Goal: Task Accomplishment & Management: Manage account settings

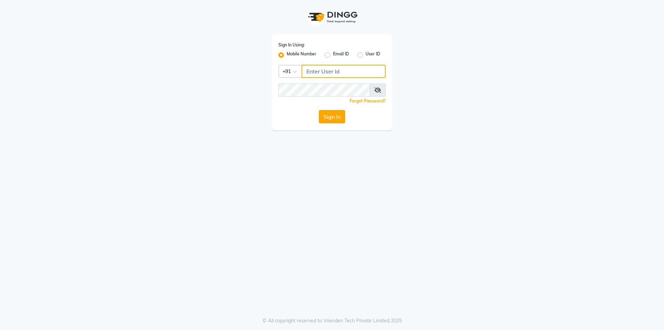
type input "7203090146"
click at [339, 119] on button "Sign In" at bounding box center [332, 116] width 26 height 13
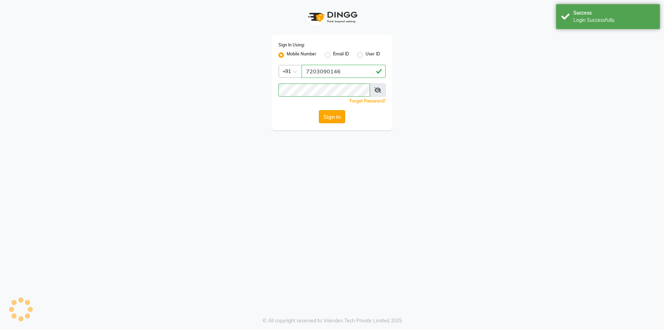
click at [340, 120] on button "Sign In" at bounding box center [332, 116] width 26 height 13
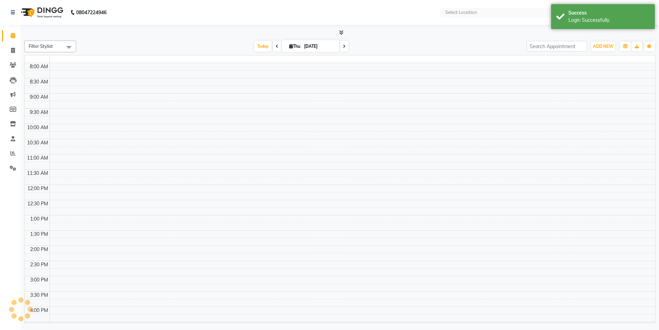
select select "en"
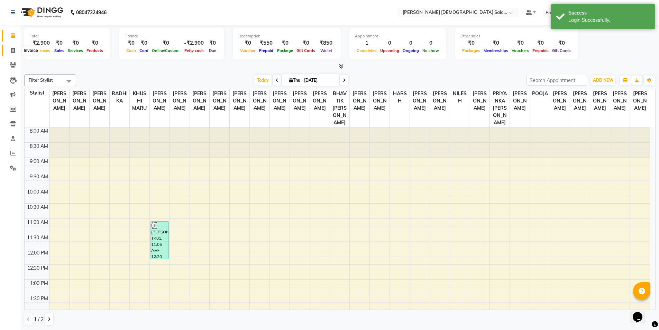
click at [12, 50] on icon at bounding box center [13, 50] width 4 height 5
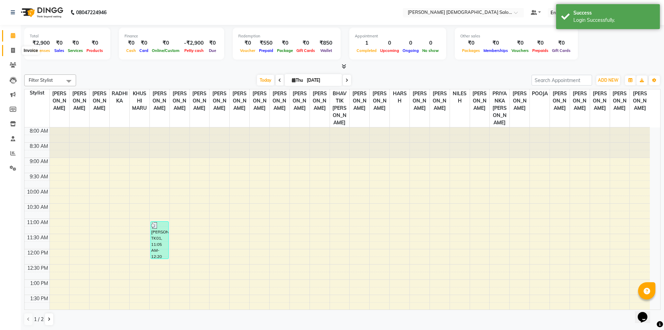
select select "service"
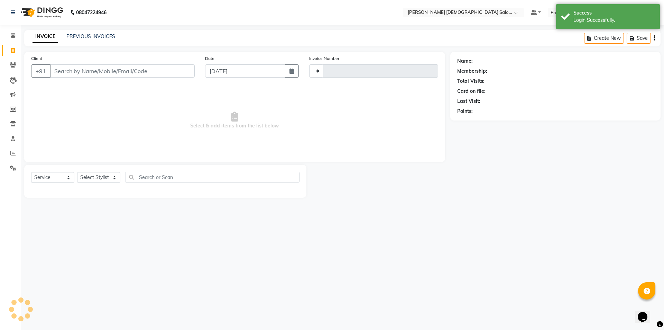
type input "4352"
select select "7542"
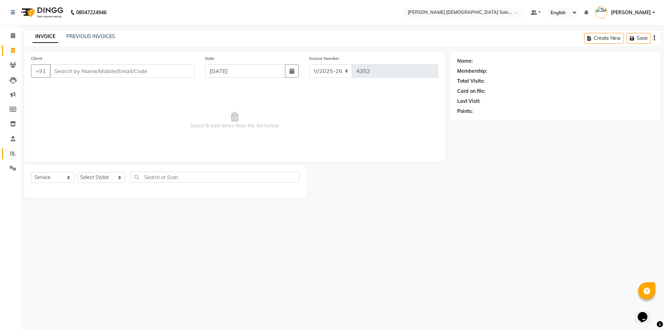
click at [10, 155] on span at bounding box center [13, 153] width 12 height 8
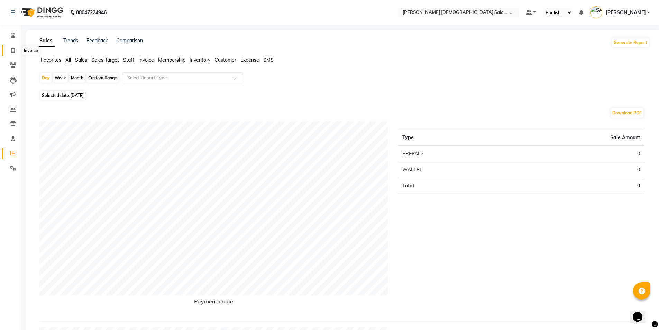
click at [17, 53] on span at bounding box center [13, 51] width 12 height 8
select select "service"
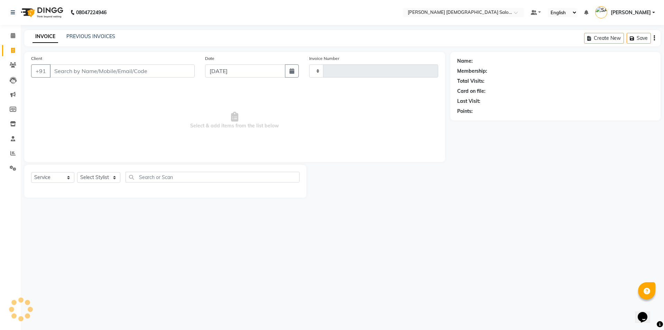
type input "4352"
select select "7542"
click at [68, 176] on select "Select Service Product Membership Package Voucher Prepaid Gift Card" at bounding box center [52, 177] width 43 height 11
click at [80, 98] on span "Select & add items from the list below" at bounding box center [234, 120] width 407 height 69
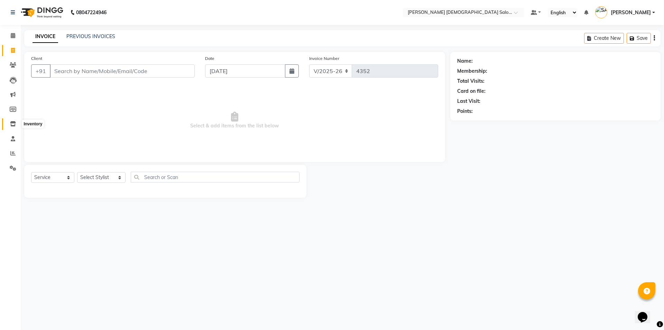
click at [14, 126] on span at bounding box center [13, 124] width 12 height 8
select select
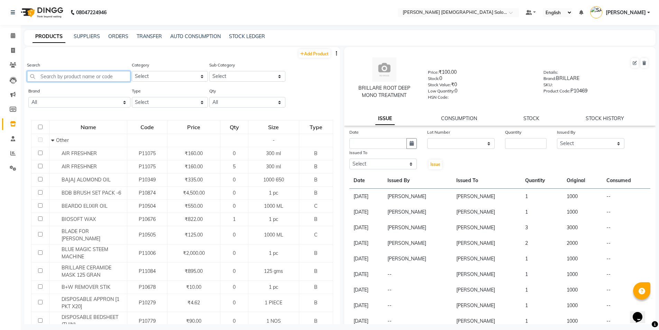
click at [61, 77] on input "text" at bounding box center [78, 76] width 103 height 11
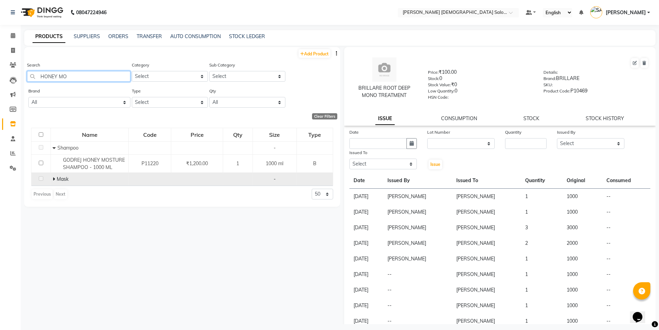
type input "HONEY MO"
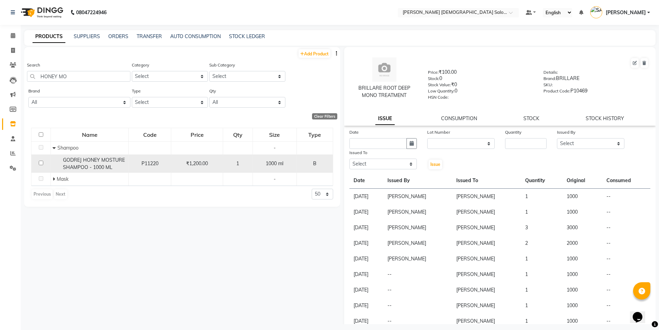
click at [42, 163] on input "checkbox" at bounding box center [41, 162] width 4 height 4
checkbox input "true"
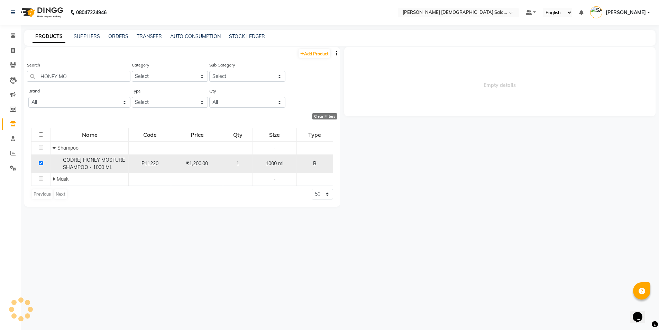
select select
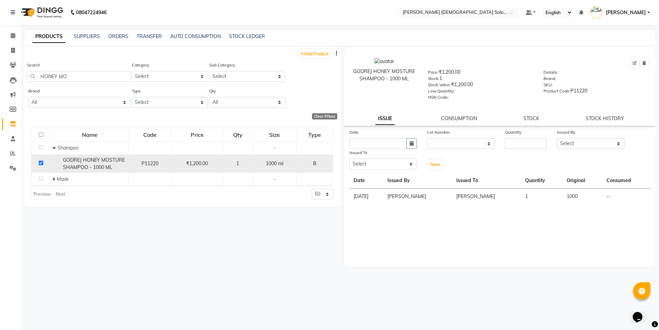
click at [41, 163] on input "checkbox" at bounding box center [41, 162] width 4 height 4
checkbox input "false"
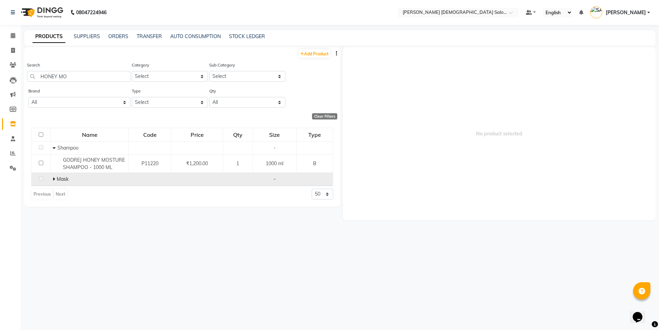
click at [55, 179] on span at bounding box center [55, 179] width 4 height 6
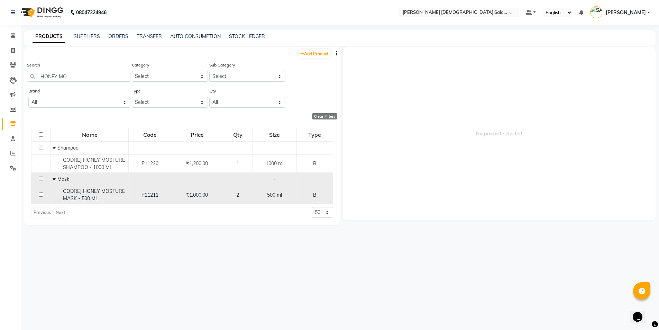
click at [40, 196] on input "checkbox" at bounding box center [41, 194] width 4 height 4
checkbox input "true"
select select
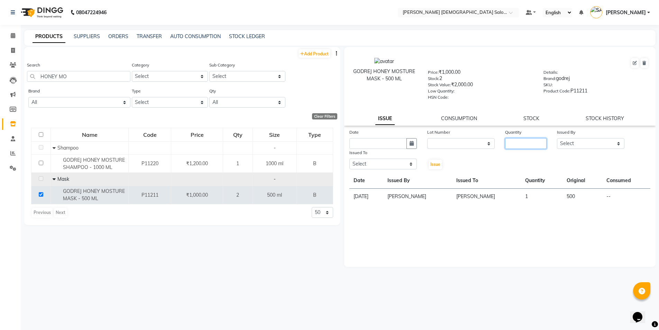
click at [520, 139] on input "number" at bounding box center [526, 143] width 42 height 11
type input "1"
click at [355, 143] on input "text" at bounding box center [377, 143] width 57 height 11
select select "9"
select select "2025"
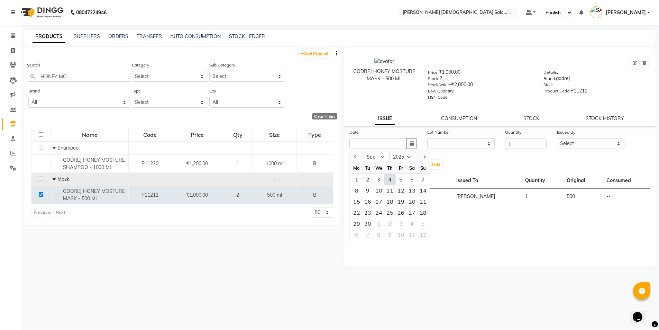
click at [390, 178] on div "4" at bounding box center [389, 179] width 11 height 11
type input "[DATE]"
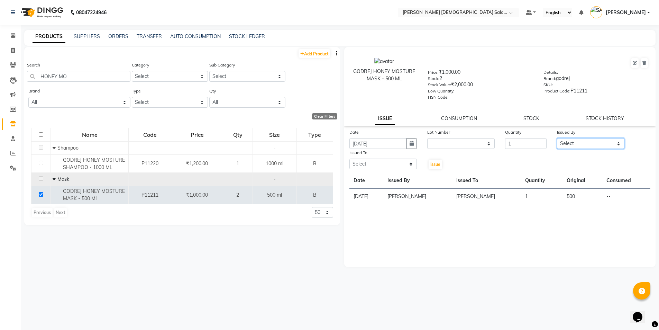
click at [588, 142] on select "Select AANAND BAVALIYA BHAVTIK GONDALIYA DHARMIK RAVRANI DHRUV BHATTI DIKSHA DI…" at bounding box center [590, 143] width 67 height 11
click at [557, 138] on select "Select AANAND BAVALIYA BHAVTIK GONDALIYA DHARMIK RAVRANI DHRUV BHATTI DIKSHA DI…" at bounding box center [590, 143] width 67 height 11
click at [585, 145] on select "Select AANAND BAVALIYA BHAVTIK GONDALIYA DHARMIK RAVRANI DHRUV BHATTI DIKSHA DI…" at bounding box center [590, 143] width 67 height 11
select select "67036"
click at [557, 138] on select "Select AANAND BAVALIYA BHAVTIK GONDALIYA DHARMIK RAVRANI DHRUV BHATTI DIKSHA DI…" at bounding box center [590, 143] width 67 height 11
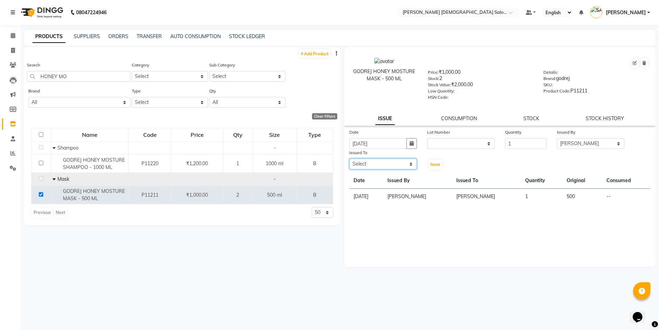
click at [378, 164] on select "Select AANAND BAVALIYA BHAVTIK GONDALIYA DHARMIK RAVRANI DHRUV BHATTI DIKSHA DI…" at bounding box center [382, 163] width 67 height 11
select select "67050"
click at [349, 158] on select "Select AANAND BAVALIYA BHAVTIK GONDALIYA DHARMIK RAVRANI DHRUV BHATTI DIKSHA DI…" at bounding box center [382, 163] width 67 height 11
click at [434, 164] on span "Issue" at bounding box center [435, 164] width 10 height 5
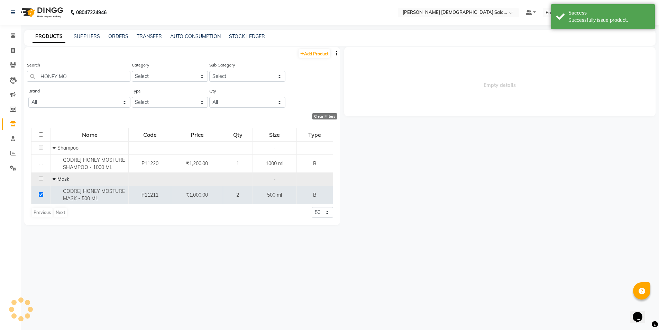
select select
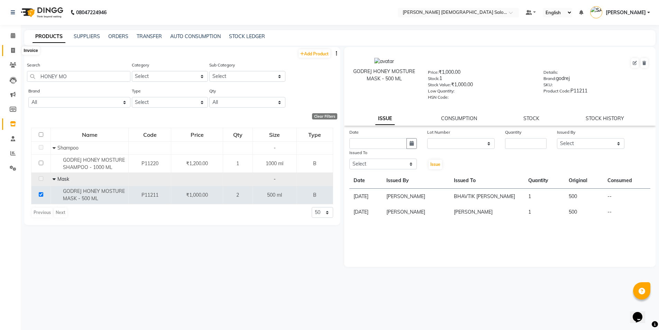
click at [14, 51] on icon at bounding box center [13, 50] width 4 height 5
select select "service"
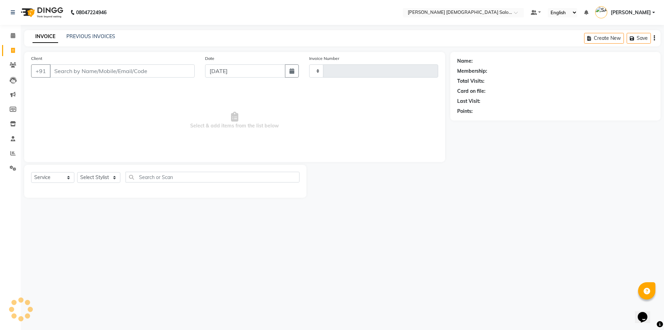
type input "4352"
select select "7542"
click at [13, 37] on icon at bounding box center [13, 35] width 4 height 5
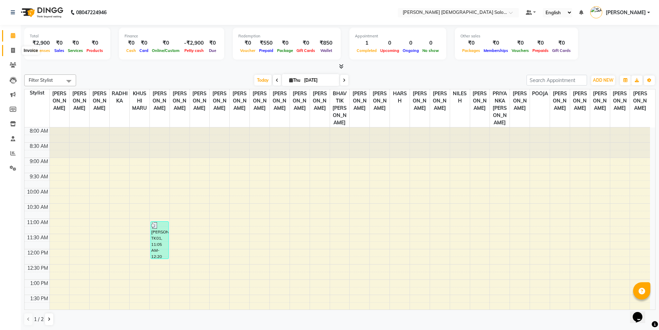
click at [13, 52] on icon at bounding box center [13, 50] width 4 height 5
select select "7542"
select select "service"
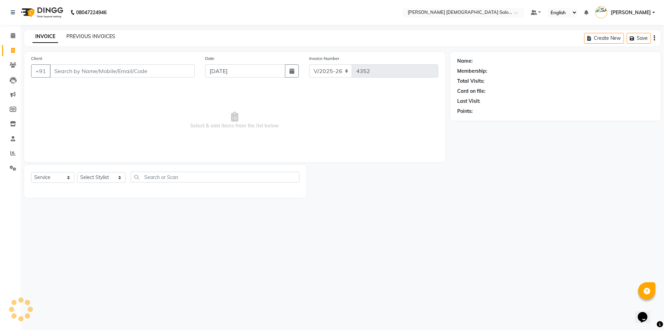
click at [103, 39] on link "PREVIOUS INVOICES" at bounding box center [90, 36] width 49 height 6
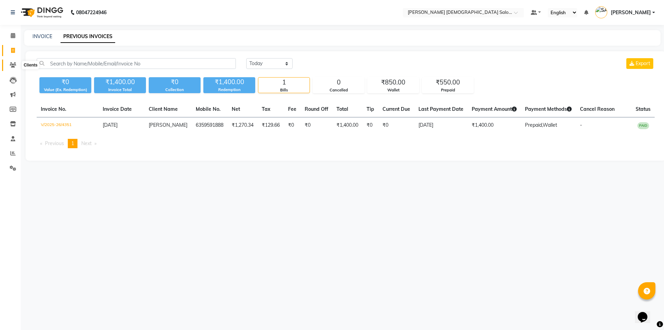
click at [13, 69] on span at bounding box center [13, 65] width 12 height 8
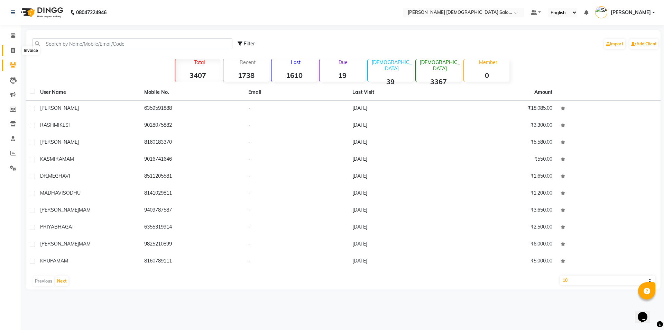
click at [14, 54] on span at bounding box center [13, 51] width 12 height 8
select select "7542"
select select "service"
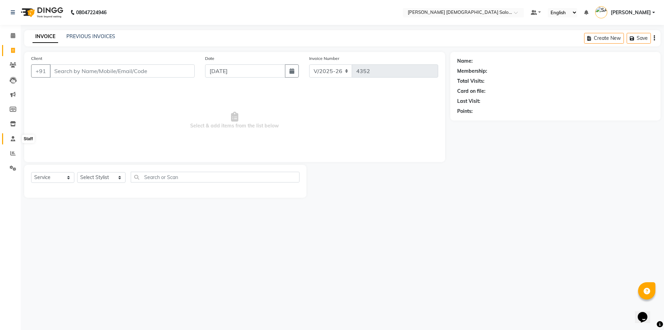
click at [12, 138] on icon at bounding box center [13, 138] width 4 height 5
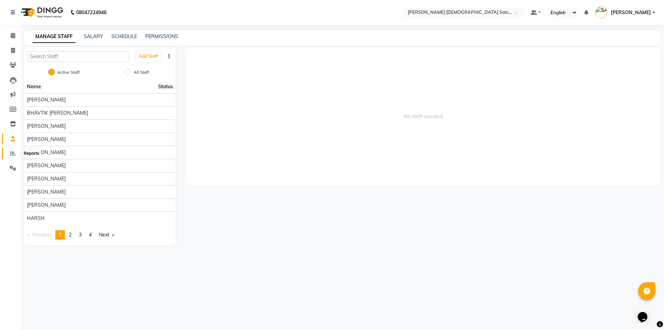
click at [12, 151] on icon at bounding box center [12, 152] width 5 height 5
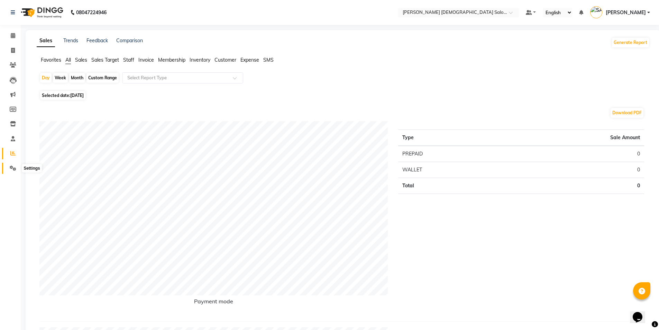
click at [10, 167] on icon at bounding box center [13, 167] width 7 height 5
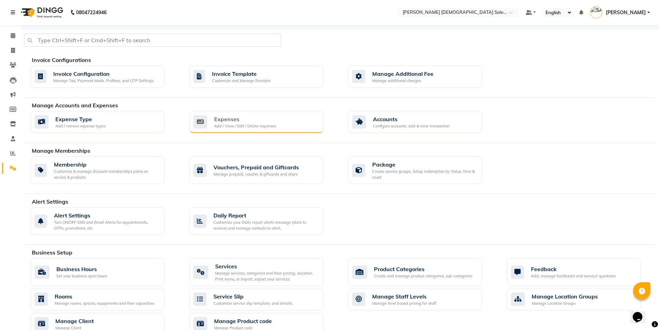
click at [252, 128] on div "Add / View / Edit / Delete expenses" at bounding box center [245, 126] width 62 height 6
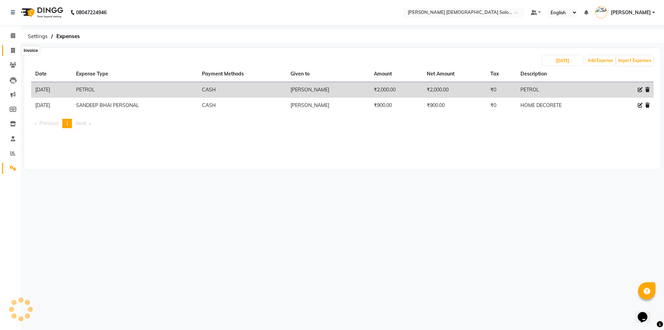
click at [15, 50] on icon at bounding box center [13, 50] width 4 height 5
select select "service"
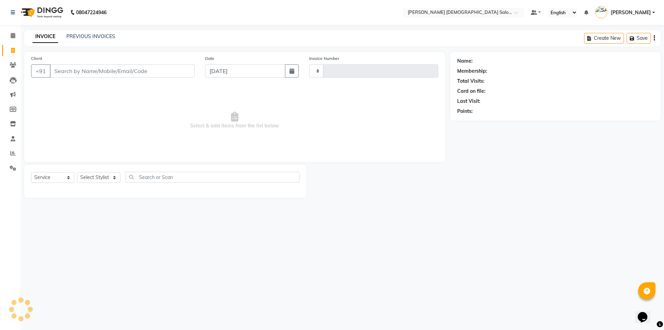
click at [106, 32] on div "INVOICE PREVIOUS INVOICES Create New Save" at bounding box center [342, 38] width 636 height 16
click at [105, 35] on link "PREVIOUS INVOICES" at bounding box center [90, 36] width 49 height 6
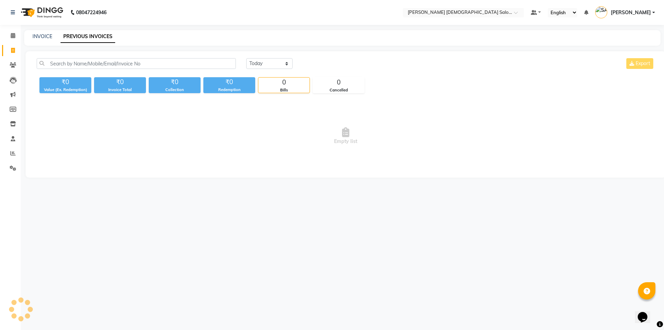
click at [70, 237] on div "08047224946 Select Location × Elaine Ladies Salon, Nr Balaji Hall Default Panel…" at bounding box center [332, 165] width 664 height 330
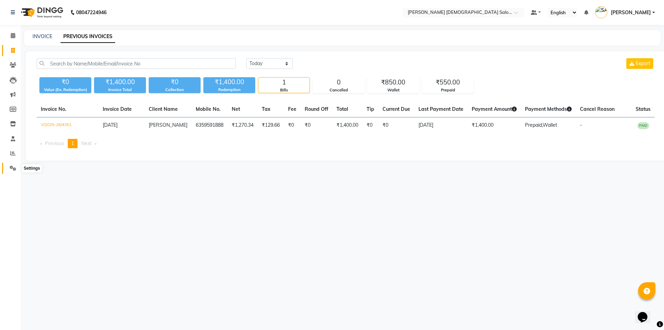
click at [16, 171] on span at bounding box center [13, 168] width 12 height 8
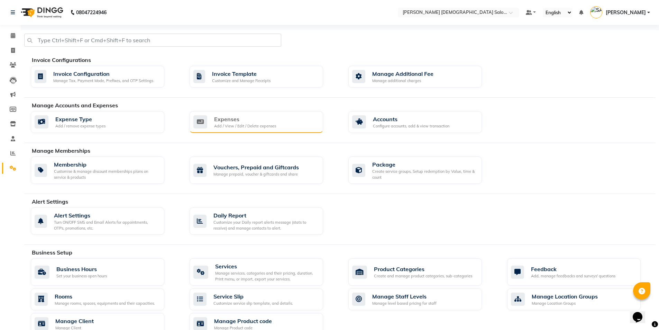
click at [271, 115] on div "Expenses" at bounding box center [245, 119] width 62 height 8
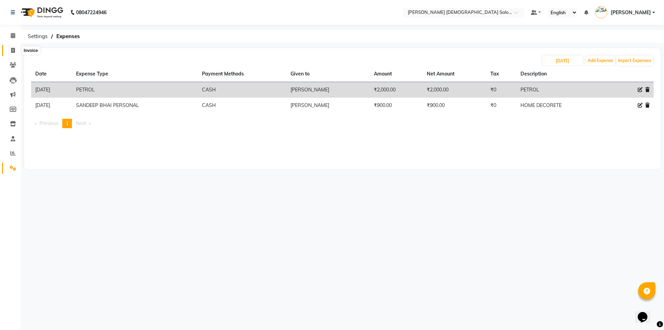
click at [16, 52] on span at bounding box center [13, 51] width 12 height 8
select select "service"
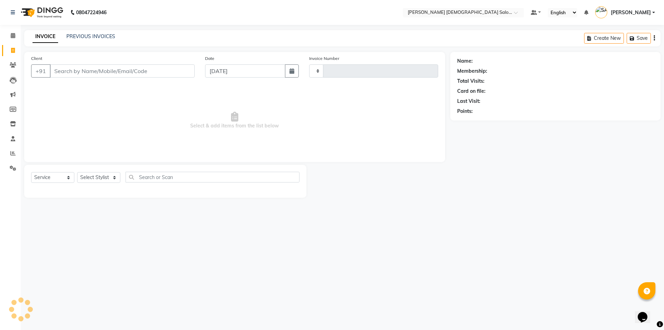
type input "4352"
select select "7542"
click at [90, 39] on link "PREVIOUS INVOICES" at bounding box center [90, 36] width 49 height 6
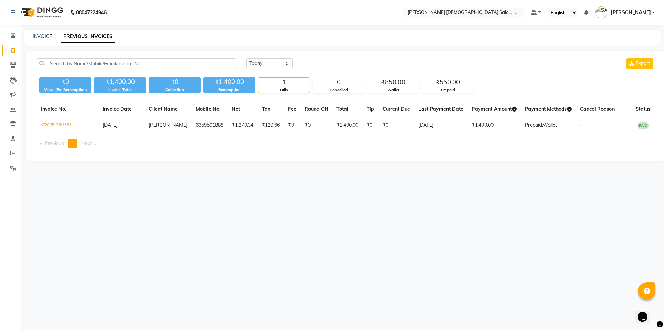
click at [460, 188] on div "08047224946 Select Location × Elaine Ladies Salon, Nr Balaji Hall Default Panel…" at bounding box center [332, 165] width 664 height 330
drag, startPoint x: 283, startPoint y: 174, endPoint x: 273, endPoint y: 174, distance: 10.0
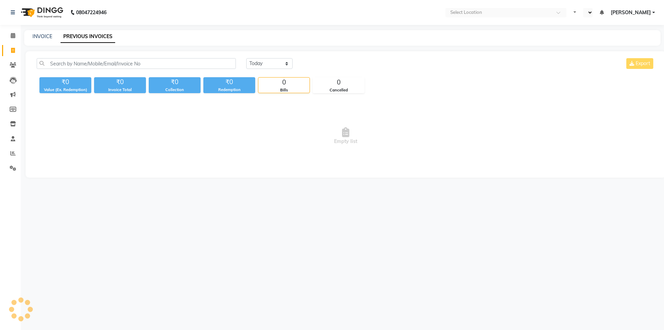
select select "en"
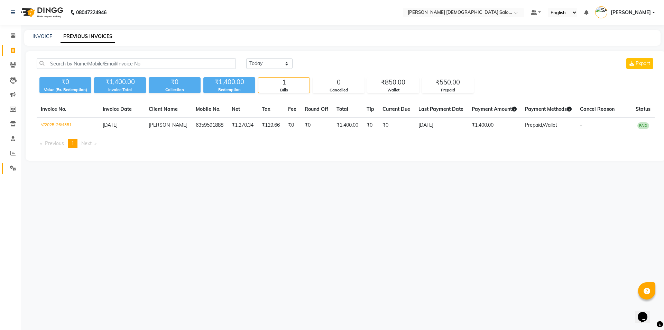
click at [18, 163] on link "Settings" at bounding box center [10, 168] width 17 height 11
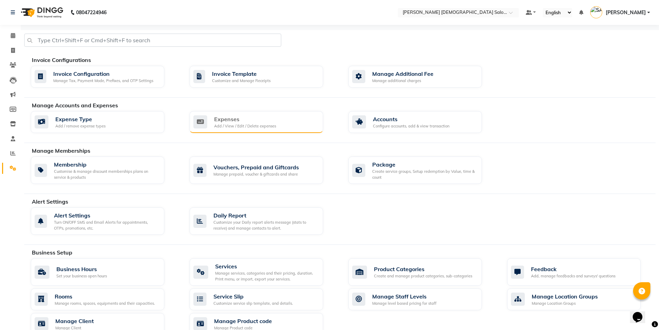
click at [263, 122] on div "Expenses" at bounding box center [245, 119] width 62 height 8
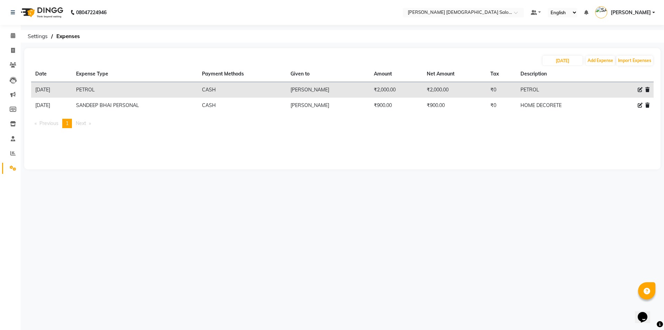
drag, startPoint x: 18, startPoint y: 56, endPoint x: 14, endPoint y: 50, distance: 6.5
click at [18, 56] on li "Invoice" at bounding box center [10, 50] width 21 height 15
click at [14, 50] on icon at bounding box center [13, 50] width 4 height 5
select select "service"
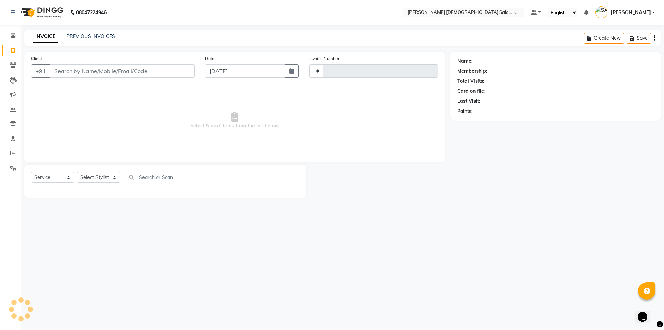
type input "4352"
select select "7542"
click at [61, 111] on span "Select & add items from the list below" at bounding box center [234, 120] width 407 height 69
click at [16, 48] on span at bounding box center [13, 51] width 12 height 8
select select "service"
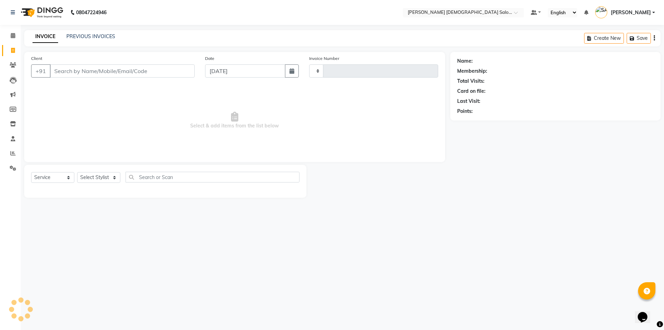
click at [20, 50] on li "Invoice" at bounding box center [10, 50] width 21 height 15
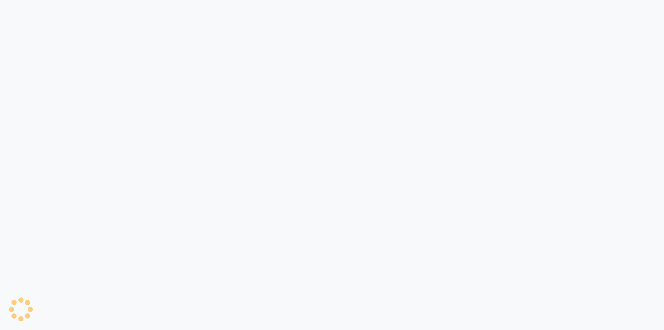
select select "service"
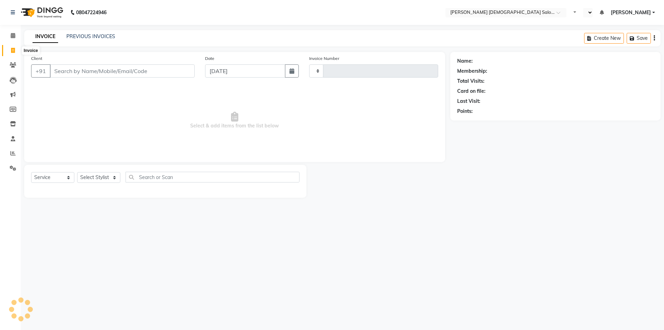
type input "4352"
select select "7542"
select select "en"
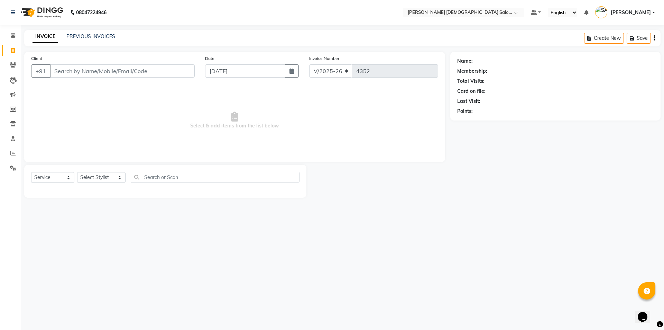
click at [98, 80] on div "Client +91" at bounding box center [113, 69] width 174 height 28
drag, startPoint x: 99, startPoint y: 80, endPoint x: 14, endPoint y: 171, distance: 124.6
click at [14, 171] on span at bounding box center [13, 168] width 12 height 8
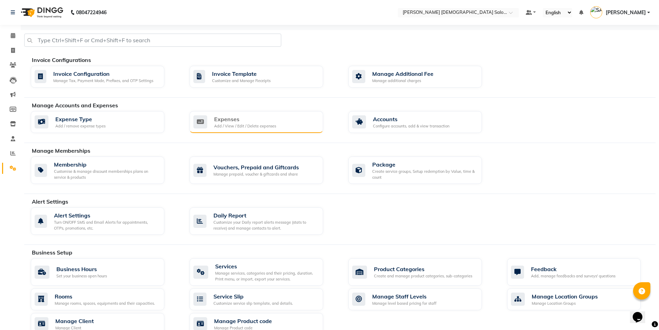
click at [229, 125] on div "Add / View / Edit / Delete expenses" at bounding box center [245, 126] width 62 height 6
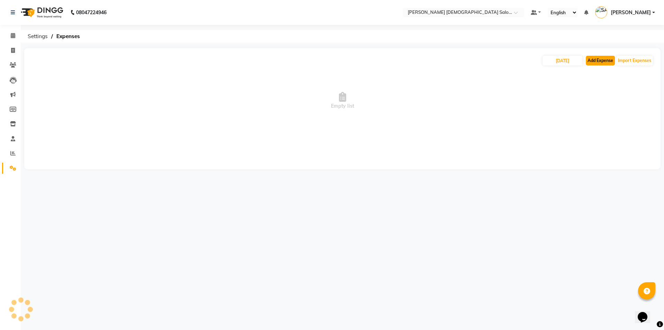
click at [600, 59] on button "Add Expense" at bounding box center [600, 61] width 29 height 10
select select "1"
select select "6665"
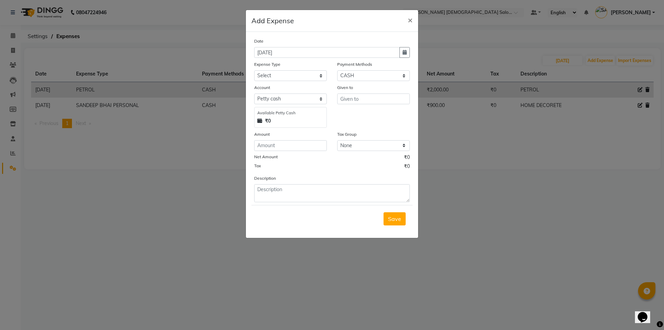
click at [288, 70] on div "Expense Type" at bounding box center [290, 66] width 73 height 10
click at [409, 20] on span "×" at bounding box center [410, 20] width 5 height 10
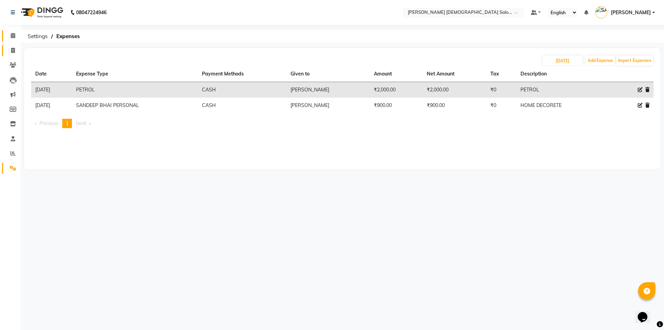
click at [8, 36] on span at bounding box center [13, 36] width 12 height 8
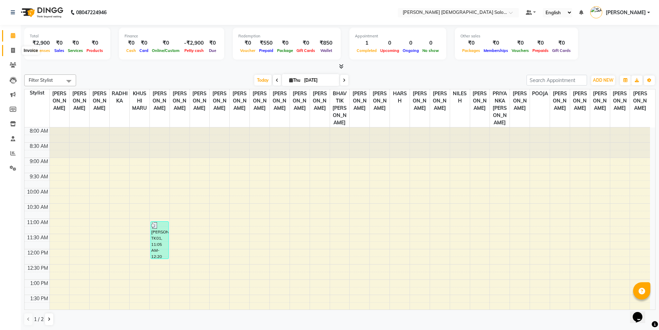
click at [10, 51] on span at bounding box center [13, 51] width 12 height 8
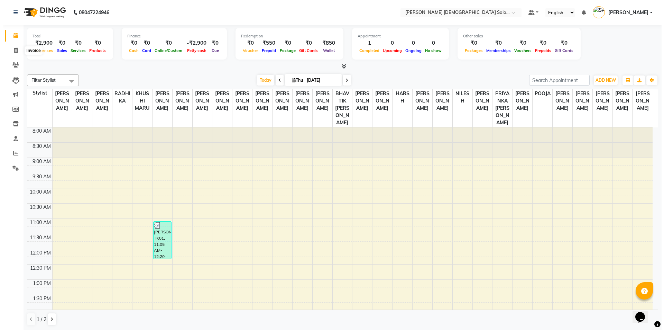
select select "service"
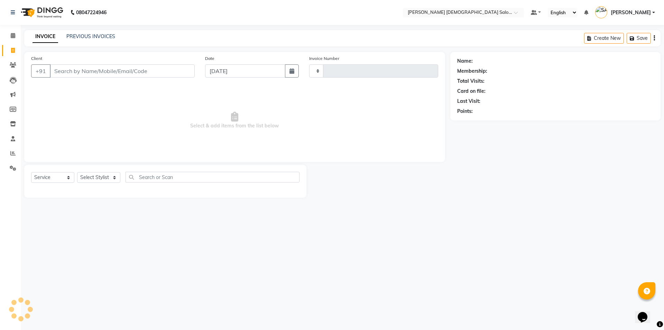
type input "4352"
select select "7542"
click at [15, 169] on icon at bounding box center [13, 167] width 7 height 5
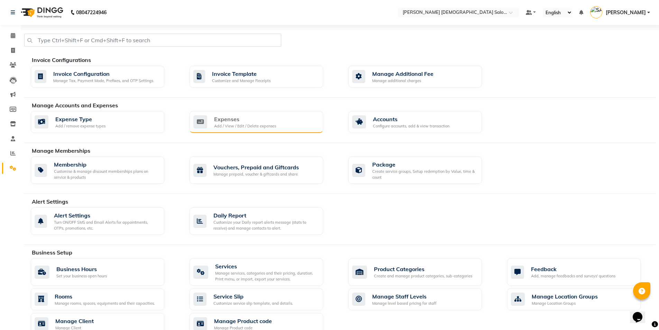
click at [214, 122] on div "Expenses Add / View / Edit / Delete expenses" at bounding box center [255, 122] width 124 height 14
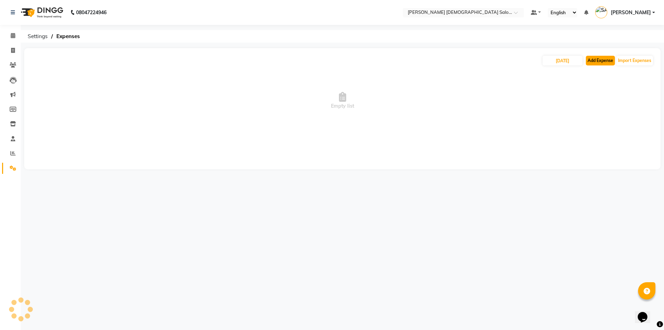
click at [589, 61] on button "Add Expense" at bounding box center [600, 61] width 29 height 10
select select "1"
select select "6665"
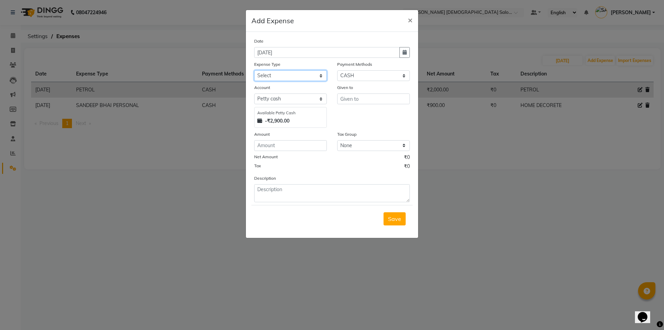
click at [294, 78] on select "Select ADVANCE RUPEES FOR STAFF CLEANING GROSSERY CLENING ITEM HOUSEKEEPIN clie…" at bounding box center [290, 75] width 73 height 11
select select "19204"
click at [254, 70] on select "Select ADVANCE RUPEES FOR STAFF CLEANING GROSSERY CLENING ITEM HOUSEKEEPIN clie…" at bounding box center [290, 75] width 73 height 11
click at [358, 96] on input "text" at bounding box center [373, 98] width 73 height 11
type input "[PERSON_NAME] HK"
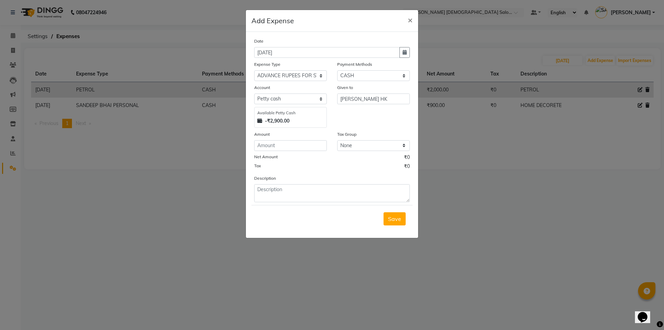
click at [322, 139] on div "Amount" at bounding box center [290, 135] width 73 height 10
click at [305, 150] on input "number" at bounding box center [290, 145] width 73 height 11
type input "200"
click at [300, 190] on textarea at bounding box center [332, 193] width 156 height 18
type textarea "1"
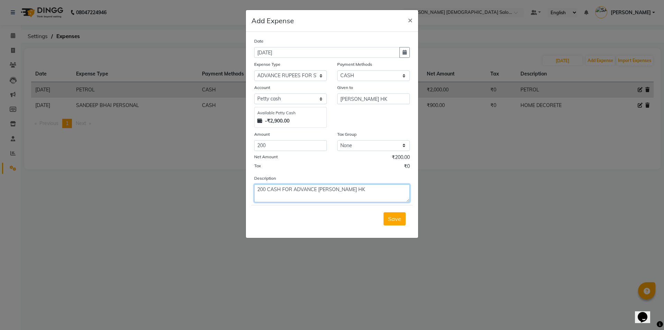
type textarea "200 CASH FOR ADVANCE [PERSON_NAME] HK"
click at [384, 212] on button "Save" at bounding box center [395, 218] width 22 height 13
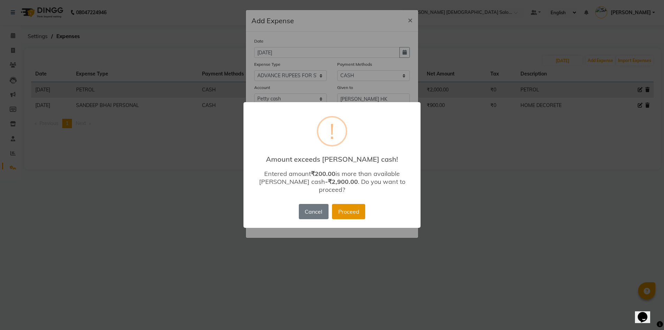
click at [350, 209] on button "Proceed" at bounding box center [348, 211] width 33 height 15
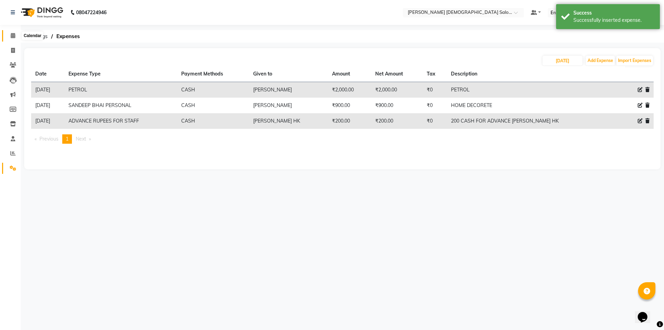
click at [13, 38] on icon at bounding box center [13, 35] width 4 height 5
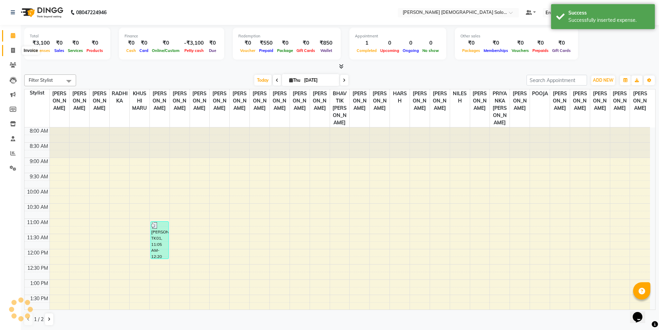
click at [13, 50] on icon at bounding box center [13, 50] width 4 height 5
select select "service"
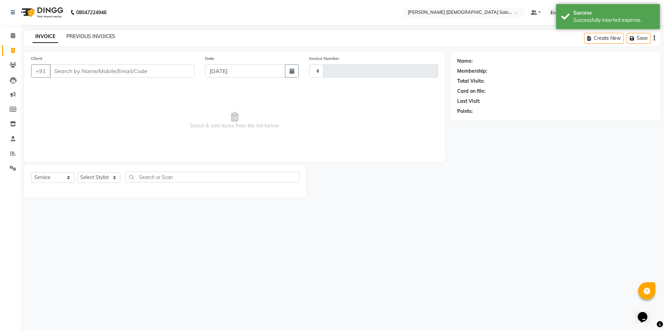
click at [84, 33] on link "PREVIOUS INVOICES" at bounding box center [90, 36] width 49 height 6
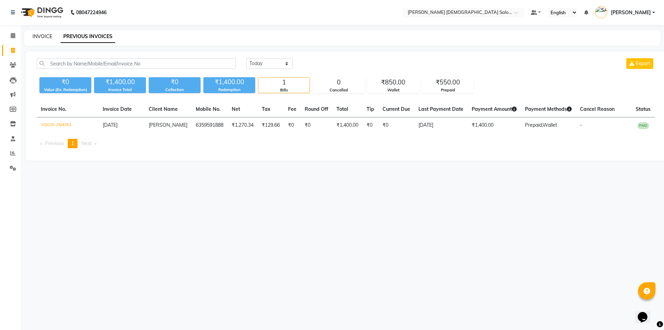
click at [45, 38] on link "INVOICE" at bounding box center [43, 36] width 20 height 6
select select "service"
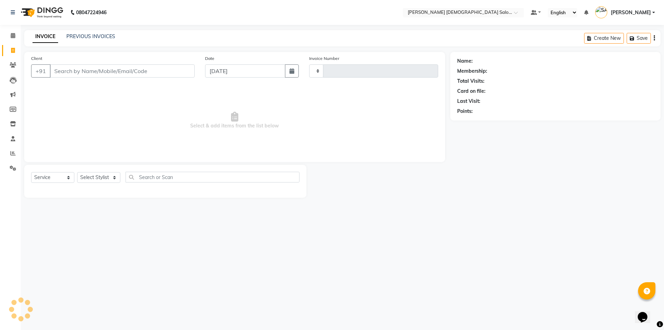
type input "4352"
select select "7542"
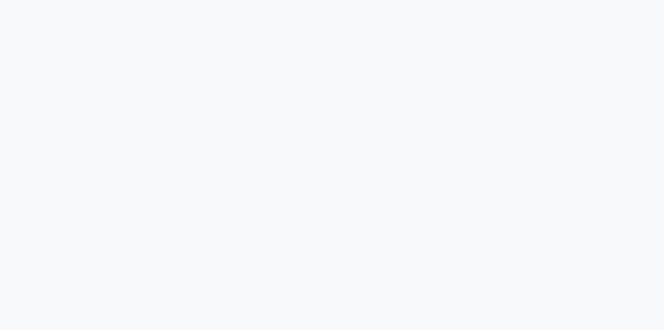
select select "service"
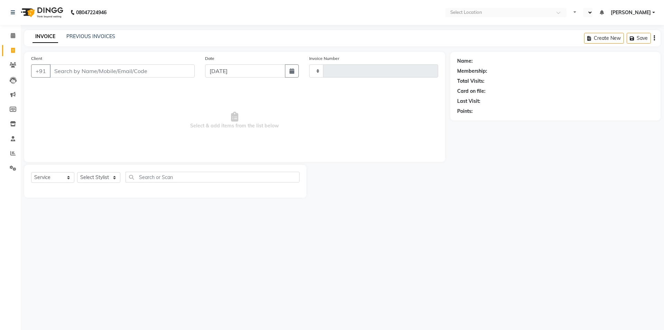
select select "en"
type input "4352"
select select "7542"
click at [355, 132] on span "Select & add items from the list below" at bounding box center [234, 120] width 407 height 69
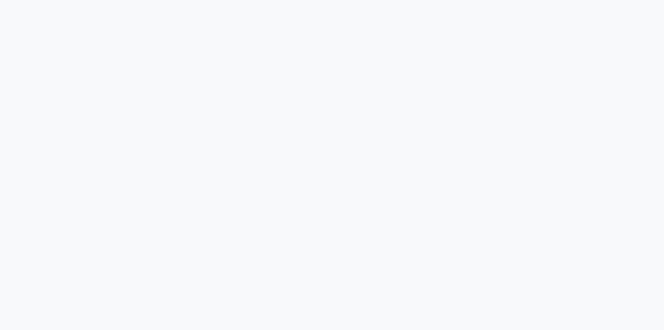
select select "service"
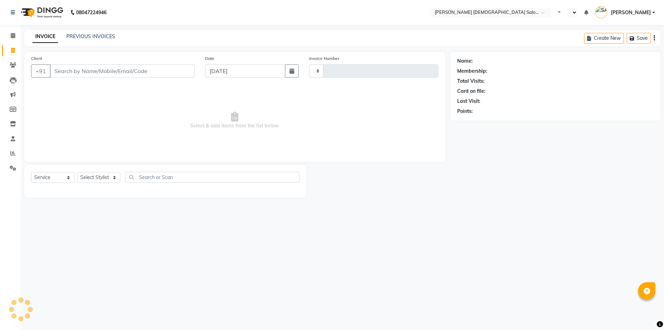
type input "4352"
select select "en"
select select "7542"
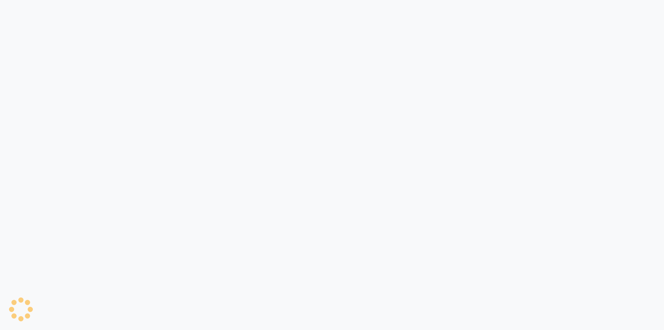
select select "service"
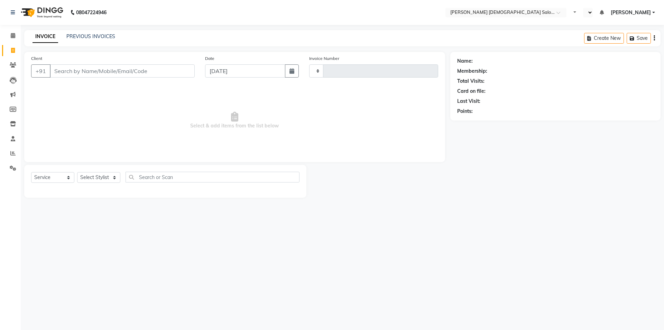
select select "en"
type input "4352"
select select "7542"
click at [91, 78] on div "Client +91" at bounding box center [113, 69] width 174 height 28
click at [112, 79] on div "Client +91" at bounding box center [113, 69] width 174 height 28
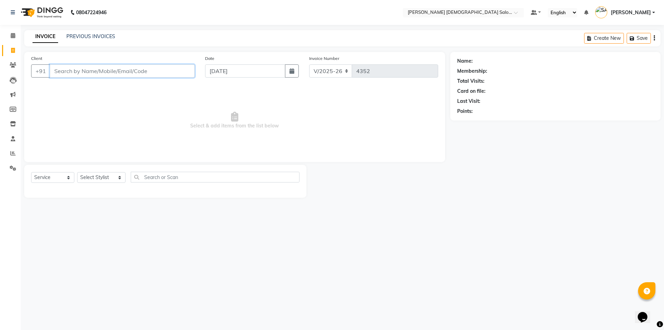
click at [113, 73] on input "Client" at bounding box center [122, 70] width 145 height 13
click at [130, 68] on input "Client" at bounding box center [122, 70] width 145 height 13
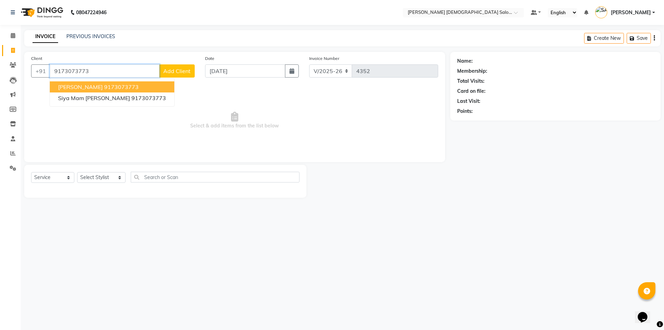
type input "9173073773"
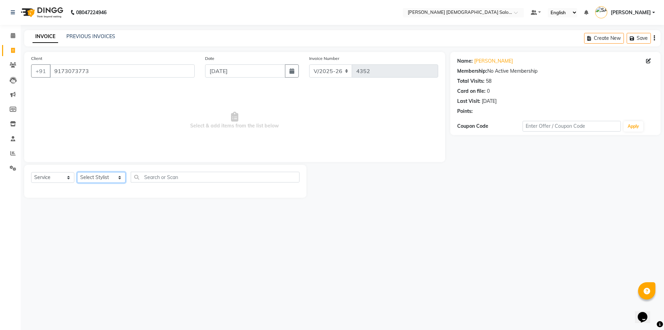
click at [89, 175] on select "Select Stylist AANAND BAVALIYA BHAVTIK GONDALIYA DHARMIK RAVRANI DHRUV BHATTI D…" at bounding box center [101, 177] width 48 height 11
select select "67025"
click at [77, 172] on select "Select Stylist AANAND BAVALIYA BHAVTIK GONDALIYA DHARMIK RAVRANI DHRUV BHATTI D…" at bounding box center [101, 177] width 48 height 11
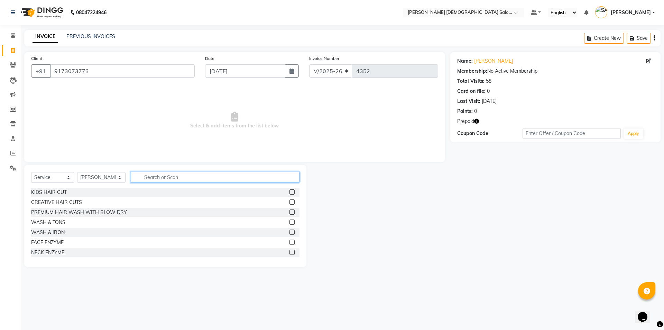
drag, startPoint x: 161, startPoint y: 178, endPoint x: 146, endPoint y: 171, distance: 16.2
click at [160, 177] on input "text" at bounding box center [215, 177] width 169 height 11
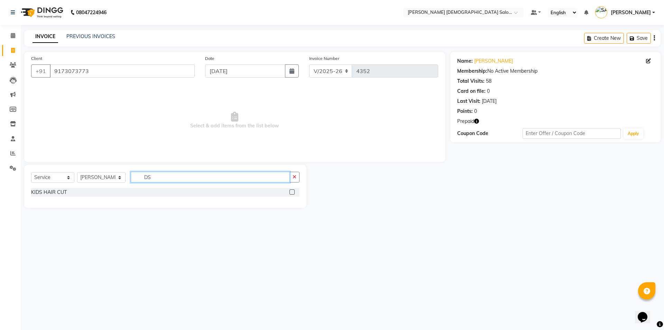
drag, startPoint x: 117, startPoint y: 176, endPoint x: 103, endPoint y: 178, distance: 14.3
click at [106, 178] on div "Select Service Product Membership Package Voucher Prepaid Gift Card Select Styl…" at bounding box center [165, 180] width 268 height 16
type input "DS"
drag, startPoint x: 48, startPoint y: 177, endPoint x: 49, endPoint y: 182, distance: 5.2
click at [48, 177] on select "Select Service Product Membership Package Voucher Prepaid Gift Card" at bounding box center [52, 177] width 43 height 11
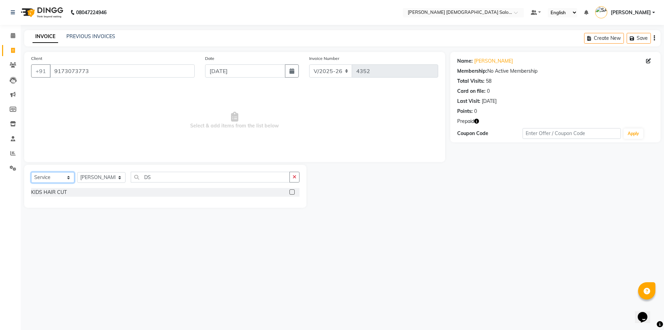
select select "product"
click at [31, 172] on select "Select Service Product Membership Package Voucher Prepaid Gift Card" at bounding box center [52, 177] width 43 height 11
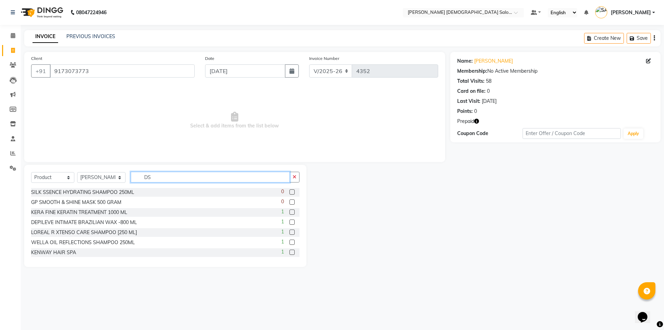
click at [159, 174] on input "DS" at bounding box center [210, 177] width 159 height 11
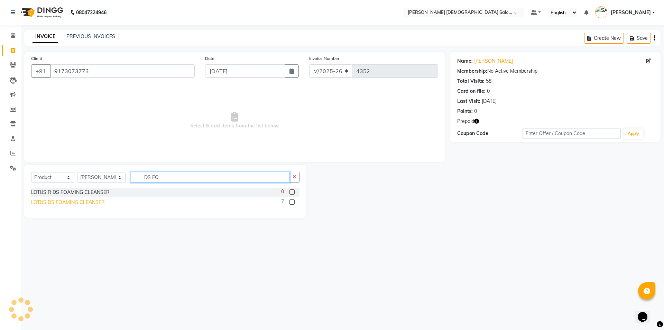
type input "DS FO"
drag, startPoint x: 91, startPoint y: 199, endPoint x: 94, endPoint y: 188, distance: 11.2
click at [92, 199] on div "LOTUS DS FOAMING CLEANSER" at bounding box center [68, 202] width 74 height 7
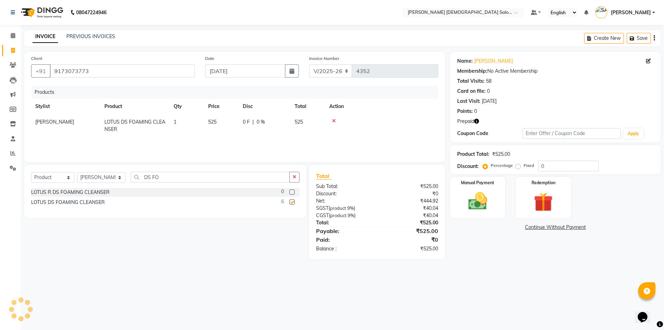
checkbox input "false"
click at [491, 183] on label "Manual Payment" at bounding box center [478, 182] width 35 height 7
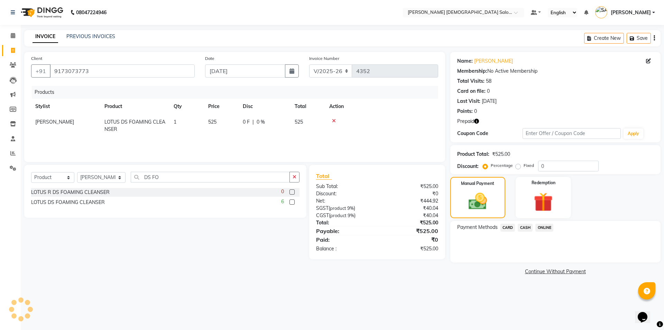
click at [524, 223] on span "CASH" at bounding box center [525, 227] width 15 height 8
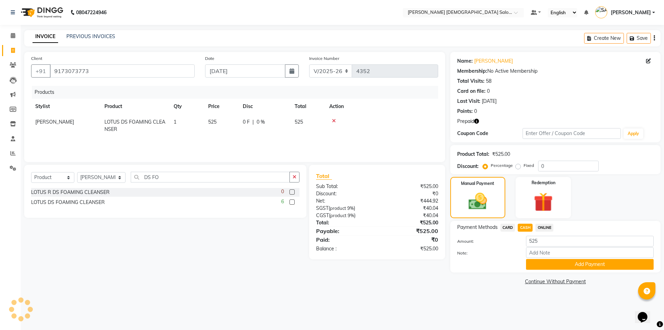
click at [289, 130] on td "0 F | 0 %" at bounding box center [265, 125] width 52 height 23
select select "67025"
drag, startPoint x: 228, startPoint y: 125, endPoint x: 217, endPoint y: 127, distance: 10.5
click at [217, 127] on input "525" at bounding box center [221, 123] width 26 height 11
type input "500"
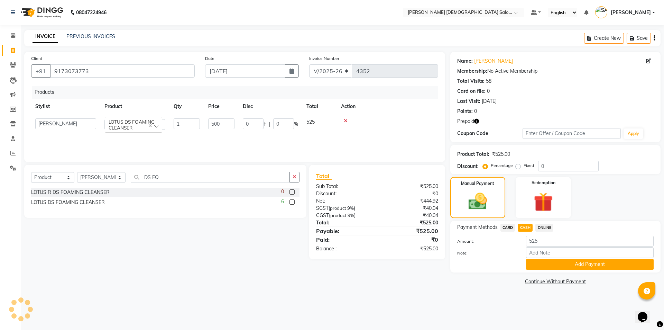
click at [233, 134] on div "Products Stylist Product Qty Price Disc Total Action AANAND BAVALIYA BHAVTIK GO…" at bounding box center [234, 120] width 407 height 69
drag, startPoint x: 524, startPoint y: 203, endPoint x: 527, endPoint y: 214, distance: 12.1
click at [524, 223] on span "CASH" at bounding box center [525, 227] width 15 height 8
type input "500"
click at [539, 259] on button "Add Payment" at bounding box center [590, 264] width 128 height 11
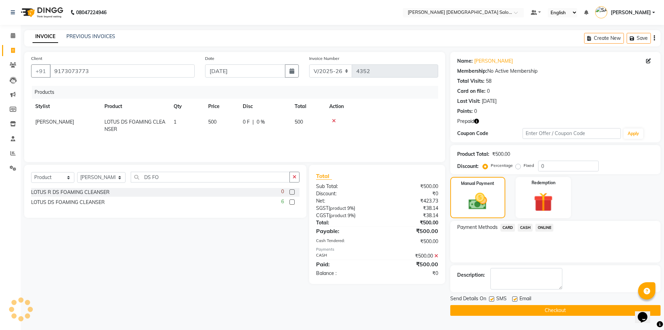
click at [513, 296] on div at bounding box center [514, 299] width 4 height 7
click at [513, 296] on label at bounding box center [514, 298] width 5 height 5
click at [513, 297] on input "checkbox" at bounding box center [514, 299] width 4 height 4
checkbox input "false"
click at [489, 296] on label at bounding box center [491, 298] width 5 height 5
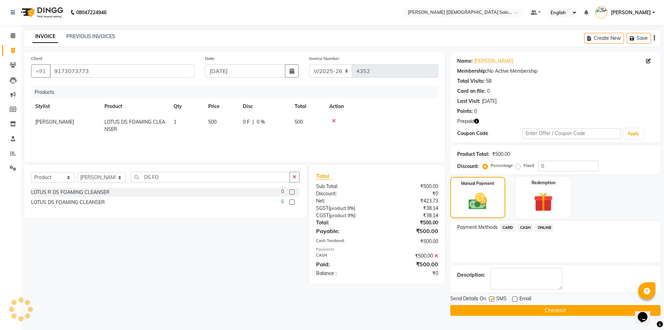
click at [489, 297] on input "checkbox" at bounding box center [491, 299] width 4 height 4
checkbox input "false"
click at [494, 305] on button "Checkout" at bounding box center [555, 310] width 210 height 11
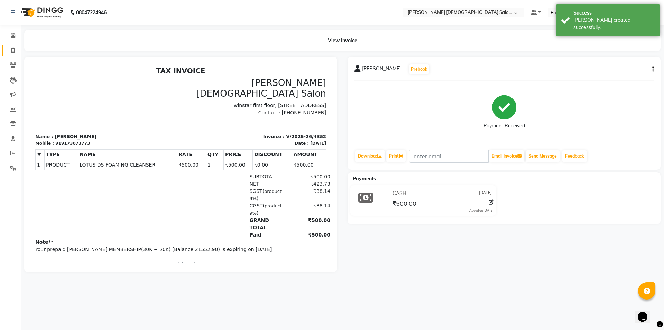
click at [13, 45] on link "Invoice" at bounding box center [10, 50] width 17 height 11
select select "service"
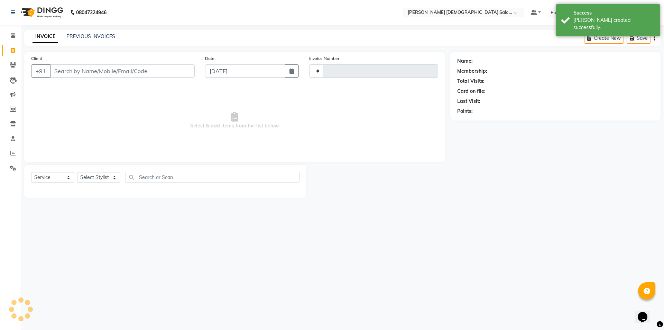
type input "4353"
select select "7542"
click at [122, 77] on input "Client" at bounding box center [122, 70] width 145 height 13
type input "8490843201"
click at [137, 86] on span "Select & add items from the list below" at bounding box center [234, 120] width 407 height 69
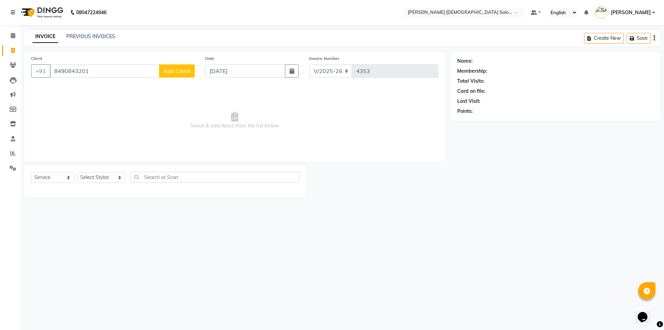
click at [204, 72] on div "Date [DATE]" at bounding box center [252, 69] width 104 height 28
click at [181, 71] on span "Add Client" at bounding box center [176, 70] width 27 height 7
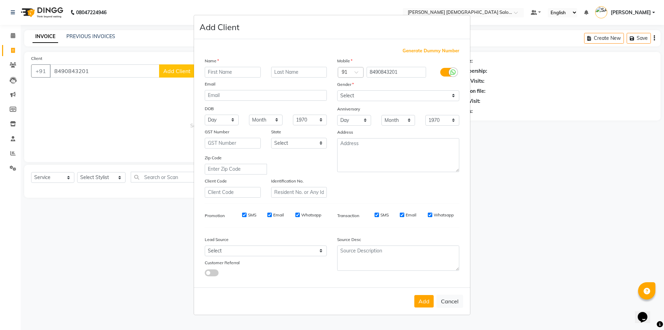
click at [241, 72] on input "text" at bounding box center [233, 72] width 56 height 11
type input "USHA"
type input "[PERSON_NAME]"
drag, startPoint x: 350, startPoint y: 94, endPoint x: 354, endPoint y: 99, distance: 6.9
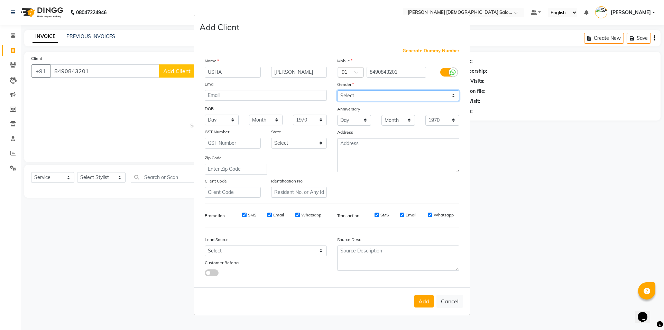
click at [350, 94] on select "Select Male Female Other Prefer Not To Say" at bounding box center [398, 95] width 122 height 11
select select "female"
click at [337, 90] on select "Select Male Female Other Prefer Not To Say" at bounding box center [398, 95] width 122 height 11
click at [420, 302] on button "Add" at bounding box center [423, 301] width 19 height 12
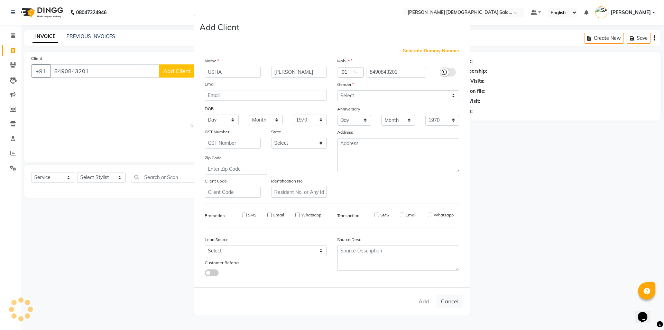
select select
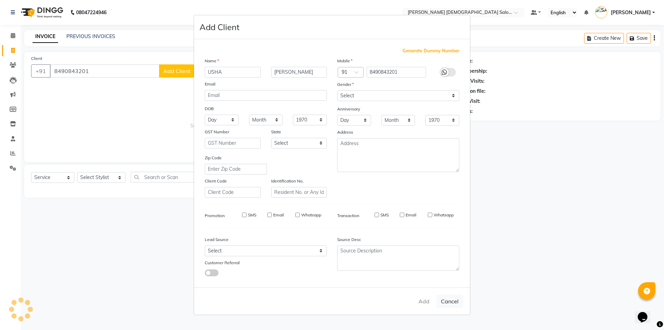
select select
checkbox input "false"
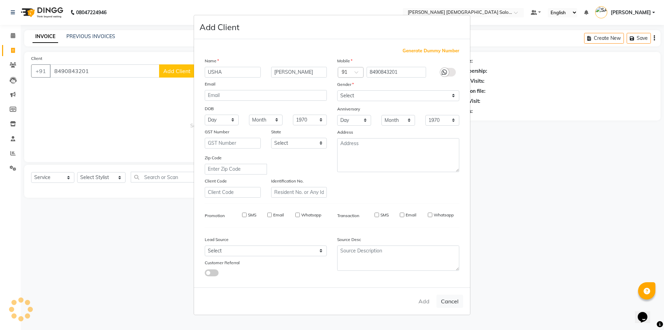
checkbox input "false"
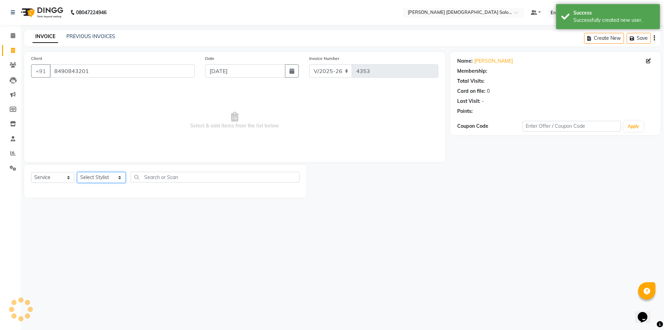
click at [111, 178] on select "Select Stylist [PERSON_NAME] BHAVTIK [PERSON_NAME] [PERSON_NAME] [PERSON_NAME] …" at bounding box center [101, 177] width 48 height 11
click at [77, 172] on select "Select Stylist [PERSON_NAME] BHAVTIK [PERSON_NAME] [PERSON_NAME] [PERSON_NAME] …" at bounding box center [101, 177] width 48 height 11
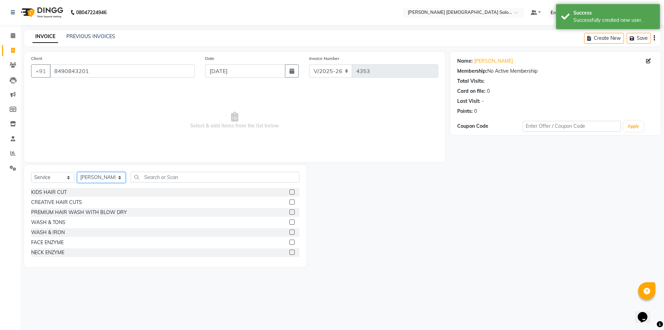
select select "74177"
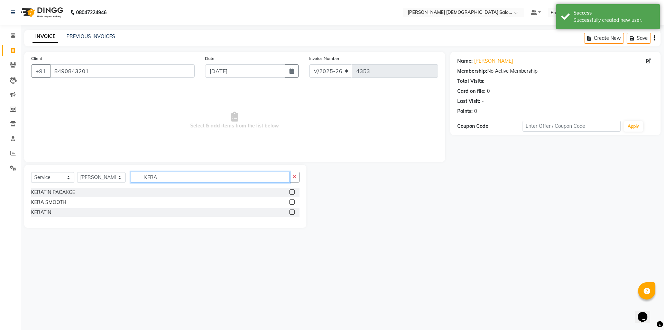
drag, startPoint x: 159, startPoint y: 179, endPoint x: 159, endPoint y: 175, distance: 4.5
click at [159, 179] on input "KERA" at bounding box center [210, 177] width 159 height 11
type input "KERA"
click at [55, 201] on div "KERA SMOOTH" at bounding box center [48, 202] width 35 height 7
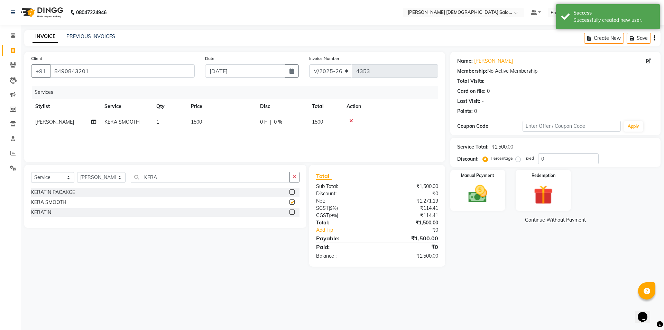
checkbox input "false"
drag, startPoint x: 170, startPoint y: 174, endPoint x: 91, endPoint y: 190, distance: 80.7
click at [92, 188] on div "Select Service Product Membership Package Voucher Prepaid Gift Card Select Styl…" at bounding box center [165, 196] width 282 height 63
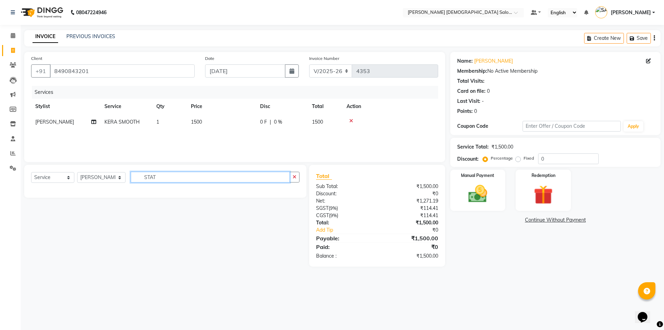
drag, startPoint x: 159, startPoint y: 177, endPoint x: 88, endPoint y: 177, distance: 71.2
click at [88, 177] on div "Select Service Product Membership Package Voucher Prepaid Gift Card Select Styl…" at bounding box center [165, 180] width 268 height 16
type input "STRA"
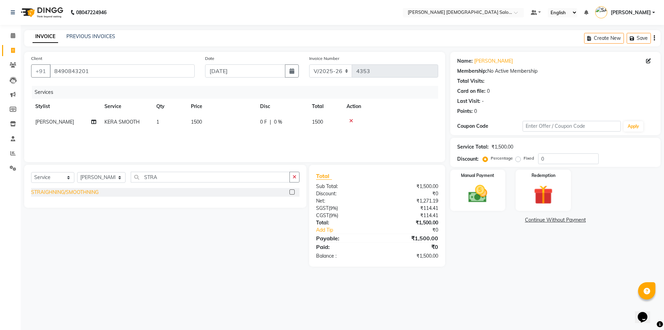
click at [88, 192] on div "STRAIGHNING/SMOOTHNING" at bounding box center [64, 191] width 67 height 7
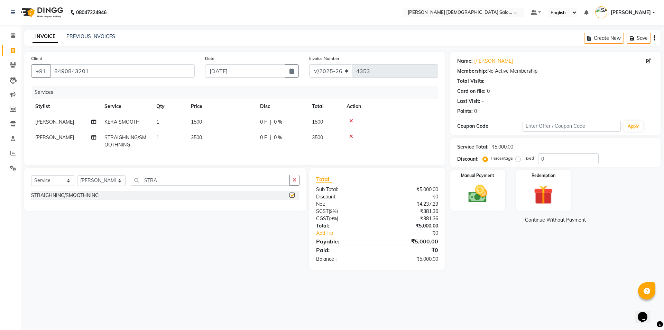
checkbox input "false"
click at [221, 137] on td "3500" at bounding box center [221, 141] width 69 height 23
select select "74177"
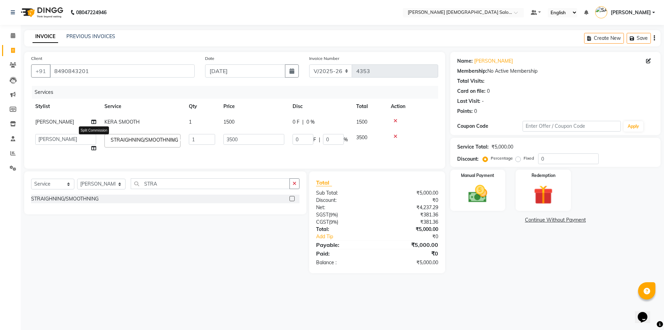
click at [94, 148] on icon at bounding box center [93, 148] width 5 height 5
select select "74177"
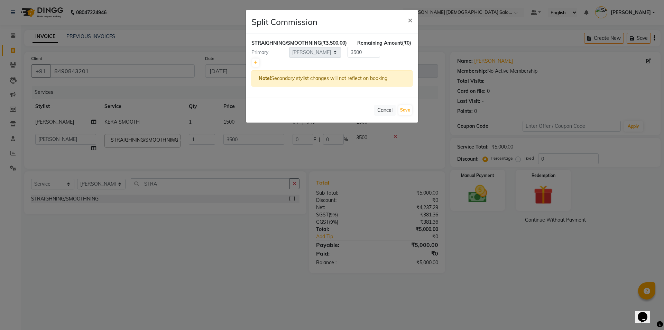
click at [260, 66] on div at bounding box center [331, 63] width 161 height 10
click at [253, 67] on link at bounding box center [255, 62] width 7 height 8
type input "1750"
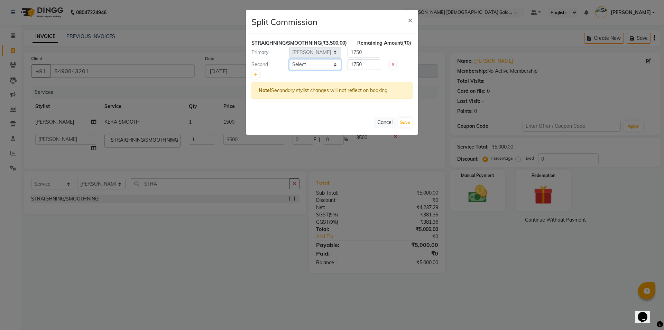
drag, startPoint x: 253, startPoint y: 72, endPoint x: 337, endPoint y: 76, distance: 83.8
click at [337, 70] on select "Select AANAND BAVALIYA BHAVTIK GONDALIYA DHARMIK RAVRANI DHRUV BHATTI DIKSHA DI…" at bounding box center [315, 64] width 52 height 11
select select "67051"
click at [289, 66] on select "Select AANAND BAVALIYA BHAVTIK GONDALIYA DHARMIK RAVRANI DHRUV BHATTI DIKSHA DI…" at bounding box center [315, 64] width 52 height 11
click at [408, 126] on button "Save" at bounding box center [404, 123] width 13 height 10
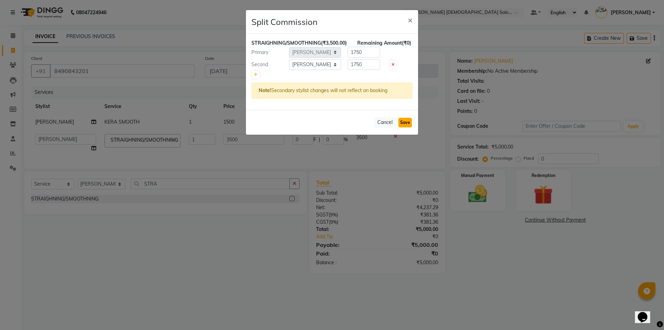
select select "Select"
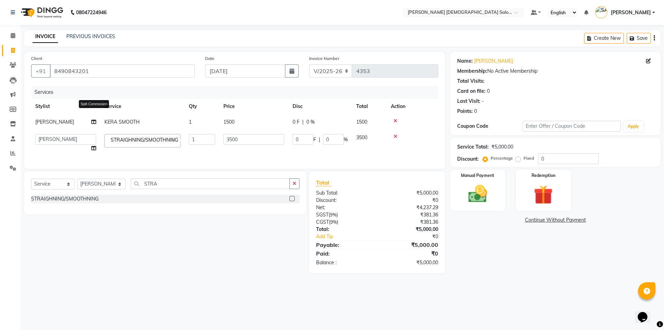
click at [94, 119] on icon at bounding box center [93, 121] width 5 height 5
select select "74177"
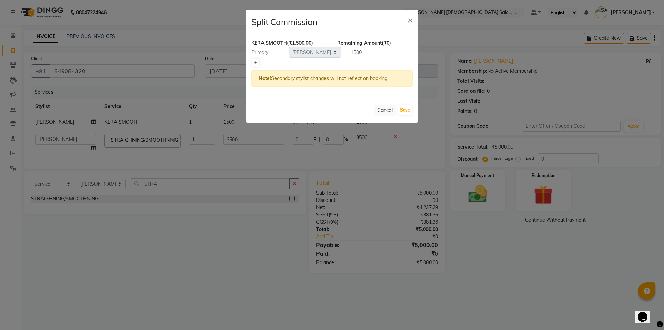
click at [255, 62] on icon at bounding box center [256, 63] width 4 height 4
type input "750"
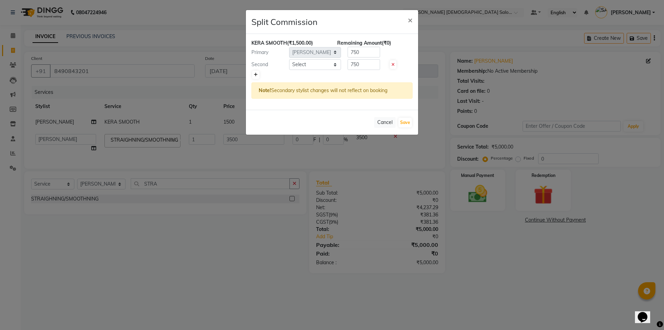
click at [352, 65] on input "750" at bounding box center [364, 64] width 33 height 11
click at [296, 64] on select "Select AANAND BAVALIYA BHAVTIK GONDALIYA DHARMIK RAVRANI DHRUV BHATTI DIKSHA DI…" at bounding box center [315, 64] width 52 height 11
select select "67051"
click at [289, 59] on select "Select AANAND BAVALIYA BHAVTIK GONDALIYA DHARMIK RAVRANI DHRUV BHATTI DIKSHA DI…" at bounding box center [315, 64] width 52 height 11
click at [405, 125] on button "Save" at bounding box center [404, 123] width 13 height 10
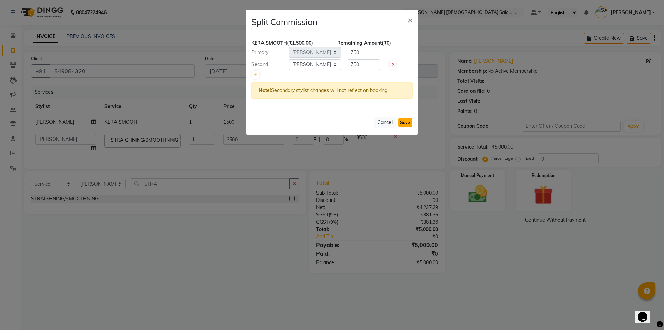
select select "Select"
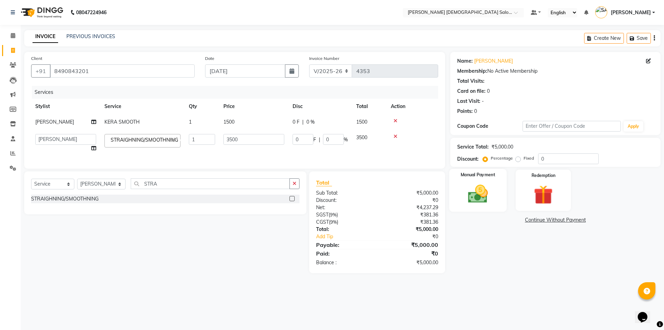
click at [478, 191] on img at bounding box center [478, 193] width 32 height 23
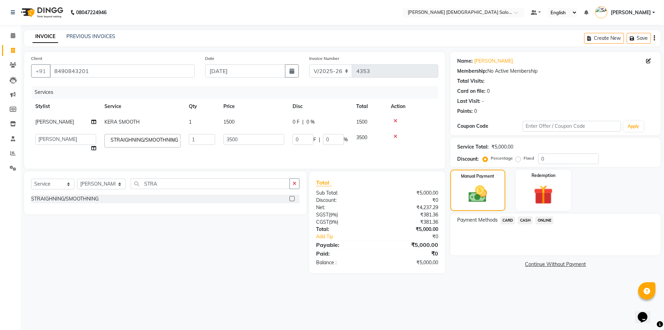
click at [530, 226] on div "Payment Methods CARD CASH ONLINE" at bounding box center [555, 234] width 210 height 42
drag, startPoint x: 526, startPoint y: 225, endPoint x: 528, endPoint y: 229, distance: 4.2
click at [526, 226] on div "Payment Methods CARD CASH ONLINE" at bounding box center [555, 234] width 210 height 42
drag, startPoint x: 525, startPoint y: 221, endPoint x: 398, endPoint y: 52, distance: 211.5
click at [629, 221] on div "Payment Methods CARD CASH ONLINE" at bounding box center [555, 220] width 196 height 9
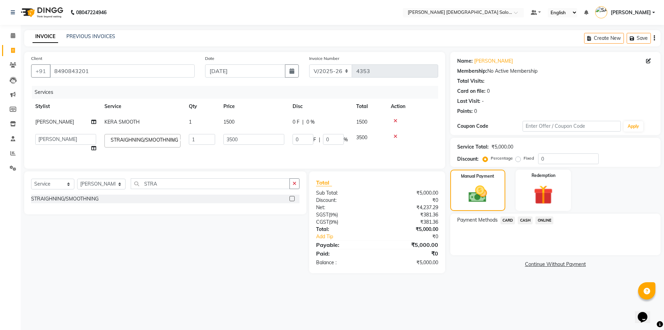
click at [526, 216] on span "CASH" at bounding box center [525, 220] width 15 height 8
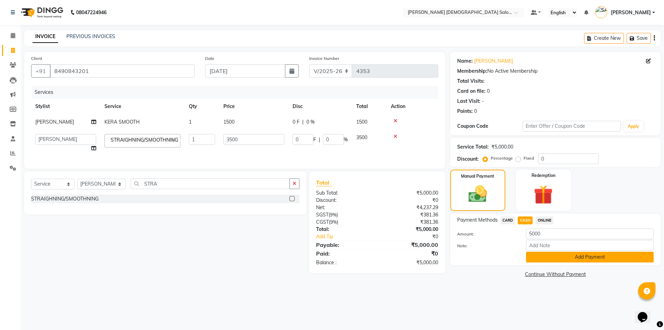
click at [536, 255] on button "Add Payment" at bounding box center [590, 256] width 128 height 11
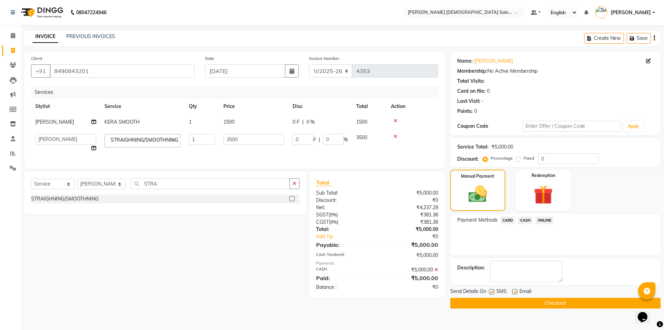
drag, startPoint x: 515, startPoint y: 292, endPoint x: 504, endPoint y: 293, distance: 11.1
click at [516, 292] on label at bounding box center [514, 291] width 5 height 5
click at [516, 292] on input "checkbox" at bounding box center [514, 291] width 4 height 4
checkbox input "false"
click at [493, 292] on label at bounding box center [491, 291] width 5 height 5
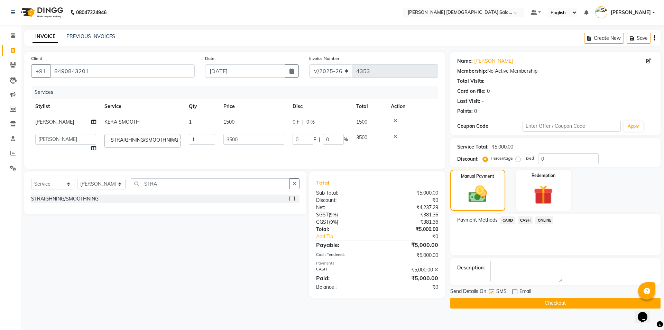
click at [493, 292] on input "checkbox" at bounding box center [491, 291] width 4 height 4
checkbox input "false"
click at [497, 299] on button "Checkout" at bounding box center [555, 302] width 210 height 11
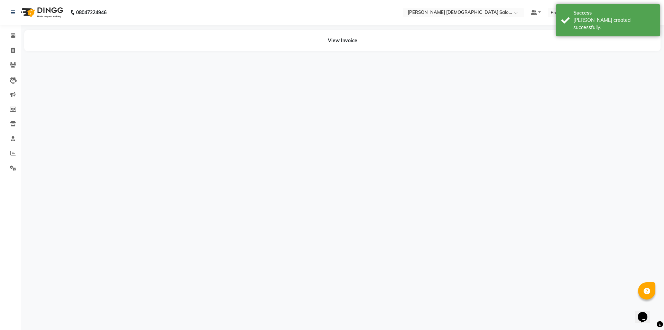
select select "74177"
select select "67051"
select select "74177"
select select "67051"
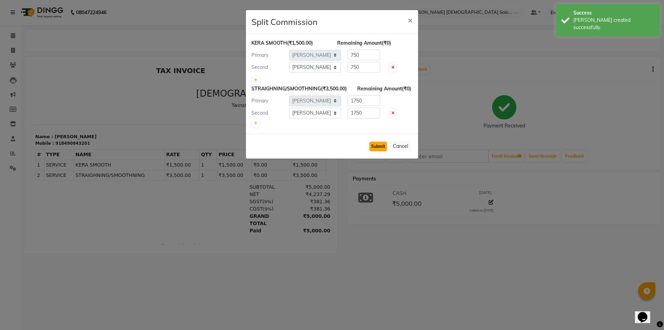
click at [385, 151] on button "Submit" at bounding box center [378, 146] width 18 height 10
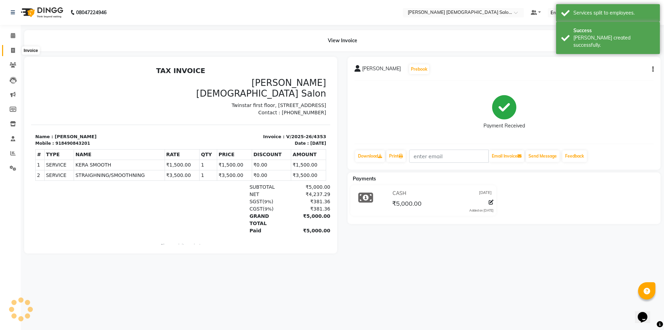
click at [12, 52] on icon at bounding box center [13, 50] width 4 height 5
select select "service"
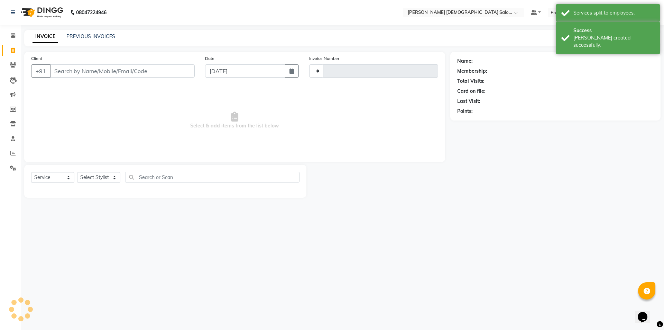
type input "4354"
click at [137, 77] on input "Client" at bounding box center [122, 70] width 145 height 13
select select "7542"
click at [139, 73] on input "Client" at bounding box center [122, 70] width 145 height 13
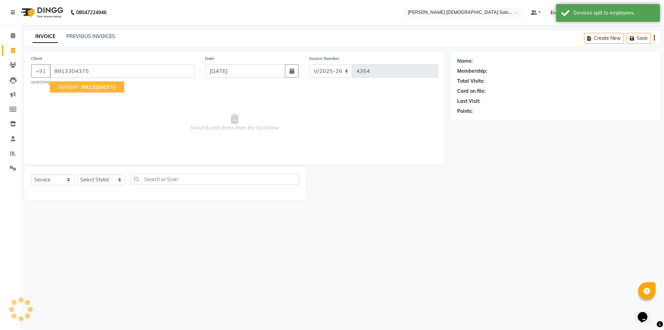
type input "9913304375"
click at [112, 82] on button "SWENY 99133043 75" at bounding box center [87, 86] width 74 height 11
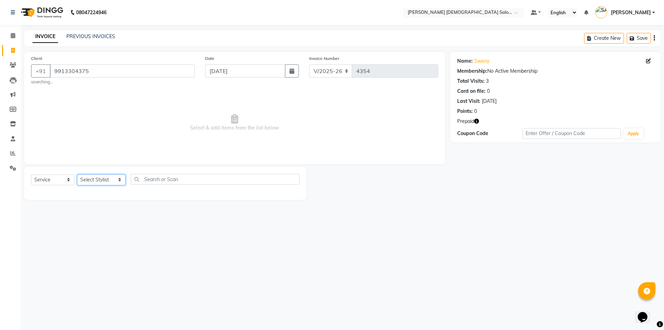
click at [113, 176] on select "Select Stylist [PERSON_NAME] BHAVTIK [PERSON_NAME] [PERSON_NAME] [PERSON_NAME] …" at bounding box center [101, 179] width 48 height 11
click at [77, 174] on select "Select Stylist [PERSON_NAME] BHAVTIK [PERSON_NAME] [PERSON_NAME] [PERSON_NAME] …" at bounding box center [101, 179] width 48 height 11
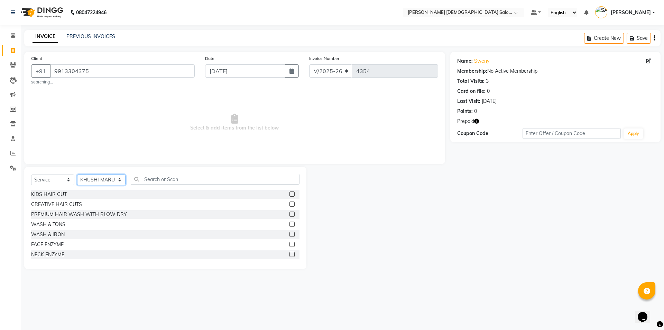
select select "67043"
click at [159, 180] on input "text" at bounding box center [215, 179] width 169 height 11
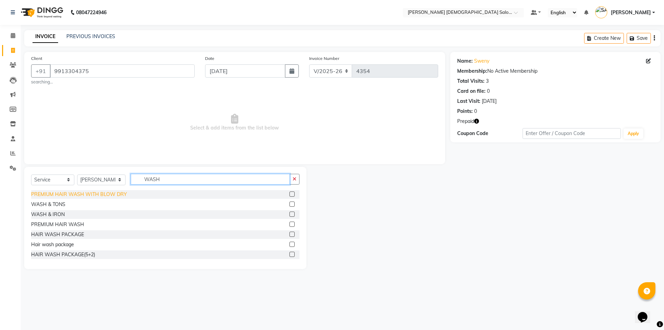
type input "WASH"
click at [84, 194] on div "PREMIUM HAIR WASH WITH BLOW DRY" at bounding box center [79, 194] width 96 height 7
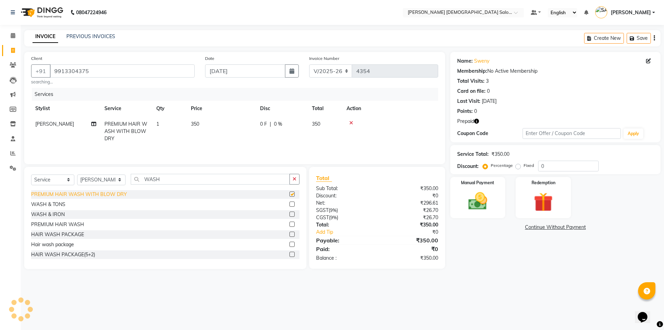
checkbox input "false"
click at [240, 132] on td "350" at bounding box center [221, 131] width 69 height 30
select select "67043"
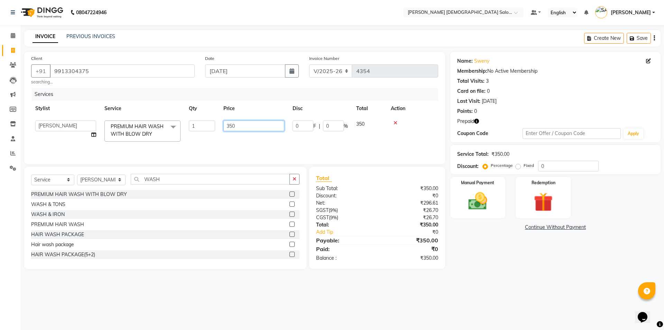
drag, startPoint x: 238, startPoint y: 125, endPoint x: 202, endPoint y: 128, distance: 36.1
click at [202, 128] on tr "AANAND BAVALIYA BHAVTIK GONDALIYA DHARMIK RAVRANI DHRUV BHATTI DIKSHA DIMPAL SE…" at bounding box center [234, 130] width 407 height 29
type input "250"
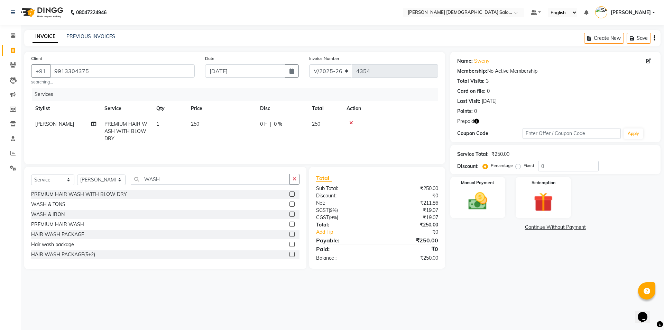
click at [320, 163] on div "Client +91 9913304375 searching... Date 04-09-2025 Invoice Number V/2025 V/2025…" at bounding box center [234, 108] width 421 height 112
click at [483, 199] on img at bounding box center [478, 201] width 32 height 23
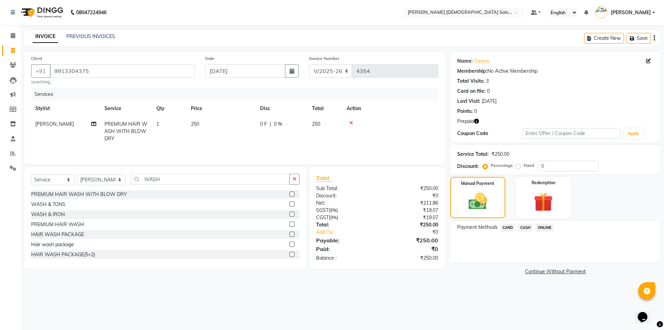
click at [525, 228] on span "CASH" at bounding box center [525, 227] width 15 height 8
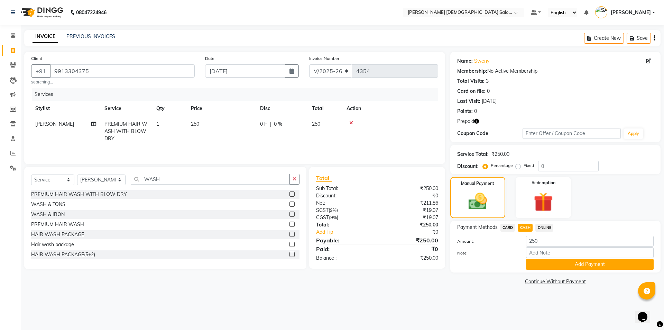
click at [557, 260] on button "Add Payment" at bounding box center [590, 264] width 128 height 11
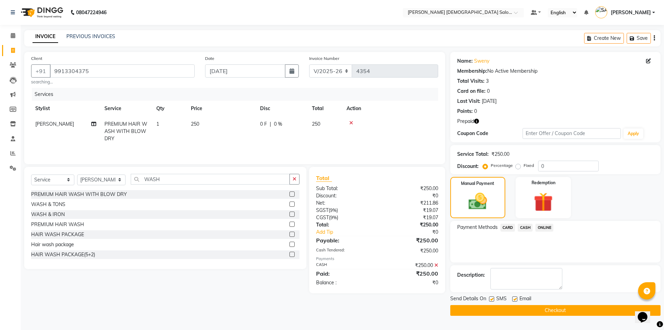
drag, startPoint x: 514, startPoint y: 299, endPoint x: 503, endPoint y: 297, distance: 11.2
click at [513, 298] on label at bounding box center [514, 298] width 5 height 5
click at [513, 298] on input "checkbox" at bounding box center [514, 299] width 4 height 4
checkbox input "false"
click at [494, 297] on label at bounding box center [491, 298] width 5 height 5
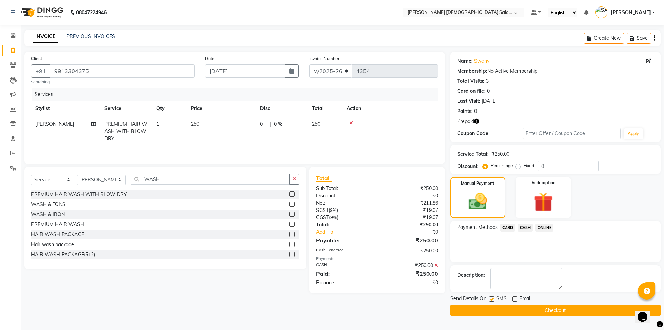
click at [494, 297] on input "checkbox" at bounding box center [491, 299] width 4 height 4
checkbox input "false"
click at [494, 311] on button "Checkout" at bounding box center [555, 310] width 210 height 11
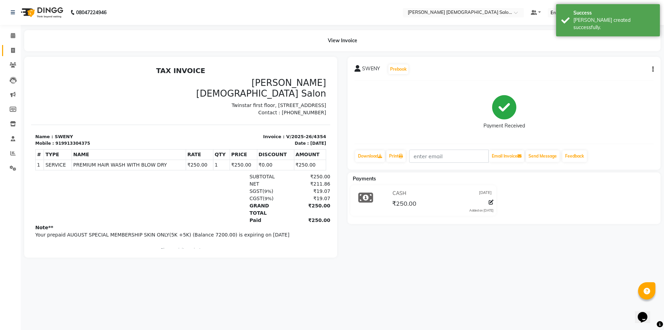
click at [13, 54] on link "Invoice" at bounding box center [10, 50] width 17 height 11
select select "service"
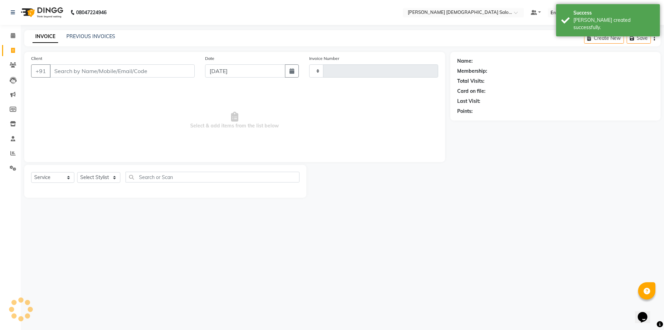
type input "4355"
select select "7542"
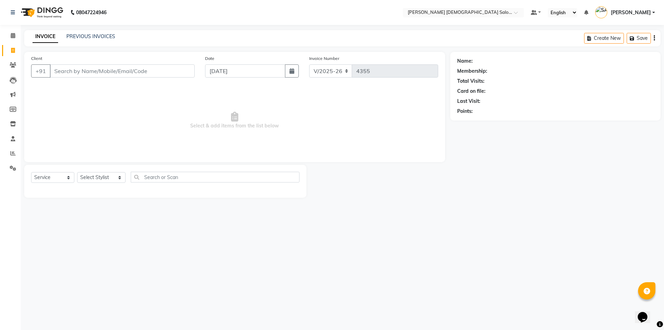
click at [104, 73] on input "Client" at bounding box center [122, 70] width 145 height 13
type input "9586583240"
click at [190, 71] on span "Add Client" at bounding box center [176, 70] width 27 height 7
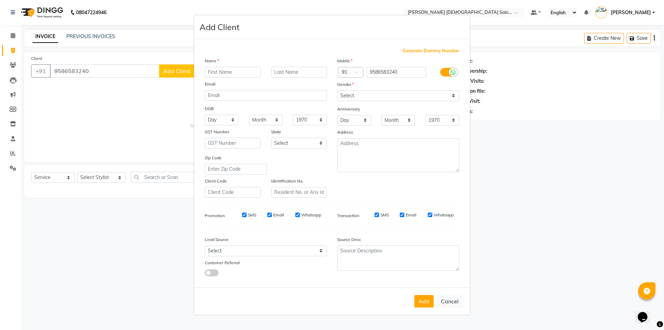
click at [252, 68] on input "text" at bounding box center [233, 72] width 56 height 11
type input "DISHA"
type input "MAM"
click at [416, 103] on div "Mobile Country Code × 91 9586583240 Gender Select Male Female Other Prefer Not …" at bounding box center [398, 127] width 132 height 140
click at [415, 98] on select "Select Male Female Other Prefer Not To Say" at bounding box center [398, 95] width 122 height 11
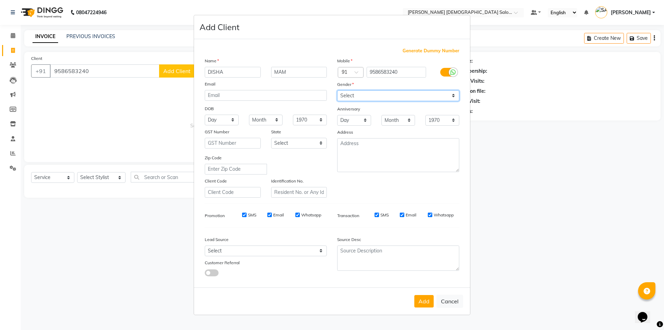
select select "female"
click at [337, 90] on select "Select Male Female Other Prefer Not To Say" at bounding box center [398, 95] width 122 height 11
click at [422, 293] on div "Add Cancel" at bounding box center [332, 300] width 276 height 27
click at [423, 302] on button "Add" at bounding box center [423, 301] width 19 height 12
click at [95, 176] on ngb-modal-window "Add Client Generate Dummy Number Name DISHA MAM Email DOB Day 01 02 03 04 05 06…" at bounding box center [332, 165] width 664 height 330
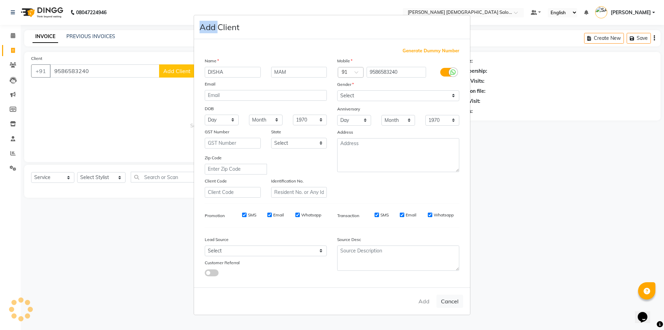
click at [95, 176] on ngb-modal-window "Add Client Generate Dummy Number Name DISHA MAM Email DOB Day 01 02 03 04 05 06…" at bounding box center [332, 165] width 664 height 330
click at [512, 153] on ngb-modal-window "Add Client Generate Dummy Number Name DISHA MAM Email DOB Day 01 02 03 04 05 06…" at bounding box center [332, 165] width 664 height 330
select select
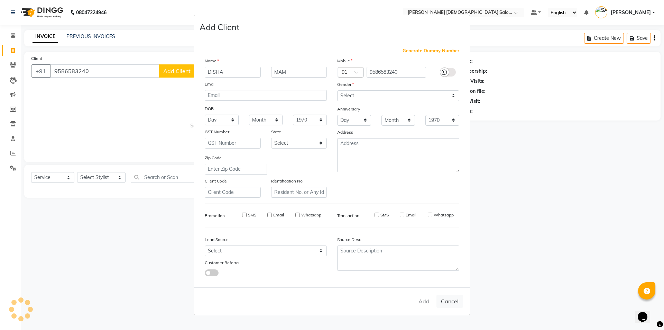
select select
checkbox input "false"
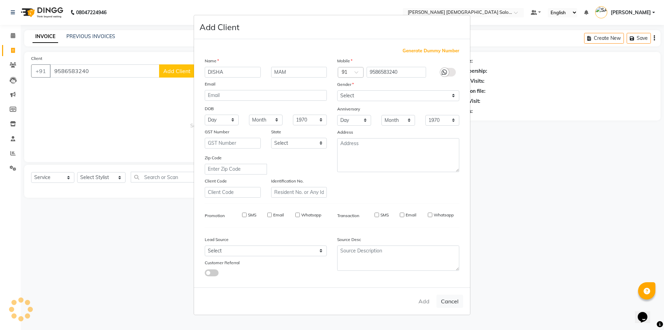
checkbox input "false"
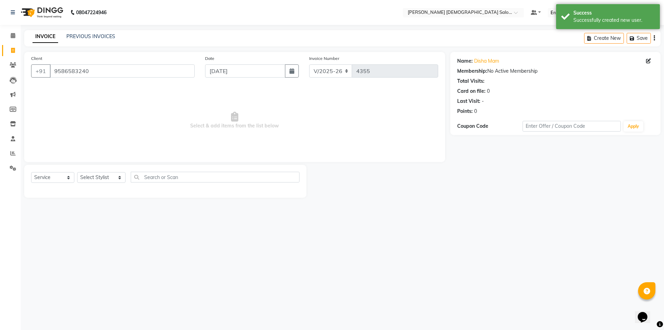
click at [95, 184] on div "Select Service Product Membership Package Voucher Prepaid Gift Card Select Styl…" at bounding box center [165, 180] width 268 height 16
click at [98, 179] on select "Select Stylist [PERSON_NAME] BHAVTIK [PERSON_NAME] [PERSON_NAME] [PERSON_NAME] …" at bounding box center [101, 177] width 48 height 11
click at [77, 172] on select "Select Stylist [PERSON_NAME] BHAVTIK [PERSON_NAME] [PERSON_NAME] [PERSON_NAME] …" at bounding box center [101, 177] width 48 height 11
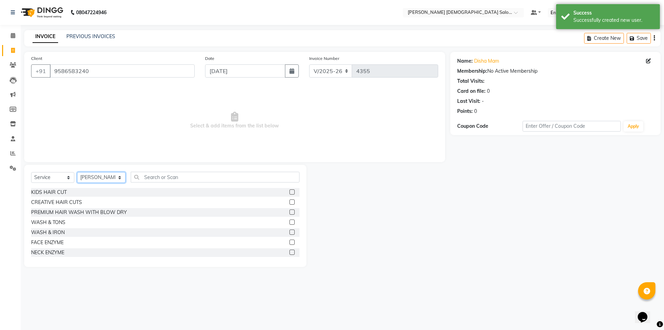
select select "74177"
click at [72, 203] on div "CREATIVE HAIR CUTS" at bounding box center [56, 202] width 51 height 7
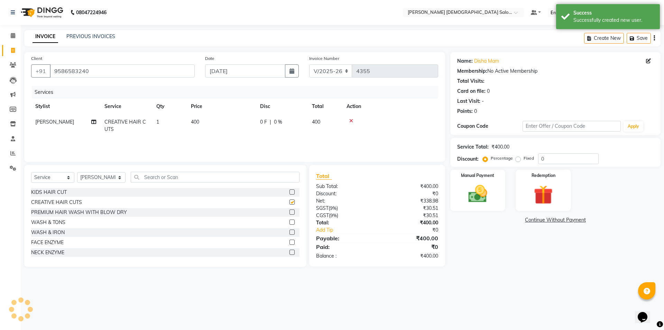
checkbox input "false"
click at [246, 125] on td "400" at bounding box center [221, 125] width 69 height 23
select select "74177"
click at [246, 125] on input "400" at bounding box center [253, 123] width 61 height 11
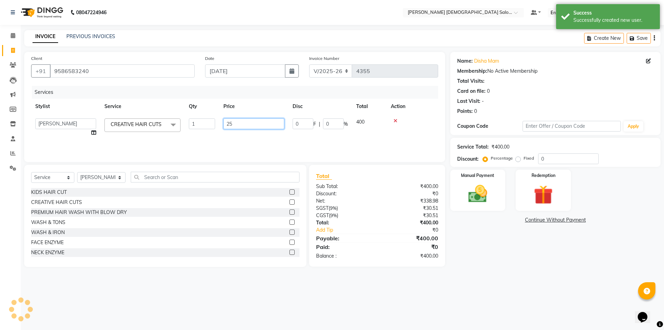
type input "250"
click at [241, 140] on div "Services Stylist Service Qty Price Disc Total Action AANAND BAVALIYA BHAVTIK GO…" at bounding box center [234, 120] width 407 height 69
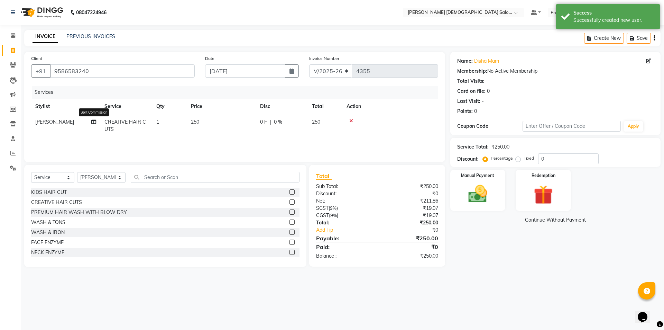
click at [93, 120] on icon at bounding box center [93, 121] width 5 height 5
select select "74177"
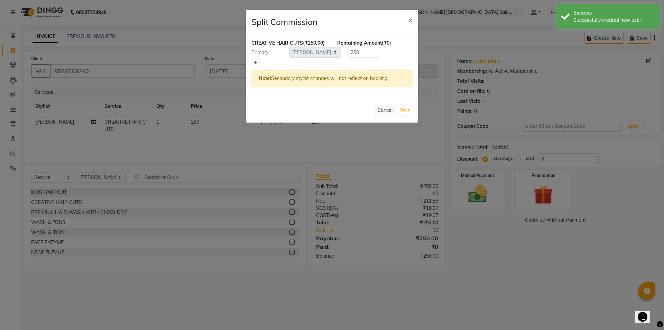
click at [258, 64] on link at bounding box center [255, 62] width 7 height 8
type input "125"
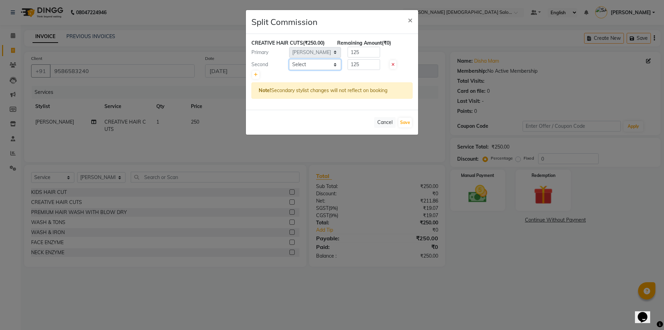
click at [313, 63] on select "Select AANAND BAVALIYA BHAVTIK GONDALIYA DHARMIK RAVRANI DHRUV BHATTI DIKSHA DI…" at bounding box center [315, 64] width 52 height 11
click at [289, 59] on select "Select AANAND BAVALIYA BHAVTIK GONDALIYA DHARMIK RAVRANI DHRUV BHATTI DIKSHA DI…" at bounding box center [315, 64] width 52 height 11
select select "67031"
click at [405, 119] on button "Save" at bounding box center [404, 123] width 13 height 10
select select "Select"
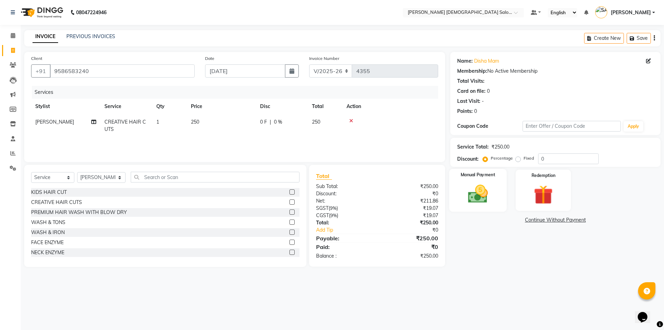
click at [494, 195] on div "Manual Payment" at bounding box center [477, 190] width 57 height 43
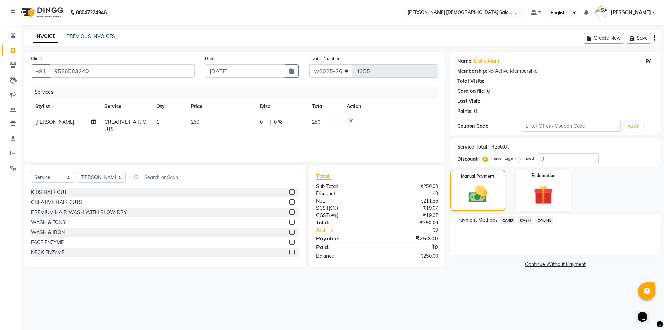
click at [506, 223] on span "CARD" at bounding box center [507, 220] width 15 height 8
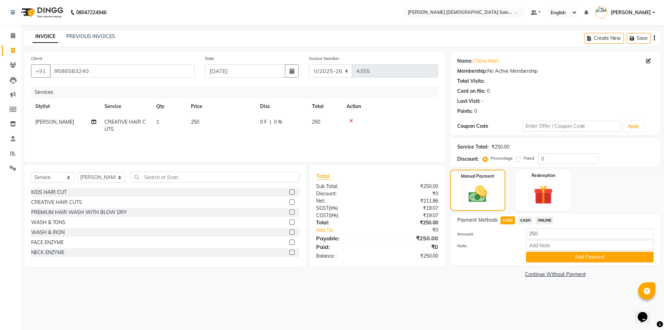
click at [526, 220] on span "CASH" at bounding box center [525, 220] width 15 height 8
click at [534, 261] on button "Add Payment" at bounding box center [590, 256] width 128 height 11
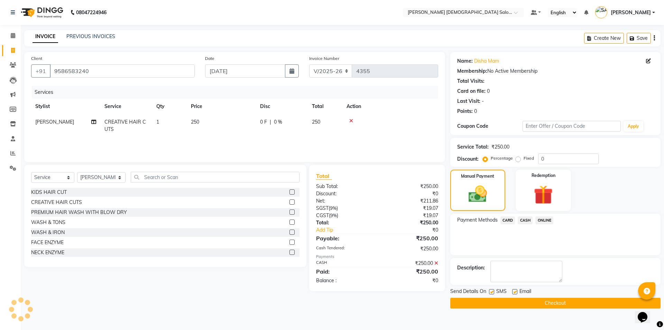
click at [513, 292] on label at bounding box center [514, 291] width 5 height 5
click at [513, 292] on input "checkbox" at bounding box center [514, 291] width 4 height 4
checkbox input "false"
click at [488, 294] on div "Send Details On SMS Email" at bounding box center [555, 291] width 210 height 9
click at [493, 290] on label at bounding box center [491, 291] width 5 height 5
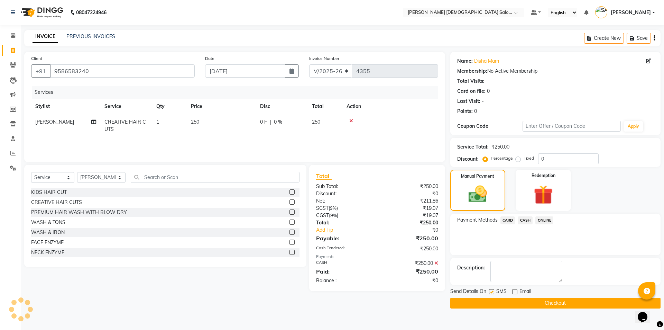
click at [493, 290] on input "checkbox" at bounding box center [491, 291] width 4 height 4
checkbox input "false"
click at [490, 301] on button "Checkout" at bounding box center [555, 302] width 210 height 11
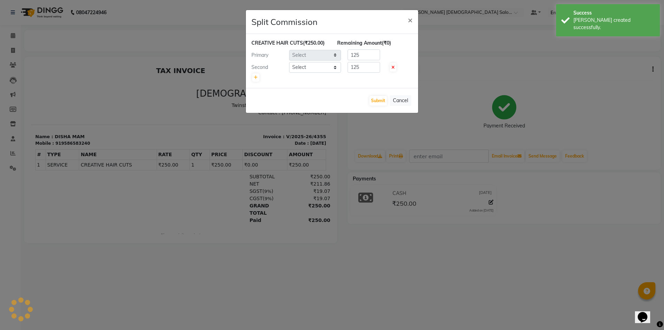
select select "74177"
select select "67031"
drag, startPoint x: 362, startPoint y: 70, endPoint x: 330, endPoint y: 68, distance: 32.6
click at [330, 68] on div "Second Select AANAND BAVALIYA BHAVTIK GONDALIYA DHARMIK RAVRANI DHRUV BHATTI DI…" at bounding box center [332, 67] width 172 height 11
type input "50"
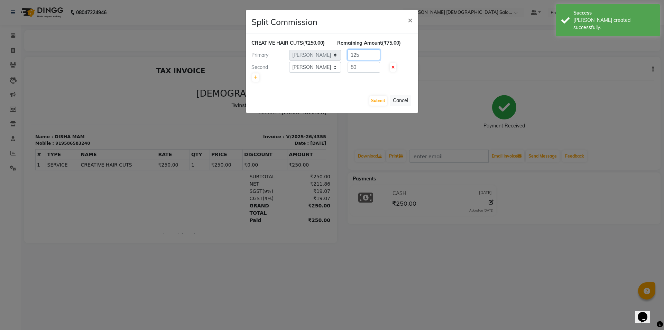
click at [334, 57] on div "Primary Select AANAND BAVALIYA BHAVTIK GONDALIYA DHARMIK RAVRANI DHRUV BHATTI D…" at bounding box center [332, 54] width 172 height 11
type input "200"
click at [382, 96] on button "Submit" at bounding box center [378, 101] width 18 height 10
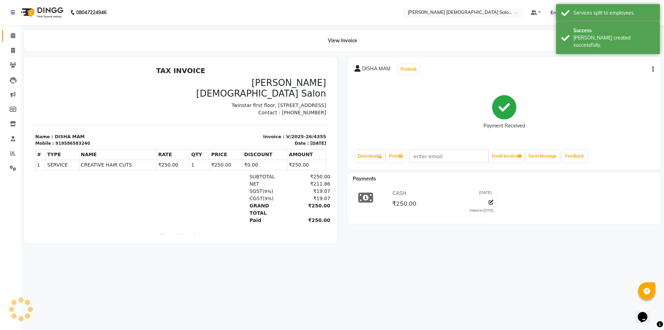
click at [16, 34] on span at bounding box center [13, 36] width 12 height 8
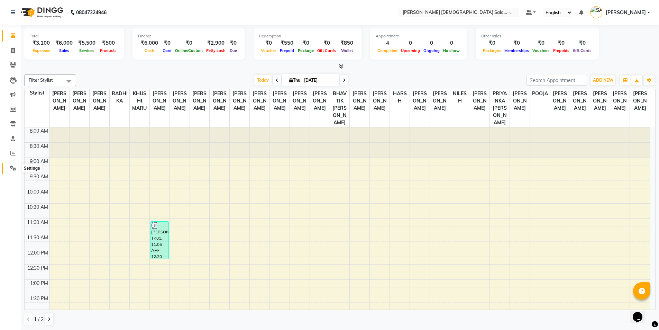
click at [14, 166] on icon at bounding box center [13, 167] width 7 height 5
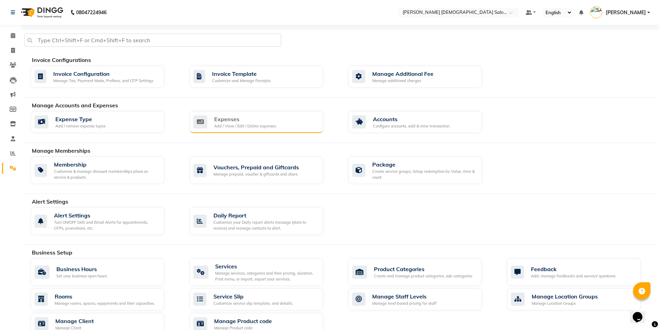
click at [243, 129] on div "Expenses Add / View / Edit / Delete expenses" at bounding box center [257, 122] width 134 height 22
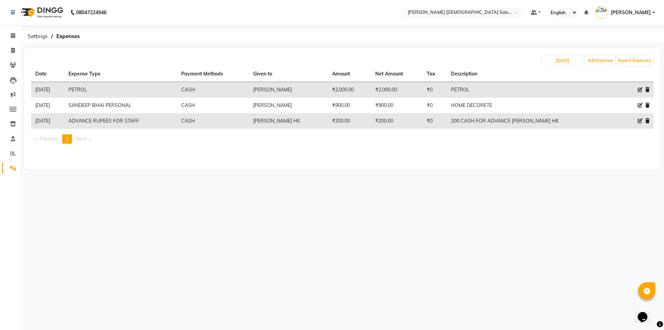
drag, startPoint x: 192, startPoint y: 86, endPoint x: 586, endPoint y: 134, distance: 396.5
click at [586, 134] on div "Date Expense Type Payment Methods Given to Amount Net Amount Tax Description 04…" at bounding box center [342, 107] width 623 height 83
click at [14, 45] on link "Invoice" at bounding box center [10, 50] width 17 height 11
select select "service"
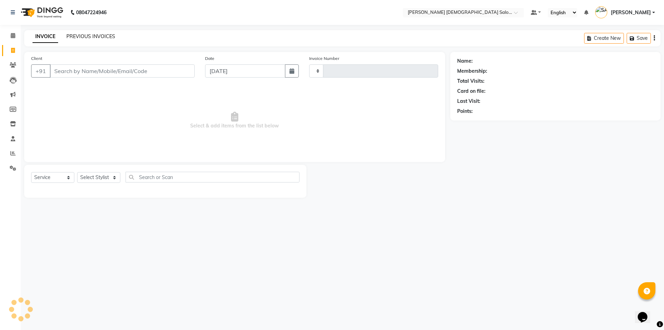
click at [87, 34] on link "PREVIOUS INVOICES" at bounding box center [90, 36] width 49 height 6
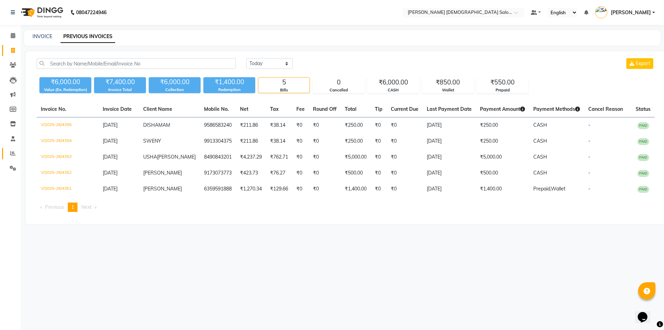
click at [11, 158] on link "Reports" at bounding box center [10, 153] width 17 height 11
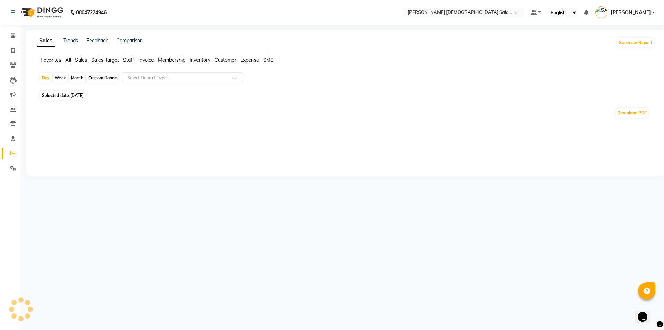
click at [77, 79] on div "Month" at bounding box center [77, 78] width 16 height 10
select select "9"
select select "2025"
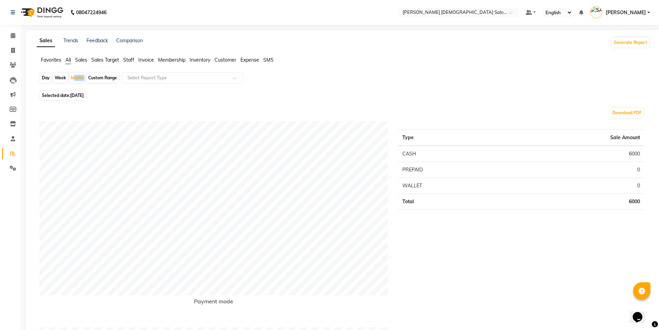
click at [72, 76] on div "Month" at bounding box center [77, 78] width 16 height 10
select select "9"
select select "2025"
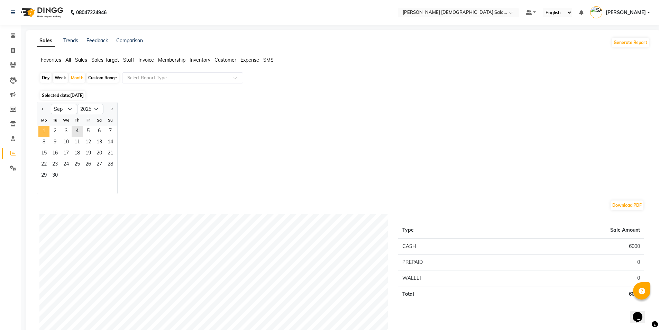
click at [45, 128] on span "1" at bounding box center [43, 131] width 11 height 11
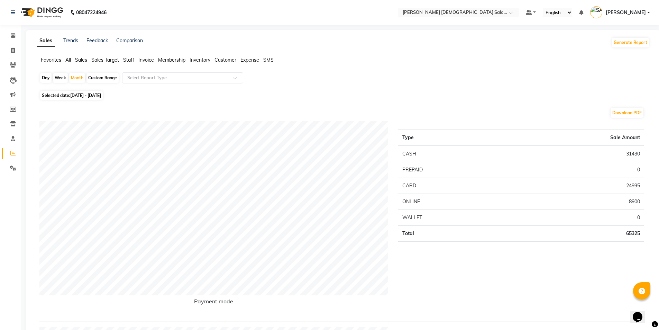
click at [134, 57] on span "Staff" at bounding box center [128, 60] width 11 height 6
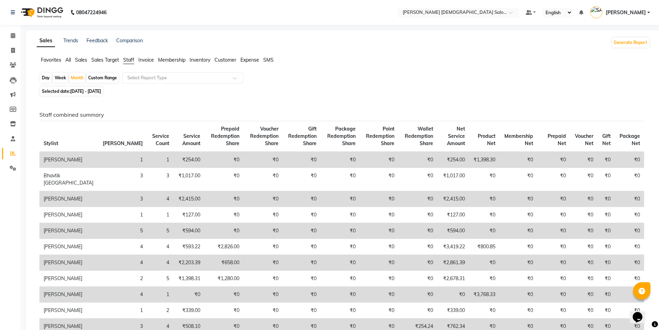
click at [129, 59] on span "Staff" at bounding box center [128, 60] width 11 height 6
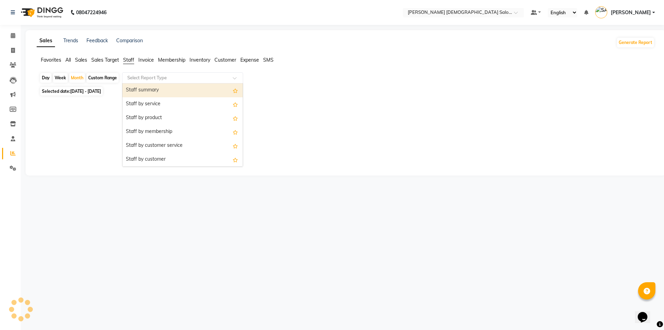
click at [136, 72] on div "Select Report Type" at bounding box center [182, 77] width 121 height 11
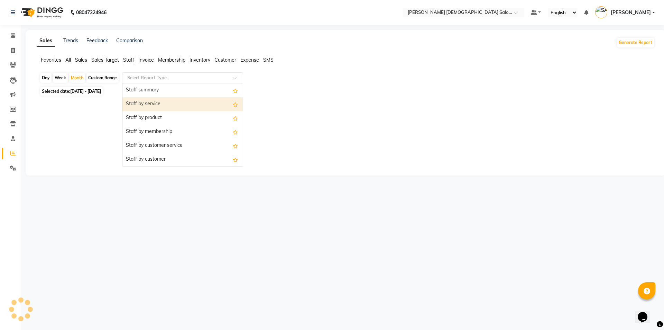
click at [137, 102] on div "Staff by service" at bounding box center [182, 104] width 120 height 14
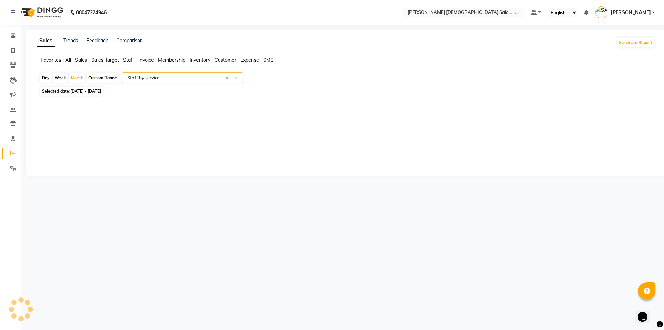
select select "full_report"
select select "csv"
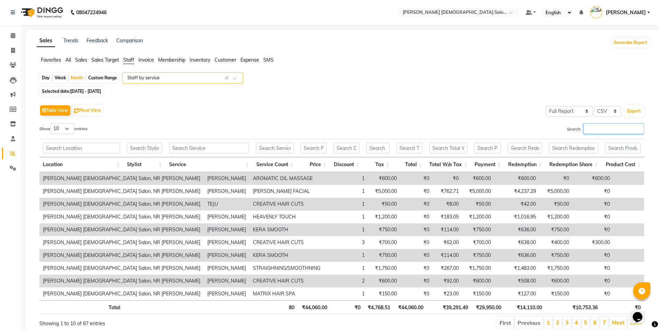
click at [607, 127] on input "Search:" at bounding box center [613, 128] width 61 height 11
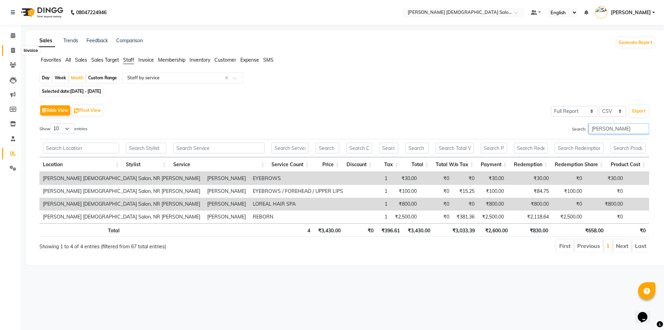
type input "[PERSON_NAME]"
click at [14, 51] on icon at bounding box center [13, 50] width 4 height 5
select select "service"
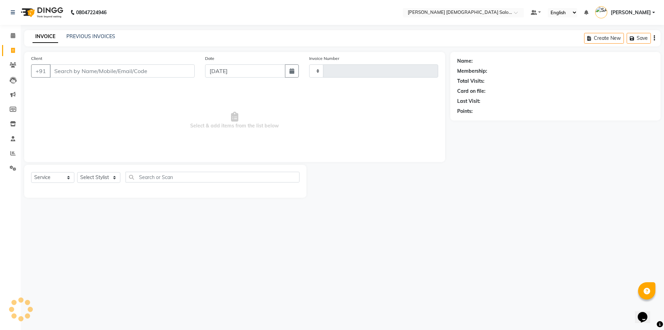
type input "4356"
select select "7542"
click at [13, 172] on span at bounding box center [13, 168] width 12 height 8
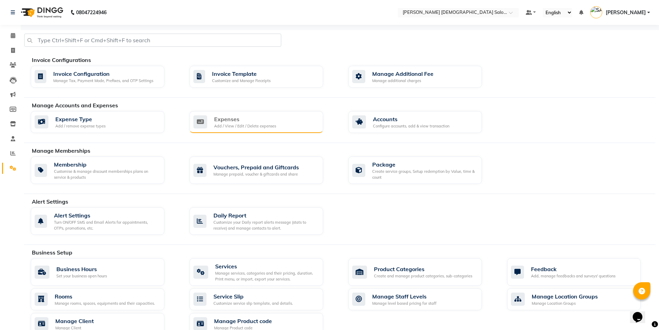
click at [255, 128] on div "Add / View / Edit / Delete expenses" at bounding box center [245, 126] width 62 height 6
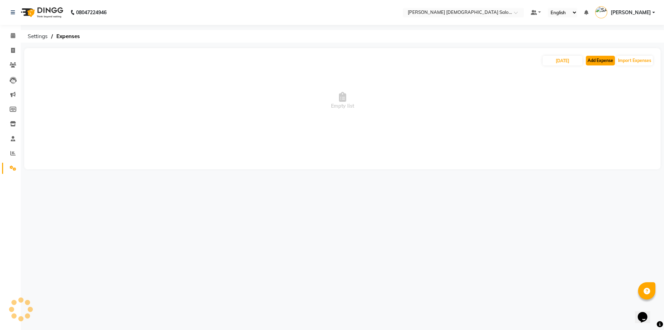
click at [599, 62] on button "Add Expense" at bounding box center [600, 61] width 29 height 10
select select "1"
select select "6665"
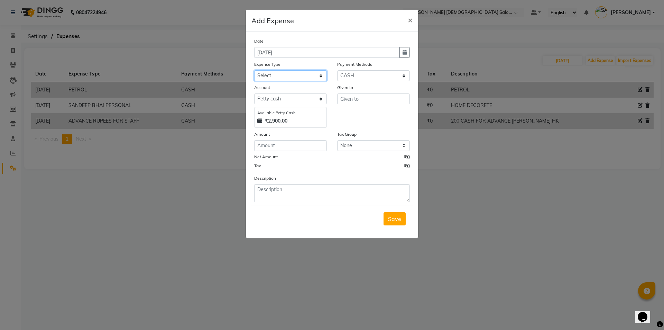
click at [280, 80] on select "Select ADVANCE RUPEES FOR STAFF CLEANING GROSSERY CLENING ITEM HOUSEKEEPIN clie…" at bounding box center [290, 75] width 73 height 11
select select "19961"
click at [254, 70] on select "Select ADVANCE RUPEES FOR STAFF CLEANING GROSSERY CLENING ITEM HOUSEKEEPIN clie…" at bounding box center [290, 75] width 73 height 11
click at [360, 100] on input "text" at bounding box center [373, 98] width 73 height 11
type input "[PERSON_NAME]"
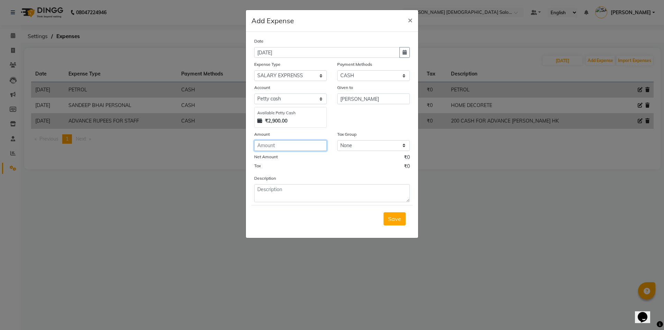
click at [295, 142] on input "number" at bounding box center [290, 145] width 73 height 11
type input "1800"
drag, startPoint x: 283, startPoint y: 195, endPoint x: 288, endPoint y: 191, distance: 6.4
click at [287, 193] on textarea at bounding box center [332, 193] width 156 height 18
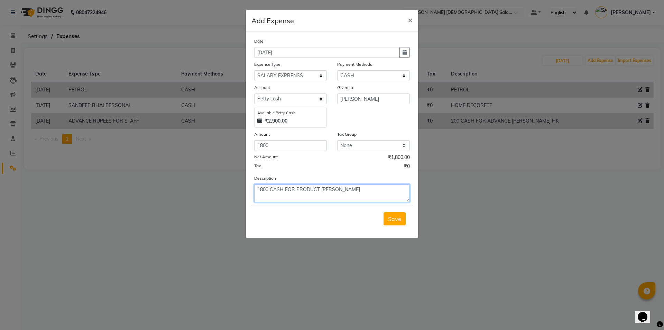
click at [341, 188] on textarea "1800 CASH FOR PRODUCT BILL PAUIDD" at bounding box center [332, 193] width 156 height 18
click at [373, 193] on textarea "1800 CASH FOR PRODUCT BILL PAIDD" at bounding box center [332, 193] width 156 height 18
type textarea "1800 CASH FOR PRODUCT BILL PAID"
click at [384, 214] on button "Save" at bounding box center [395, 218] width 22 height 13
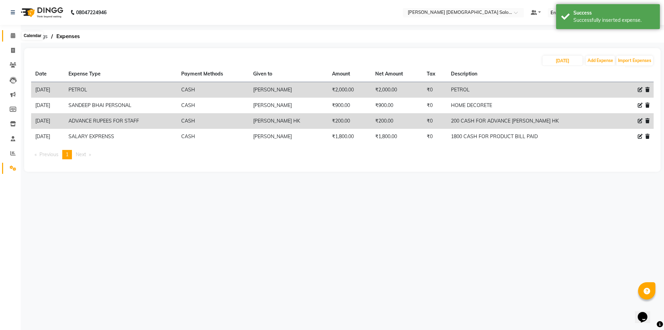
click at [14, 35] on icon at bounding box center [13, 35] width 4 height 5
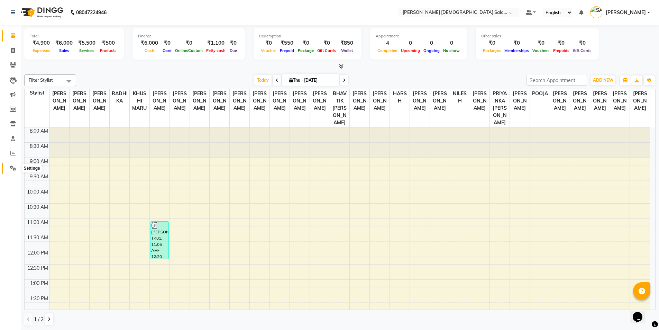
drag, startPoint x: 10, startPoint y: 171, endPoint x: 13, endPoint y: 167, distance: 5.4
click at [10, 171] on span at bounding box center [13, 168] width 12 height 8
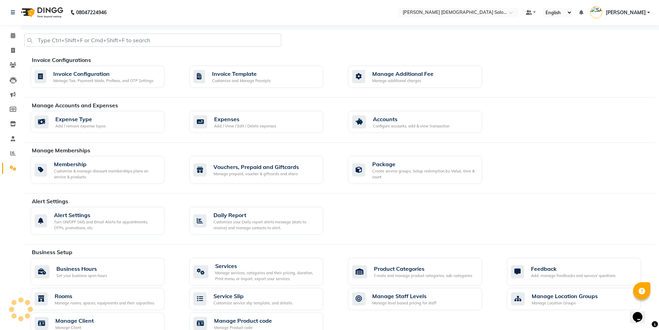
click at [245, 107] on div "Manage Accounts and Expenses" at bounding box center [346, 105] width 629 height 8
click at [249, 119] on div "Expenses" at bounding box center [245, 119] width 62 height 8
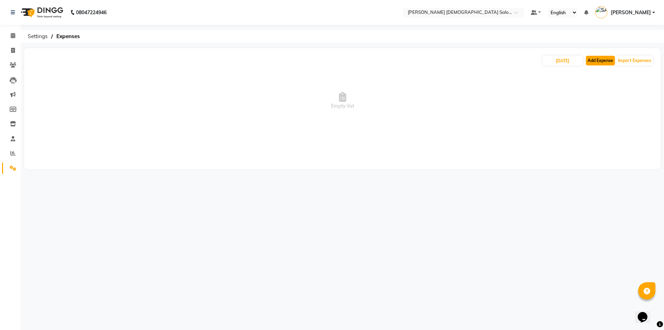
click at [603, 64] on button "Add Expense" at bounding box center [600, 61] width 29 height 10
select select "1"
select select "6665"
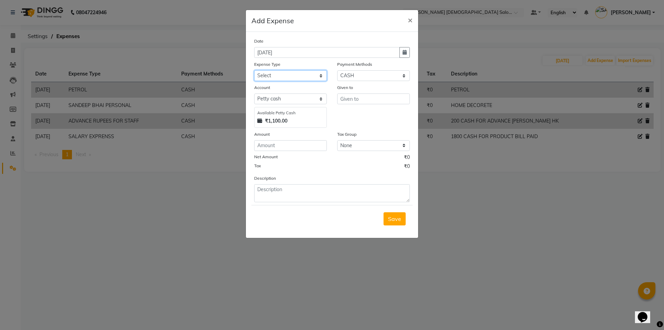
click at [286, 75] on select "Select ADVANCE RUPEES FOR STAFF CLEANING GROSSERY CLENING ITEM HOUSEKEEPIN clie…" at bounding box center [290, 75] width 73 height 11
click at [254, 70] on select "Select ADVANCE RUPEES FOR STAFF CLEANING GROSSERY CLENING ITEM HOUSEKEEPIN clie…" at bounding box center [290, 75] width 73 height 11
select select "15581"
click at [343, 101] on input "text" at bounding box center [373, 98] width 73 height 11
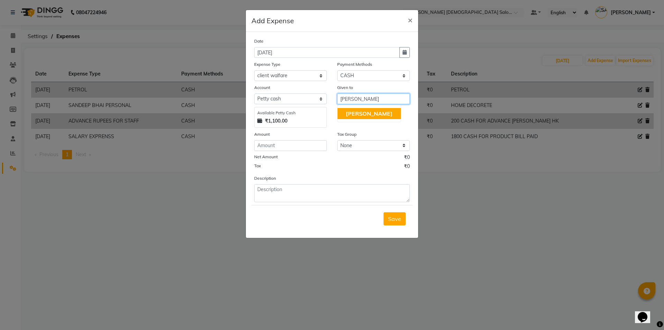
type input "[PERSON_NAME]"
click at [303, 154] on div "Net Amount ₹0" at bounding box center [332, 158] width 156 height 9
click at [292, 139] on div "Amount" at bounding box center [290, 135] width 73 height 10
click at [293, 148] on input "number" at bounding box center [290, 145] width 73 height 11
type input "4"
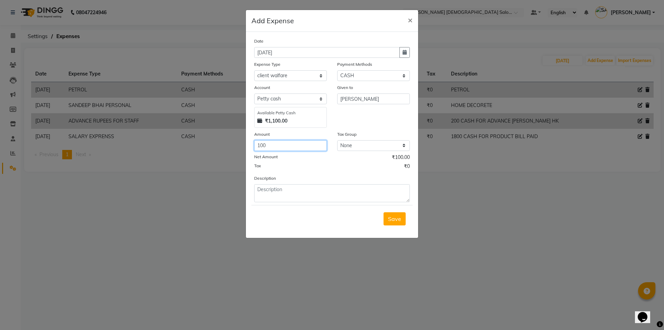
type input "100"
drag, startPoint x: 311, startPoint y: 204, endPoint x: 310, endPoint y: 199, distance: 4.5
click at [310, 200] on form "Date 04-09-2025 Expense Type Select ADVANCE RUPEES FOR STAFF CLEANING GROSSERY …" at bounding box center [331, 134] width 161 height 195
drag, startPoint x: 310, startPoint y: 199, endPoint x: 304, endPoint y: 197, distance: 7.0
click at [310, 199] on textarea at bounding box center [332, 193] width 156 height 18
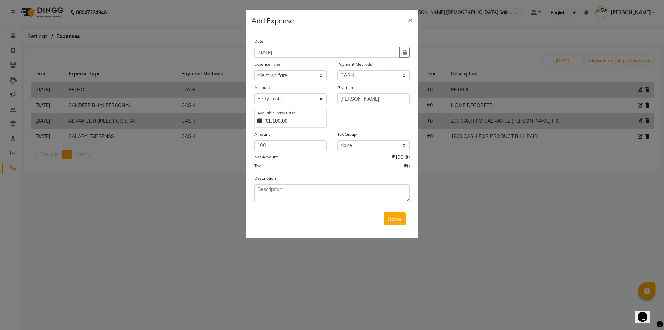
click at [304, 197] on textarea at bounding box center [332, 193] width 156 height 18
click at [304, 193] on textarea at bounding box center [332, 193] width 156 height 18
type textarea "100 CASH FOR SANDWICH FOR CLIENT"
click at [391, 223] on button "Save" at bounding box center [395, 218] width 22 height 13
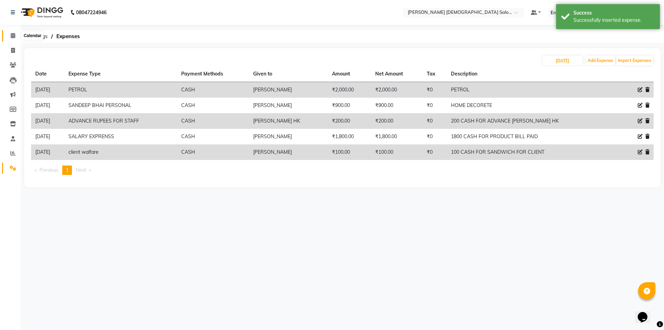
click at [11, 34] on icon at bounding box center [13, 35] width 4 height 5
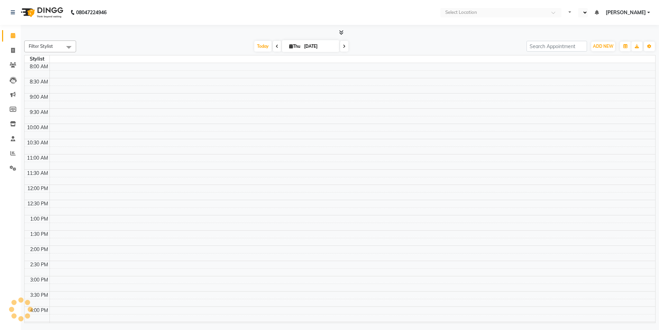
select select "en"
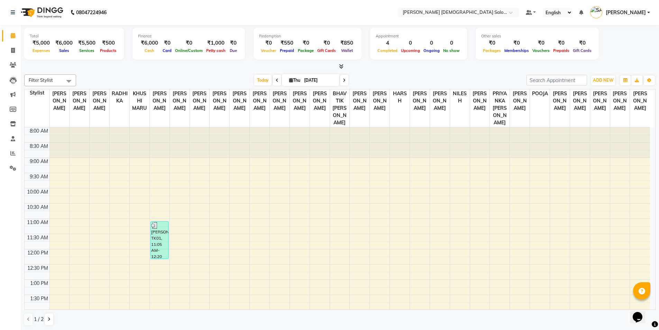
click at [435, 65] on div at bounding box center [339, 66] width 631 height 7
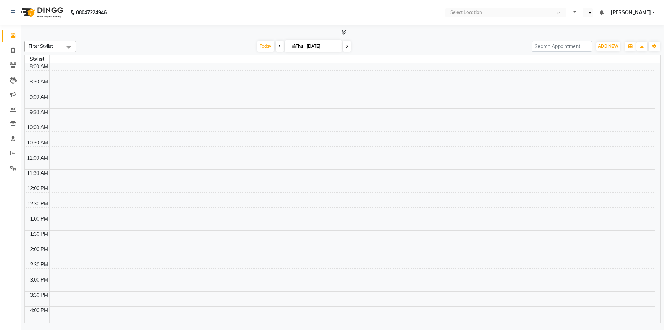
select select "en"
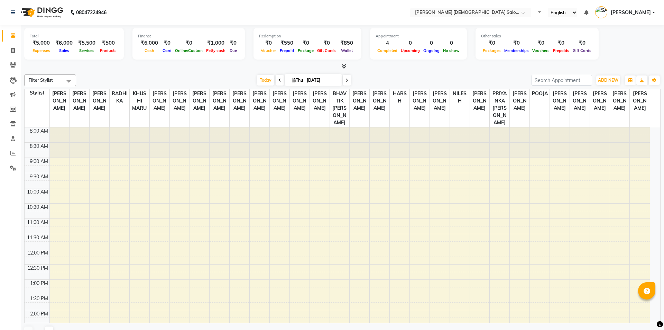
select select "en"
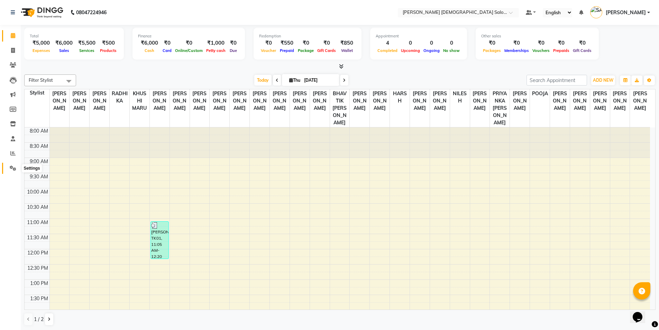
click at [13, 168] on icon at bounding box center [13, 167] width 7 height 5
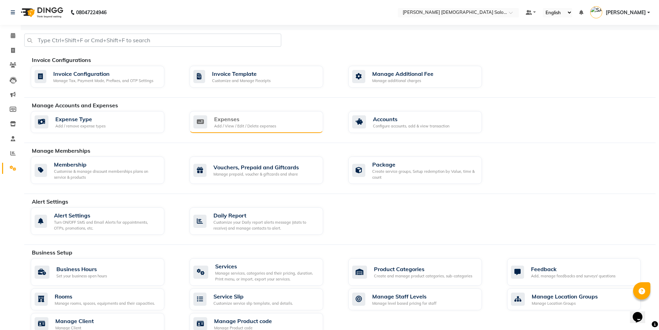
click at [260, 124] on div "Add / View / Edit / Delete expenses" at bounding box center [245, 126] width 62 height 6
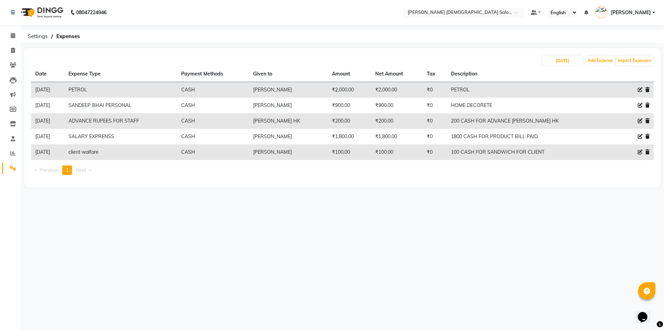
click at [583, 60] on div "04-09-2025 Add Expense Import Expenses" at bounding box center [342, 60] width 623 height 11
click at [599, 60] on button "Add Expense" at bounding box center [600, 61] width 29 height 10
select select "1"
select select "6665"
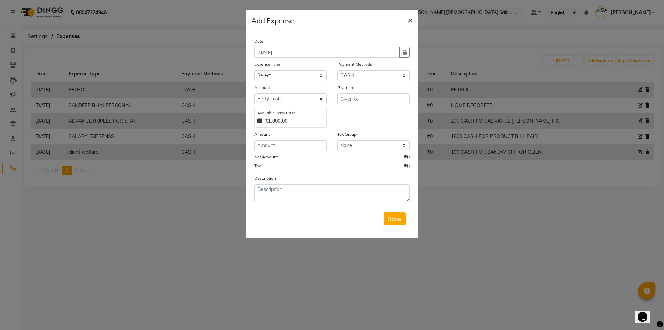
click at [413, 19] on button "×" at bounding box center [410, 19] width 16 height 19
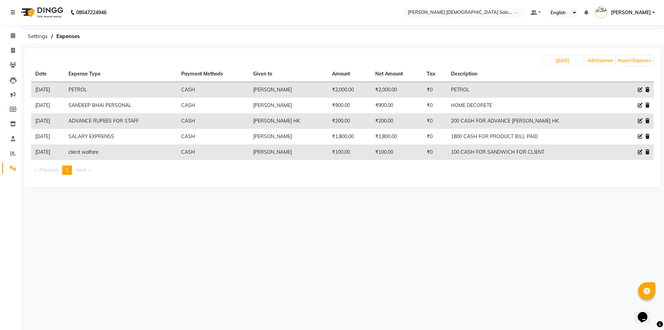
drag, startPoint x: 550, startPoint y: 111, endPoint x: 503, endPoint y: 113, distance: 46.7
click at [403, 118] on tbody "04-09-2025 PETROL CASH INDRAJEET KESHARIYA ₹2,000.00 ₹2,000.00 ₹0 PETROL 04-09-…" at bounding box center [342, 121] width 623 height 78
click at [539, 111] on td "HOME DECORETE" at bounding box center [530, 106] width 166 height 16
drag, startPoint x: 537, startPoint y: 109, endPoint x: 375, endPoint y: 96, distance: 163.1
click at [378, 102] on tr "04-09-2025 SANDEEP BHAI PERSONAL CASH VAISHALI DASADIYA ₹900.00 ₹900.00 ₹0 HOME…" at bounding box center [342, 106] width 623 height 16
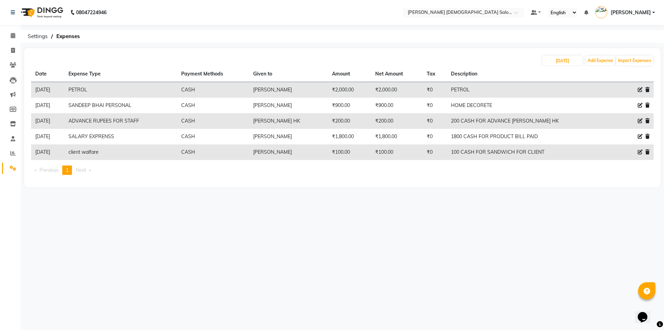
click at [423, 64] on div "04-09-2025 Add Expense Import Expenses" at bounding box center [342, 60] width 623 height 11
click at [603, 60] on button "Add Expense" at bounding box center [600, 61] width 29 height 10
select select "1"
select select "6665"
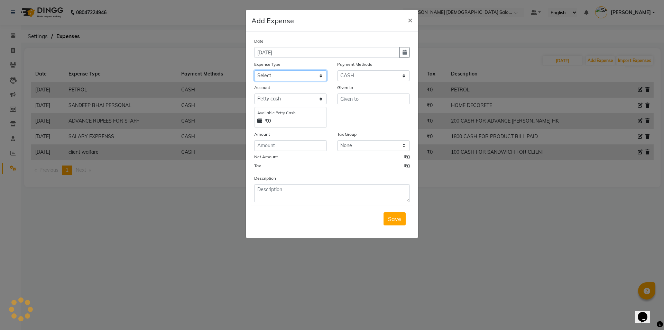
click at [277, 72] on select "Select ADVANCE RUPEES FOR STAFF CLEANING GROSSERY CLENING ITEM HOUSEKEEPIN clie…" at bounding box center [290, 75] width 73 height 11
click at [254, 70] on select "Select ADVANCE RUPEES FOR STAFF CLEANING GROSSERY CLENING ITEM HOUSEKEEPIN clie…" at bounding box center [290, 75] width 73 height 11
select select "16154"
click at [370, 98] on input "text" at bounding box center [373, 98] width 73 height 11
click at [384, 212] on button "Save" at bounding box center [395, 218] width 22 height 13
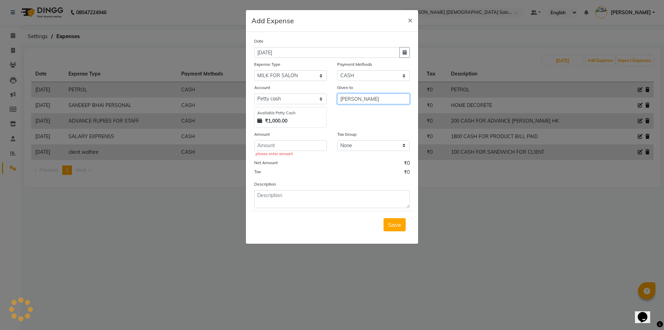
type input "[PERSON_NAME]"
click at [282, 147] on input "number" at bounding box center [290, 145] width 73 height 11
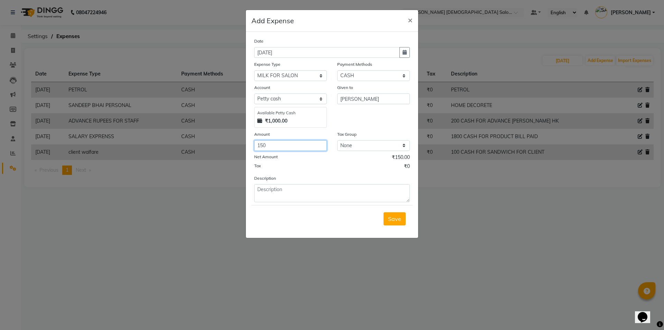
type input "150"
click at [272, 189] on textarea at bounding box center [332, 193] width 156 height 18
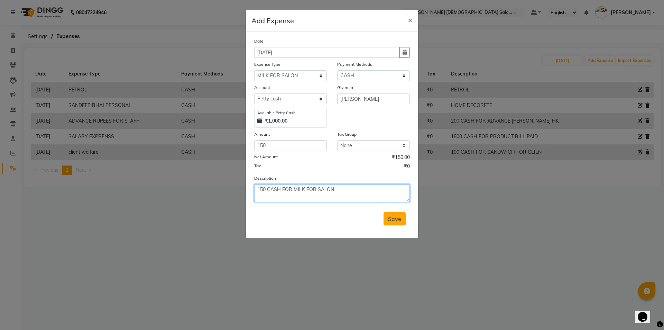
type textarea "150 CASH FOR MILK FOR SALON"
click at [396, 219] on span "Save" at bounding box center [394, 218] width 13 height 7
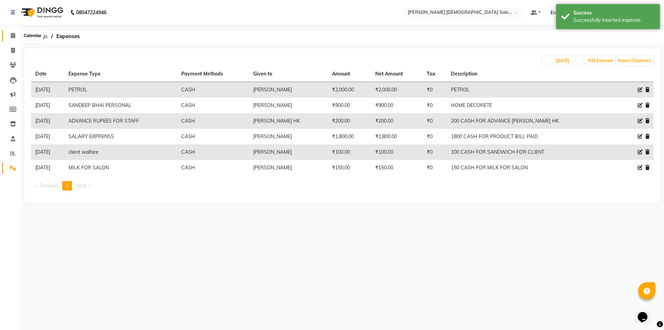
click at [13, 38] on span at bounding box center [13, 36] width 12 height 8
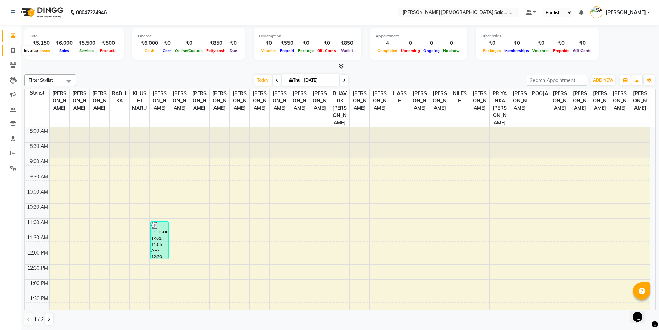
click at [18, 52] on span at bounding box center [13, 51] width 12 height 8
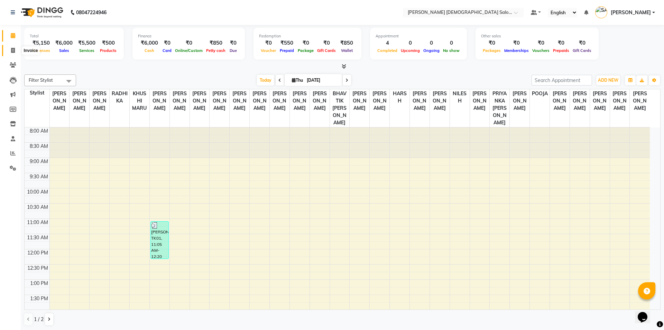
select select "service"
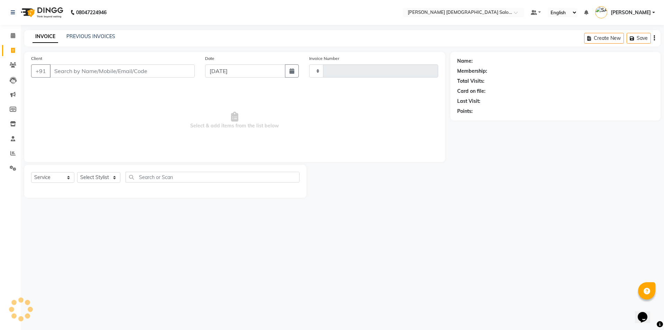
type input "4356"
select select "7542"
click at [72, 54] on div "Client +91 Date 04-09-2025 Invoice Number V/2025 V/2025-26 4356 Select & add it…" at bounding box center [234, 107] width 421 height 110
click at [81, 68] on input "Client" at bounding box center [122, 70] width 145 height 13
click at [108, 82] on div "Client +91" at bounding box center [113, 69] width 174 height 28
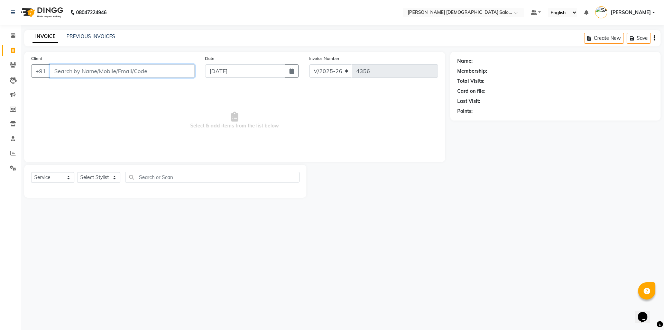
click at [113, 74] on input "Client" at bounding box center [122, 70] width 145 height 13
type input "9737510314"
click at [186, 72] on span "Add Client" at bounding box center [176, 70] width 27 height 7
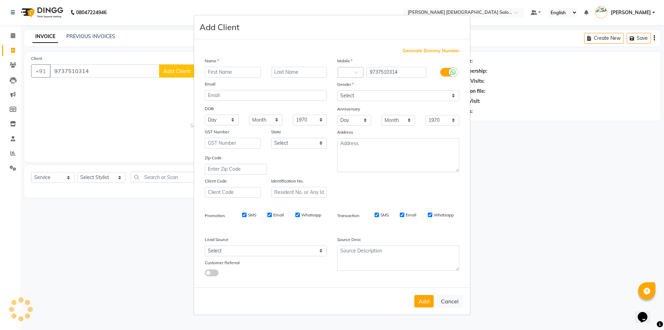
click at [231, 72] on input "text" at bounding box center [233, 72] width 56 height 11
type input "O"
type input "DEV"
type input "[DEMOGRAPHIC_DATA]"
click at [378, 88] on div "Gender" at bounding box center [398, 86] width 132 height 10
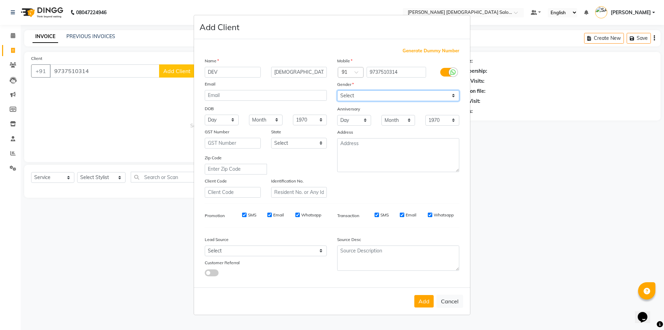
click at [379, 99] on select "Select Male Female Other Prefer Not To Say" at bounding box center [398, 95] width 122 height 11
select select "female"
click at [337, 90] on select "Select Male Female Other Prefer Not To Say" at bounding box center [398, 95] width 122 height 11
click at [430, 299] on button "Add" at bounding box center [423, 301] width 19 height 12
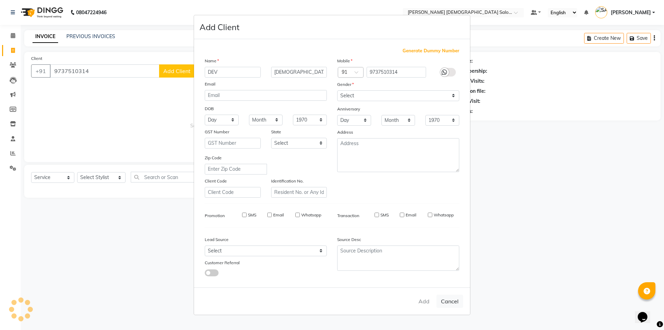
select select
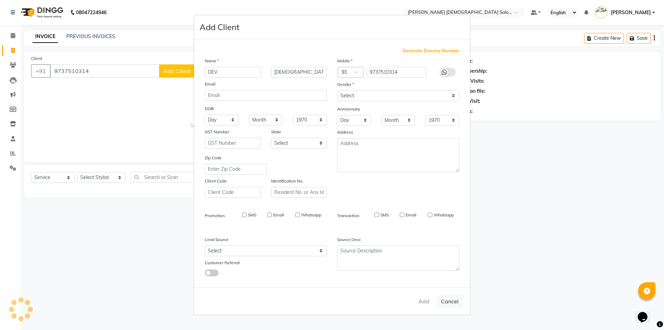
select select
checkbox input "false"
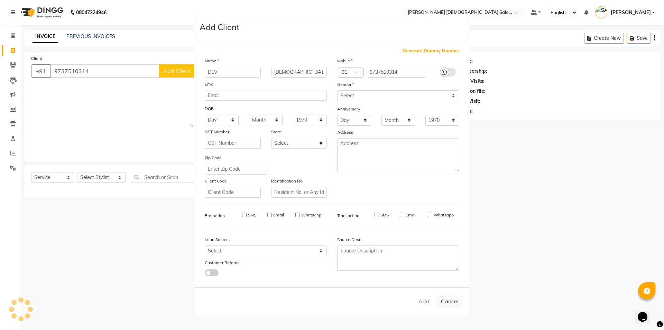
checkbox input "false"
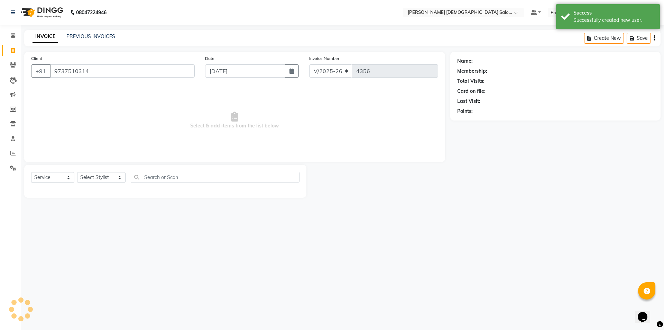
click at [107, 185] on ngb-modal-window "Add Client Generate Dummy Number Name Email DOB Day 01 02 03 04 05 06 07 08 09 …" at bounding box center [332, 165] width 664 height 330
click at [100, 180] on select "Select Stylist [PERSON_NAME] BHAVTIK [PERSON_NAME] [PERSON_NAME] [PERSON_NAME] …" at bounding box center [101, 177] width 48 height 11
select select "67051"
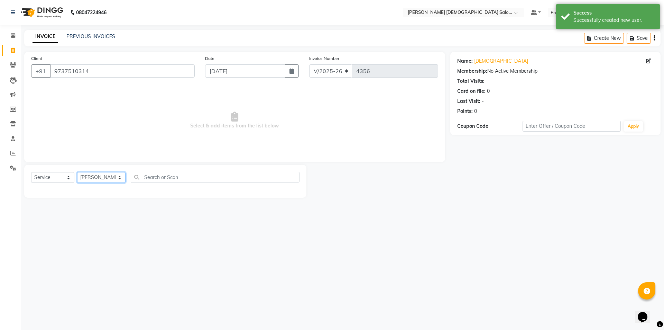
click at [77, 172] on select "Select Stylist [PERSON_NAME] BHAVTIK [PERSON_NAME] [PERSON_NAME] [PERSON_NAME] …" at bounding box center [101, 177] width 48 height 11
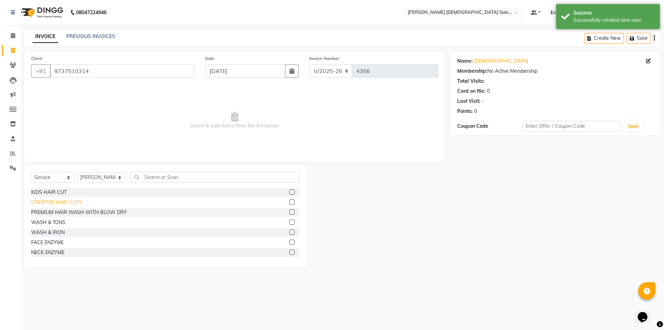
click at [70, 202] on div "CREATIVE HAIR CUTS" at bounding box center [56, 202] width 51 height 7
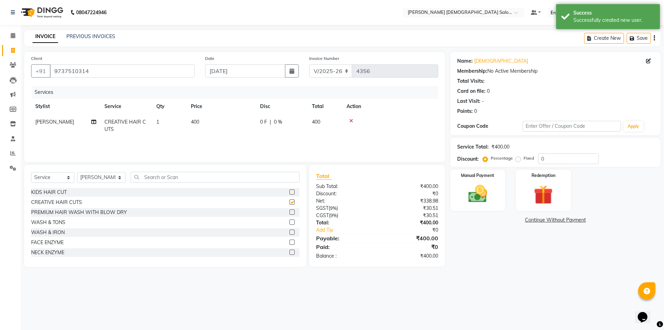
checkbox input "false"
click at [245, 123] on td "400" at bounding box center [221, 125] width 69 height 23
select select "67051"
click at [200, 135] on tr "AANAND BAVALIYA BHAVTIK GONDALIYA DHARMIK RAVRANI DHRUV BHATTI DIKSHA DIMPAL SE…" at bounding box center [234, 127] width 407 height 26
type input "4"
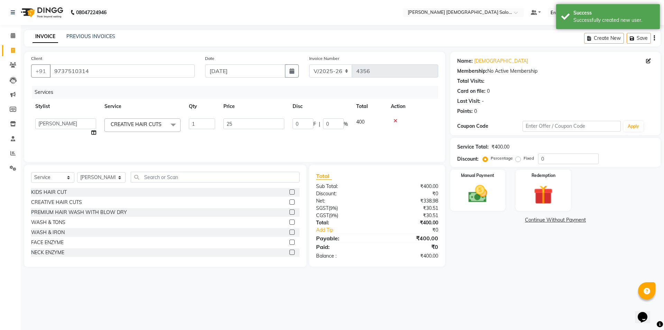
type input "250"
click at [199, 136] on tr "AANAND BAVALIYA BHAVTIK GONDALIYA DHARMIK RAVRANI DHRUV BHATTI DIKSHA DIMPAL SE…" at bounding box center [234, 127] width 407 height 26
click at [199, 136] on td "250" at bounding box center [221, 125] width 69 height 23
select select "67051"
click at [93, 132] on icon at bounding box center [93, 132] width 5 height 5
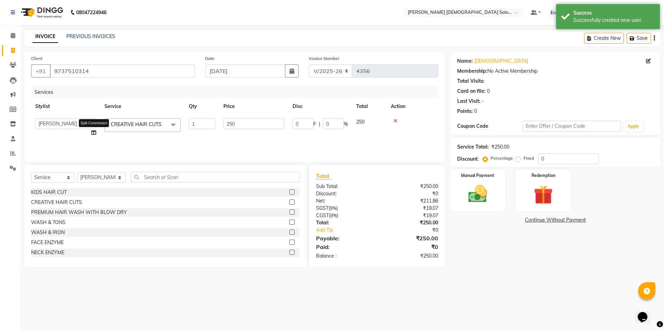
select select "67051"
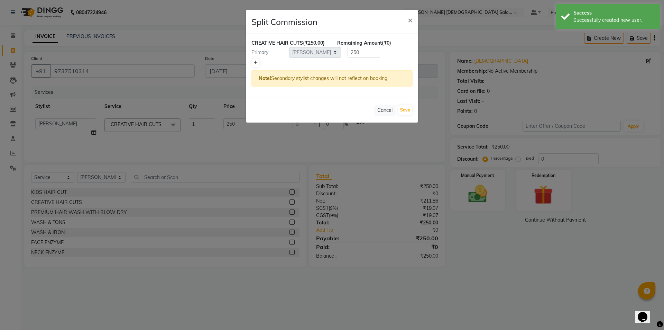
click at [257, 64] on icon at bounding box center [256, 63] width 4 height 4
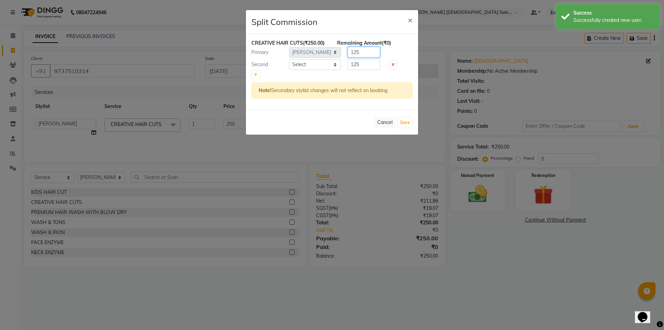
click at [337, 56] on div "Primary Select AANAND BAVALIYA BHAVTIK GONDALIYA DHARMIK RAVRANI DHRUV BHATTI D…" at bounding box center [332, 52] width 172 height 11
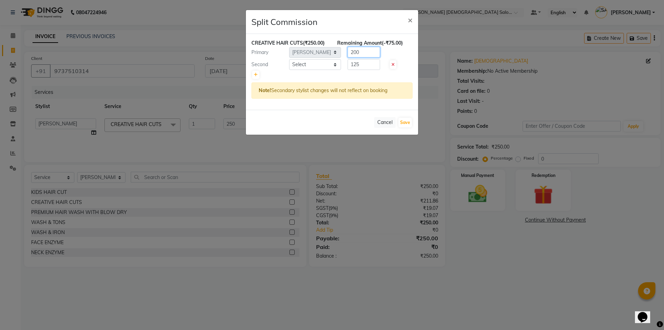
type input "200"
drag, startPoint x: 355, startPoint y: 62, endPoint x: 342, endPoint y: 63, distance: 13.5
click at [342, 63] on div "125" at bounding box center [362, 64] width 43 height 11
type input "50"
click at [337, 64] on select "Select AANAND BAVALIYA BHAVTIK GONDALIYA DHARMIK RAVRANI DHRUV BHATTI DIKSHA DI…" at bounding box center [315, 64] width 52 height 11
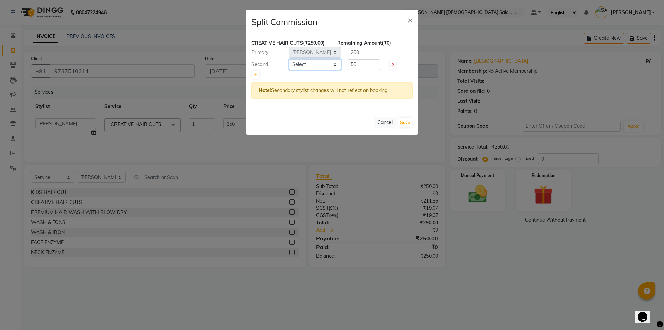
select select "83691"
click at [289, 59] on select "Select AANAND BAVALIYA BHAVTIK GONDALIYA DHARMIK RAVRANI DHRUV BHATTI DIKSHA DI…" at bounding box center [315, 64] width 52 height 11
click at [409, 123] on button "Save" at bounding box center [404, 123] width 13 height 10
select select "Select"
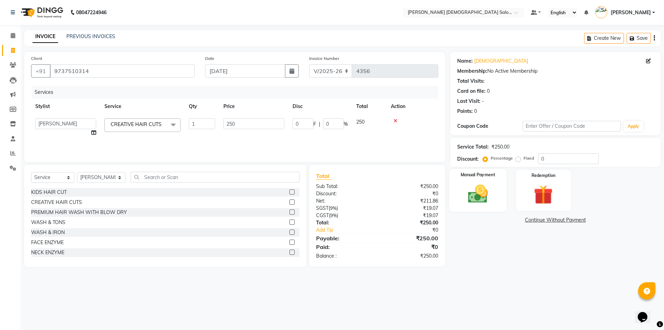
click at [485, 186] on img at bounding box center [478, 193] width 32 height 23
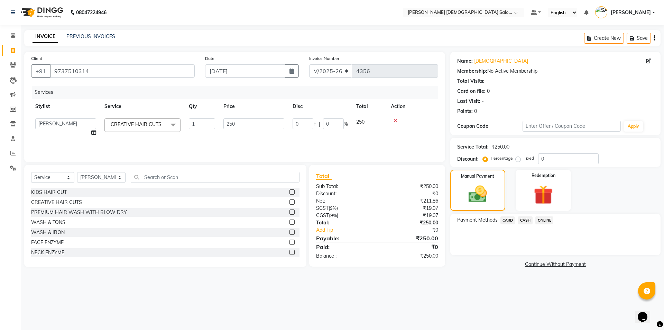
click at [515, 213] on div "Name: Dev Purana Membership: No Active Membership Total Visits: Card on file: 0…" at bounding box center [557, 160] width 215 height 217
click at [525, 219] on span "CASH" at bounding box center [525, 220] width 15 height 8
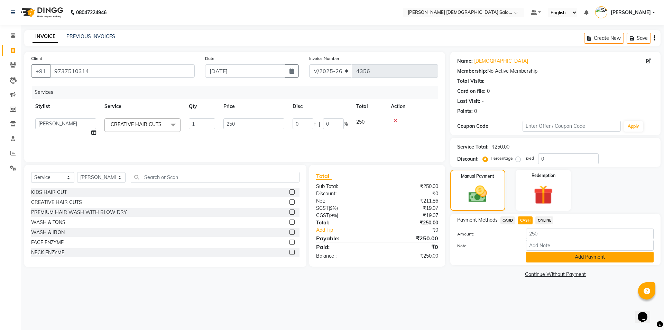
click at [536, 252] on button "Add Payment" at bounding box center [590, 256] width 128 height 11
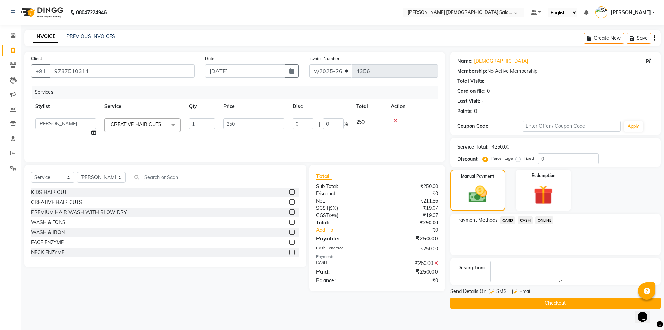
click at [513, 292] on label at bounding box center [514, 291] width 5 height 5
click at [513, 292] on input "checkbox" at bounding box center [514, 291] width 4 height 4
checkbox input "false"
click at [491, 292] on label at bounding box center [491, 291] width 5 height 5
click at [491, 292] on input "checkbox" at bounding box center [491, 291] width 4 height 4
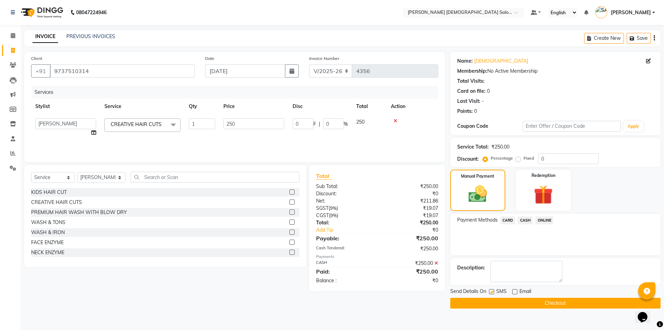
checkbox input "false"
click at [498, 308] on button "Checkout" at bounding box center [555, 302] width 210 height 11
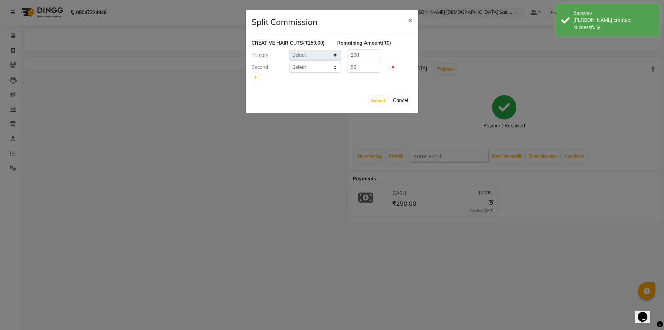
click at [215, 193] on ngb-modal-window "Split Commission × CREATIVE HAIR CUTS (₹250.00) Remaining Amount (₹0) Primary S…" at bounding box center [332, 165] width 664 height 330
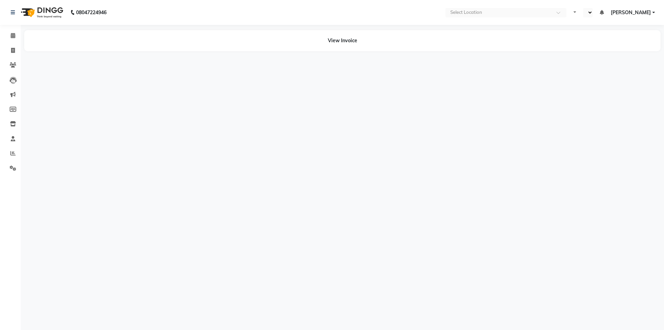
select select "en"
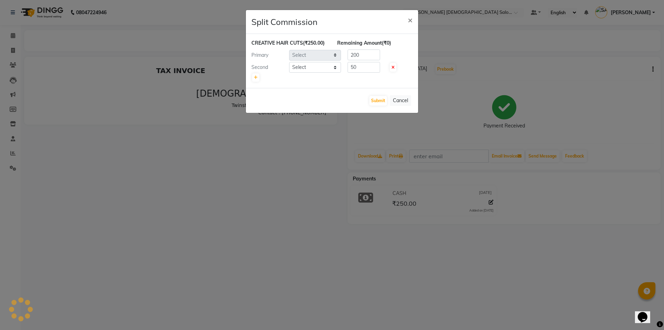
select select "67051"
select select "83691"
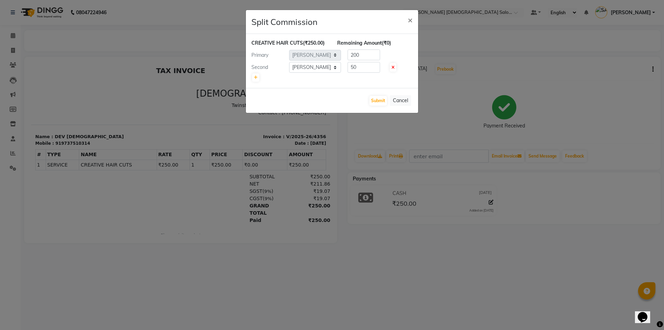
click at [10, 156] on ngb-modal-window "Split Commission × CREATIVE HAIR CUTS (₹250.00) Remaining Amount (₹0) Primary S…" at bounding box center [332, 165] width 664 height 330
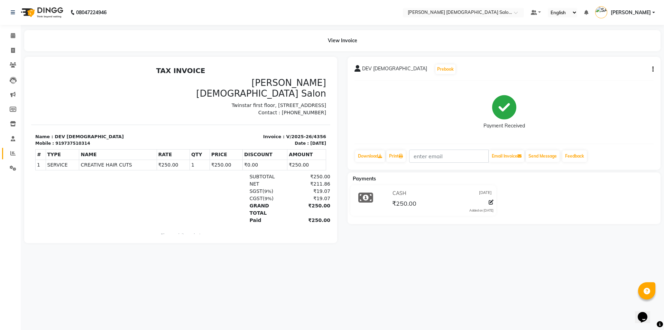
click at [6, 157] on link "Reports" at bounding box center [10, 153] width 17 height 11
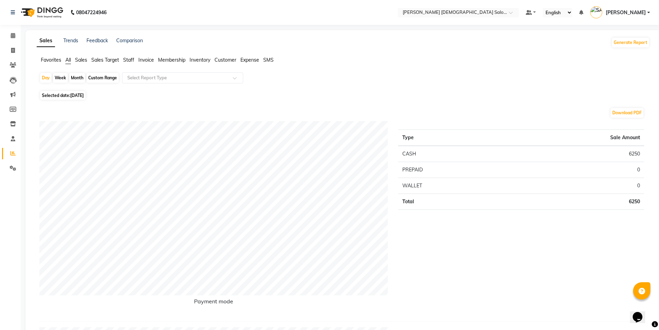
click at [134, 58] on span "Staff" at bounding box center [128, 60] width 11 height 6
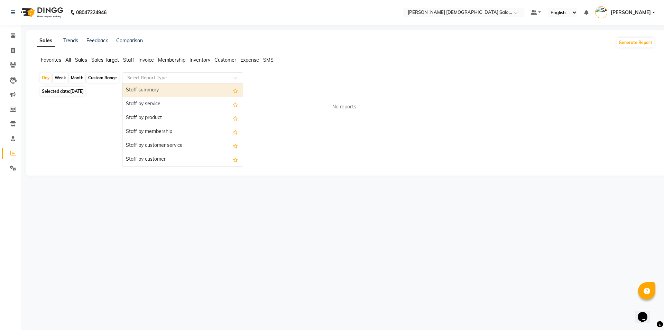
click at [154, 75] on input "text" at bounding box center [176, 77] width 100 height 7
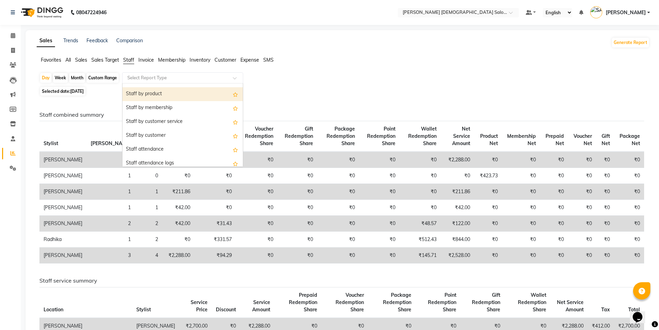
scroll to position [35, 0]
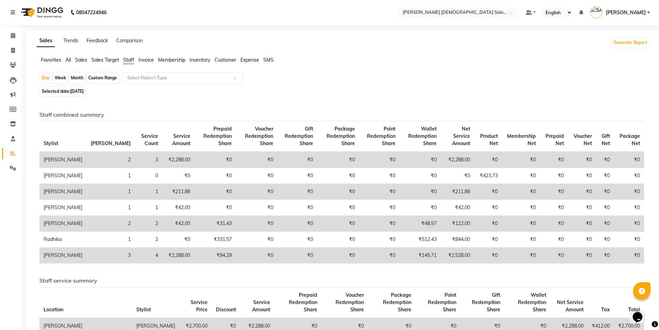
click at [71, 77] on div "Month" at bounding box center [77, 78] width 16 height 10
select select "9"
select select "2025"
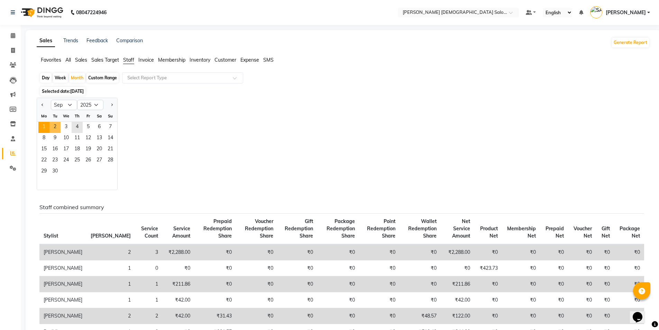
click at [45, 123] on span "1" at bounding box center [43, 127] width 11 height 11
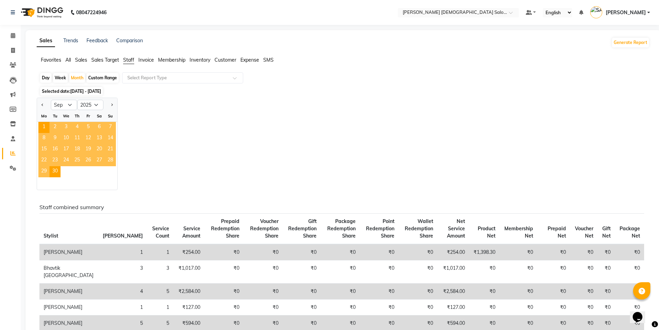
click at [154, 98] on div "Jan Feb Mar Apr May Jun [DATE] Aug Sep Oct Nov [DATE] 2016 2017 2018 2019 2020 …" at bounding box center [343, 144] width 613 height 92
click at [166, 79] on input "text" at bounding box center [176, 77] width 100 height 7
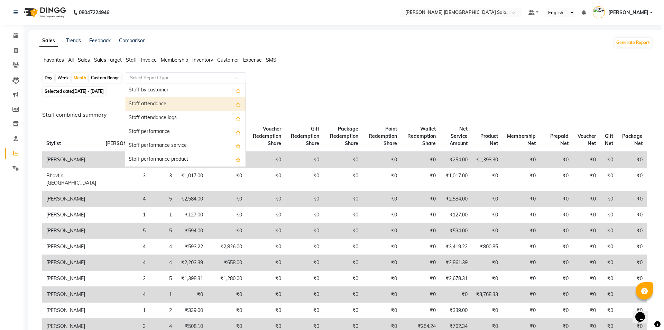
scroll to position [104, 0]
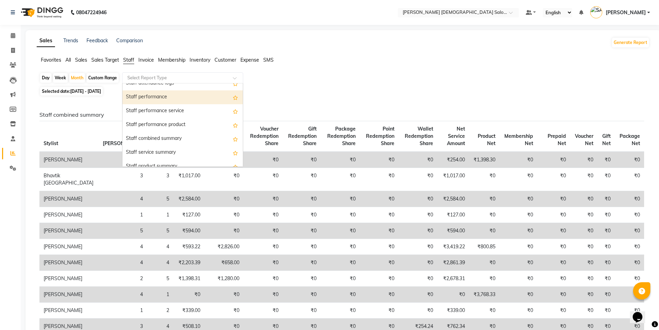
click at [155, 101] on div "Staff performance" at bounding box center [182, 97] width 120 height 14
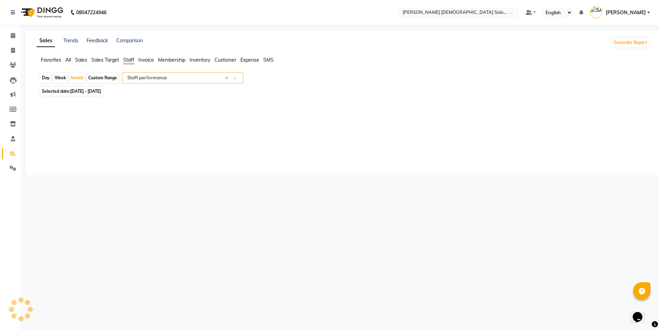
select select "full_report"
select select "csv"
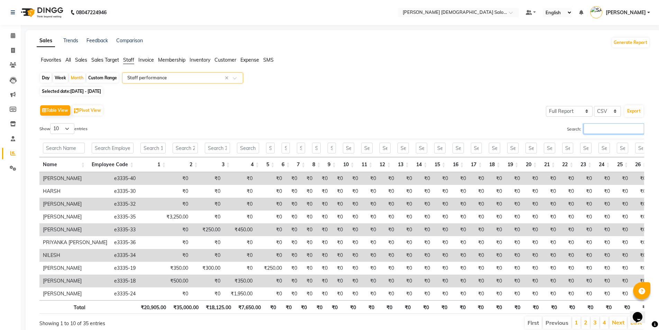
click at [605, 127] on input "Search:" at bounding box center [613, 128] width 61 height 11
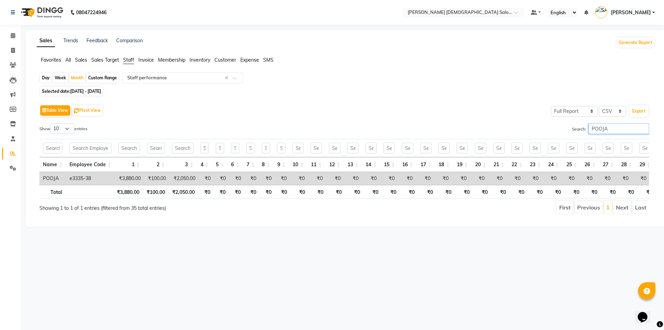
type input "POOJA"
drag, startPoint x: 132, startPoint y: 176, endPoint x: 195, endPoint y: 177, distance: 63.6
click at [195, 177] on tr "POOJA e3335-38 ₹3,880.00 ₹100.00 ₹2,050.00 ₹0 ₹0 ₹0 ₹0 ₹0 ₹0 ₹0 ₹0 ₹0 ₹0 ₹0 ₹0 …" at bounding box center [486, 178] width 895 height 13
click at [8, 55] on link "Invoice" at bounding box center [10, 50] width 17 height 11
select select "service"
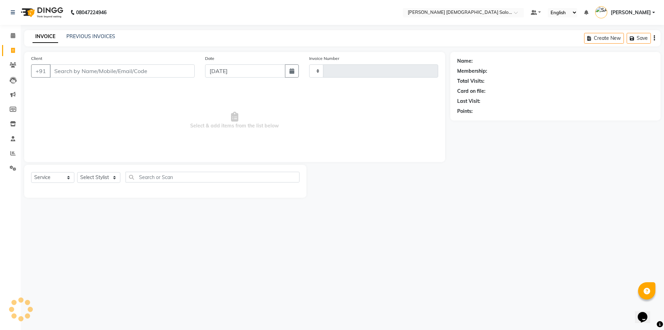
click at [126, 68] on input "Client" at bounding box center [122, 70] width 145 height 13
type input "7878330303"
click at [247, 78] on div "Date [DATE]" at bounding box center [252, 70] width 104 height 30
click at [196, 98] on span "Select & add items from the list below" at bounding box center [234, 122] width 407 height 69
type input "4357"
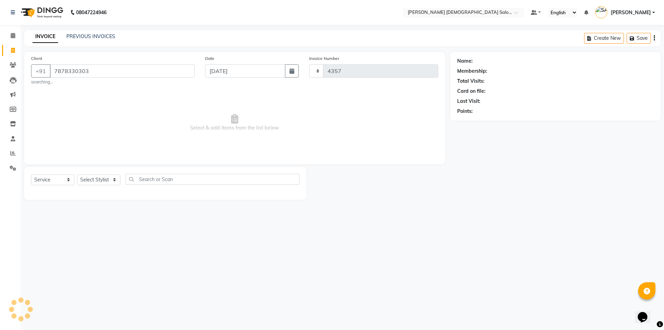
select select "7542"
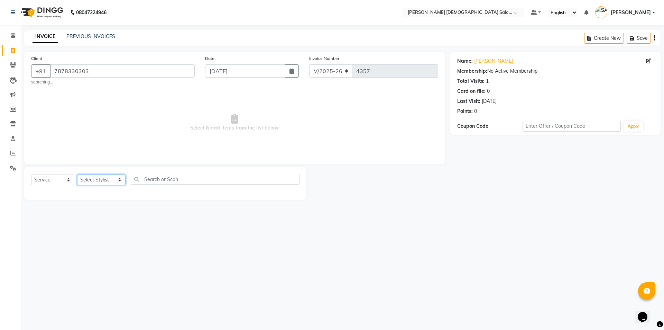
click at [84, 178] on select "Select Stylist [PERSON_NAME] BHAVTIK [PERSON_NAME] [PERSON_NAME] [PERSON_NAME] …" at bounding box center [101, 179] width 48 height 11
select select "67025"
click at [77, 174] on select "Select Stylist [PERSON_NAME] BHAVTIK [PERSON_NAME] [PERSON_NAME] [PERSON_NAME] …" at bounding box center [101, 179] width 48 height 11
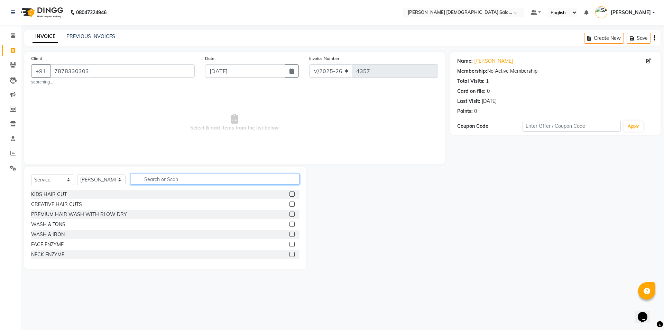
click at [162, 178] on input "text" at bounding box center [215, 179] width 169 height 11
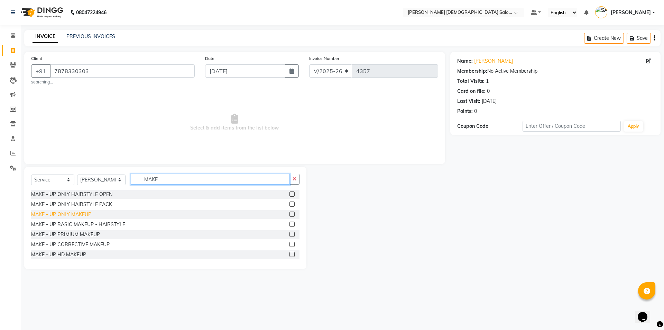
type input "MAKE"
click at [80, 217] on div "MAKE - UP ONLY MAKEUP" at bounding box center [61, 214] width 60 height 7
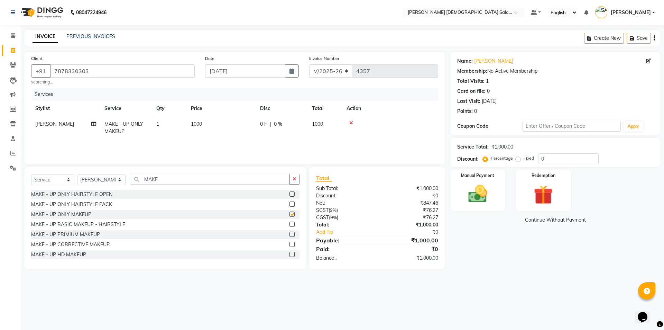
checkbox input "false"
click at [259, 129] on td "0 F | 0 %" at bounding box center [282, 127] width 52 height 23
select select "67025"
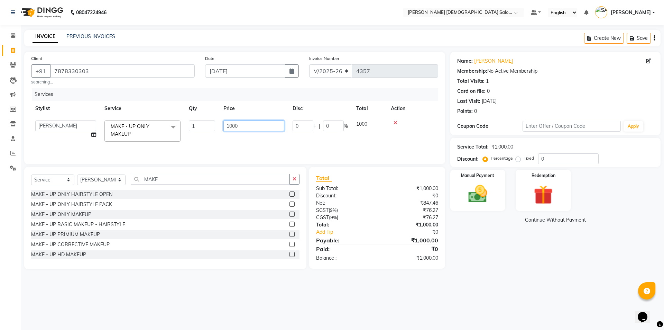
drag, startPoint x: 228, startPoint y: 134, endPoint x: 204, endPoint y: 138, distance: 24.8
click at [204, 138] on tr "[PERSON_NAME] BHAVTIK [PERSON_NAME] [PERSON_NAME] [PERSON_NAME] [PERSON_NAME] […" at bounding box center [234, 130] width 407 height 29
type input "1"
type input "0"
click at [198, 140] on div "Services Stylist Service Qty Price Disc Total Action [PERSON_NAME] BHAVTIK [PER…" at bounding box center [234, 122] width 407 height 69
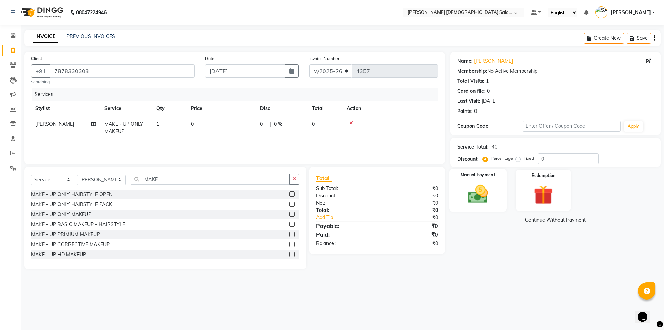
click at [459, 194] on div "Manual Payment" at bounding box center [477, 190] width 57 height 43
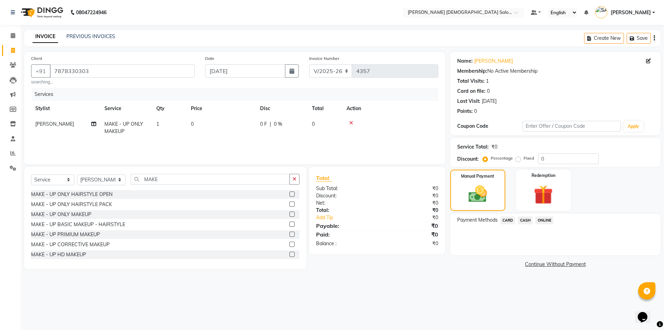
click at [525, 219] on span "CASH" at bounding box center [525, 220] width 15 height 8
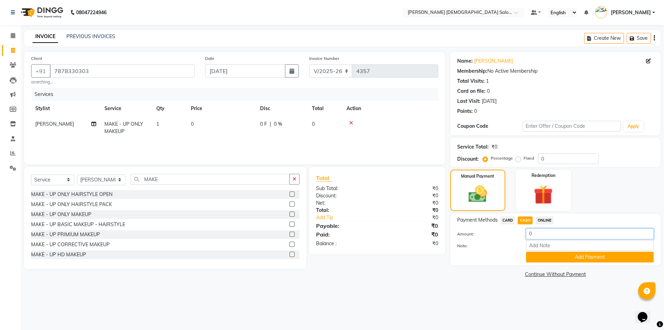
drag, startPoint x: 532, startPoint y: 231, endPoint x: 506, endPoint y: 234, distance: 26.8
click at [513, 234] on div "Amount: 0" at bounding box center [555, 234] width 207 height 12
type input "1500"
click at [548, 256] on button "Add Payment" at bounding box center [590, 256] width 128 height 11
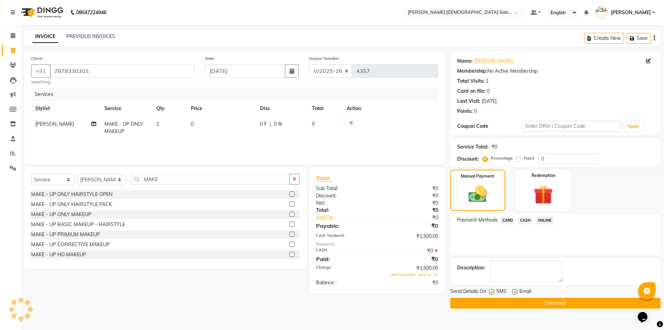
click at [395, 274] on span "Add to wallet" at bounding box center [403, 274] width 25 height 5
drag, startPoint x: 511, startPoint y: 290, endPoint x: 514, endPoint y: 290, distance: 3.5
click at [511, 289] on div "SMS" at bounding box center [500, 291] width 23 height 9
click at [515, 291] on label at bounding box center [514, 291] width 5 height 5
click at [515, 291] on input "checkbox" at bounding box center [514, 291] width 4 height 4
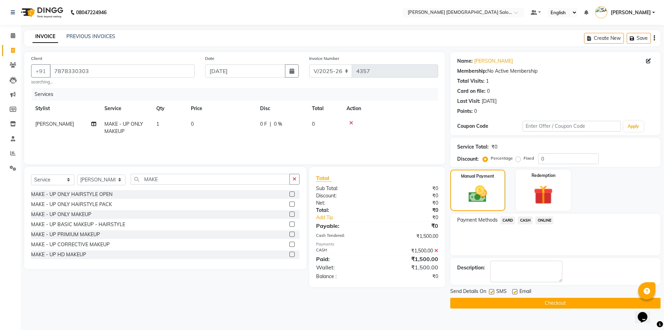
checkbox input "false"
click at [487, 291] on div "Send Details On SMS Email" at bounding box center [555, 291] width 210 height 9
click at [489, 292] on label at bounding box center [491, 291] width 5 height 5
click at [489, 292] on input "checkbox" at bounding box center [491, 291] width 4 height 4
checkbox input "false"
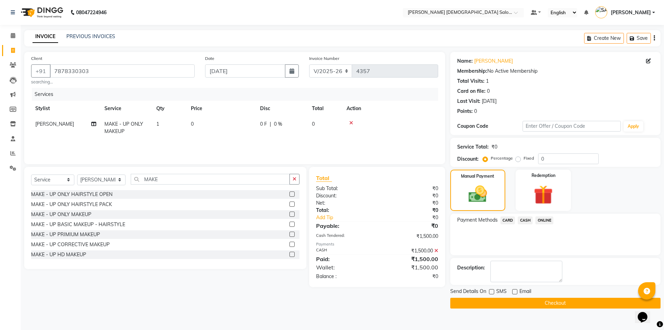
click at [491, 300] on button "Checkout" at bounding box center [555, 302] width 210 height 11
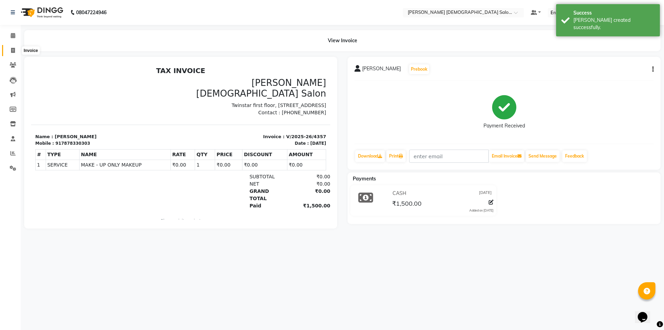
click at [10, 49] on span at bounding box center [13, 51] width 12 height 8
select select "service"
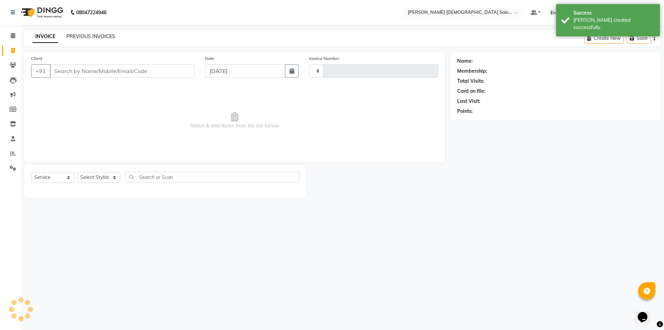
click at [83, 34] on link "PREVIOUS INVOICES" at bounding box center [90, 36] width 49 height 6
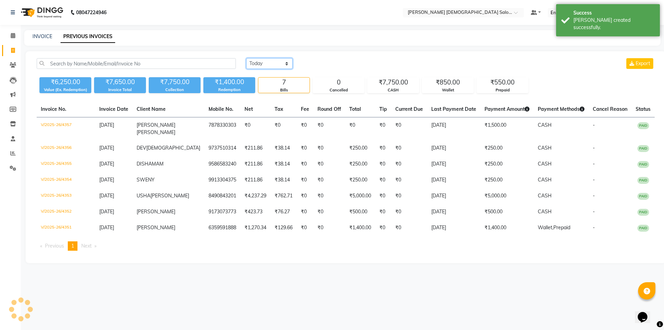
click at [277, 67] on select "[DATE] [DATE] Custom Range" at bounding box center [269, 63] width 46 height 11
select select "range"
click at [246, 58] on select "[DATE] [DATE] Custom Range" at bounding box center [269, 63] width 46 height 11
click at [340, 59] on input "[DATE]" at bounding box center [326, 64] width 48 height 10
select select "9"
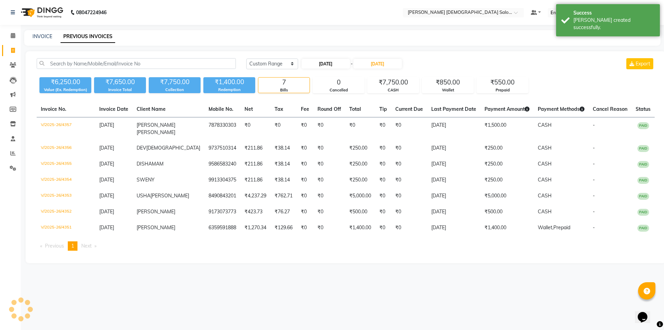
select select "2025"
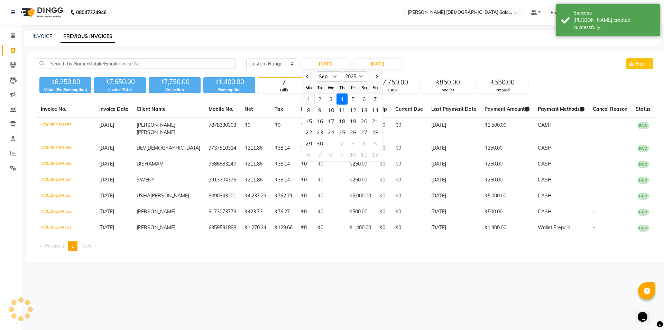
click at [308, 99] on div "1" at bounding box center [308, 98] width 11 height 11
type input "[DATE]"
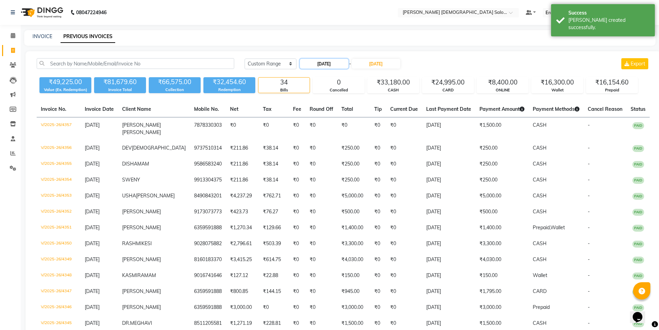
click at [321, 60] on input "[DATE]" at bounding box center [324, 64] width 48 height 10
select select "9"
select select "2025"
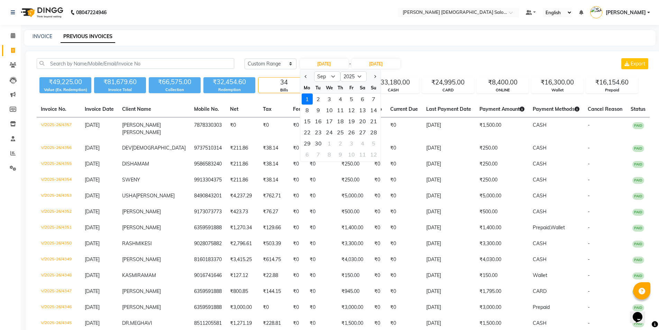
click at [464, 62] on div "[DATE] [DATE] Custom Range [DATE] Jan Feb Mar Apr May Jun [DATE] Aug Sep Oct No…" at bounding box center [447, 63] width 405 height 11
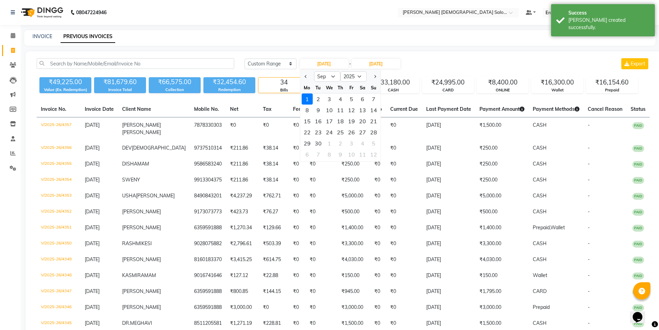
select select "service"
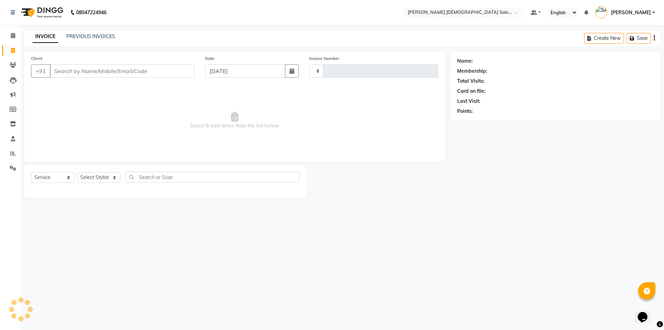
type input "4358"
select select "7542"
click at [10, 50] on span at bounding box center [13, 51] width 12 height 8
select select "7542"
select select "service"
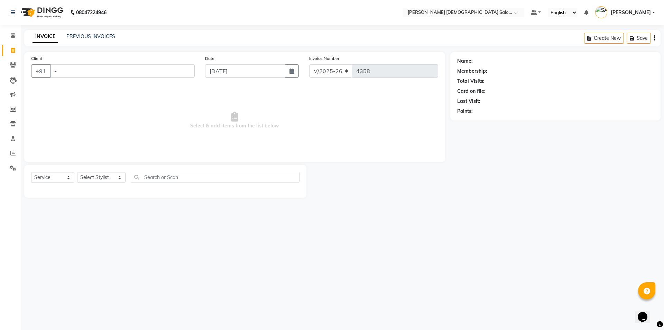
type input "-"
click at [100, 39] on div "PREVIOUS INVOICES" at bounding box center [90, 36] width 49 height 7
click at [94, 35] on link "PREVIOUS INVOICES" at bounding box center [90, 36] width 49 height 6
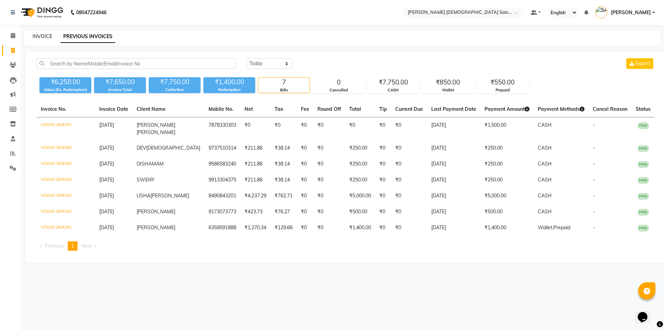
click at [40, 36] on link "INVOICE" at bounding box center [43, 36] width 20 height 6
select select "service"
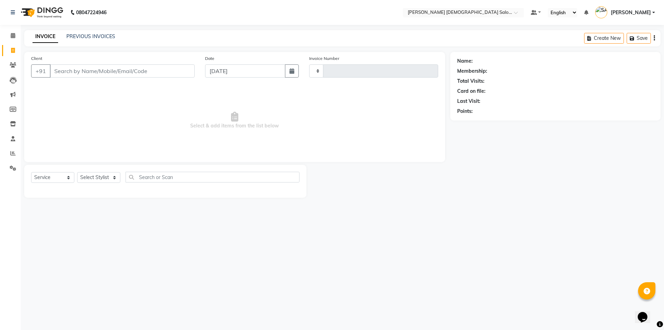
type input "4358"
select select "7542"
click at [83, 38] on link "PREVIOUS INVOICES" at bounding box center [90, 36] width 49 height 6
